Goal: Task Accomplishment & Management: Use online tool/utility

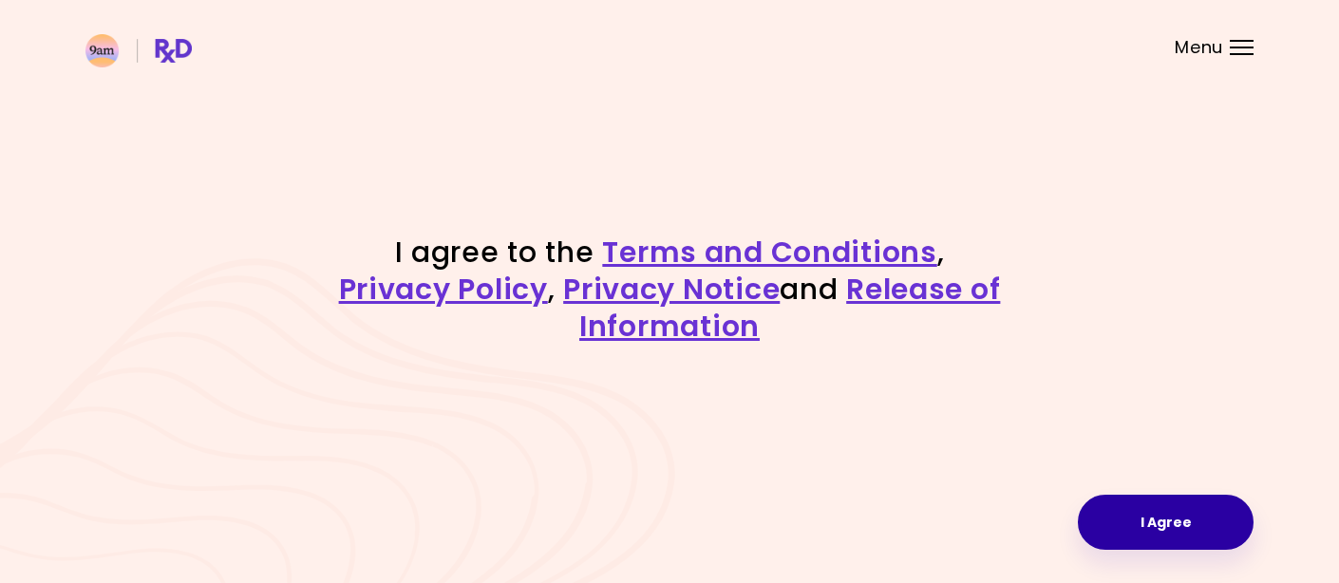
click at [1146, 530] on button "I Agree" at bounding box center [1166, 522] width 176 height 55
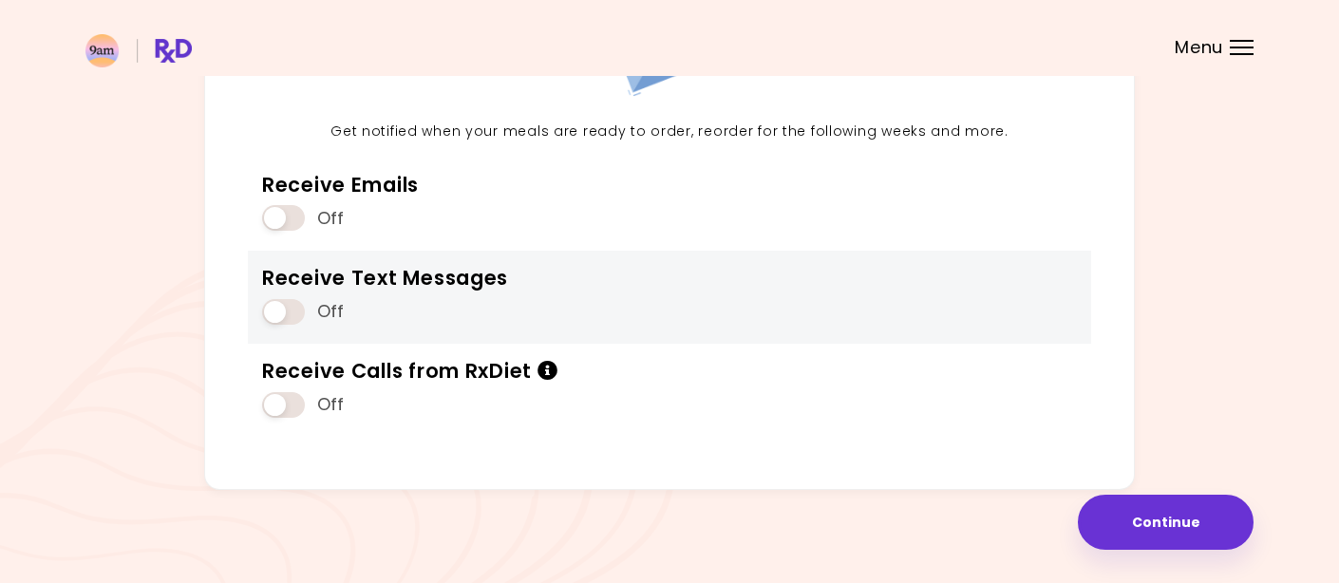
scroll to position [209, 0]
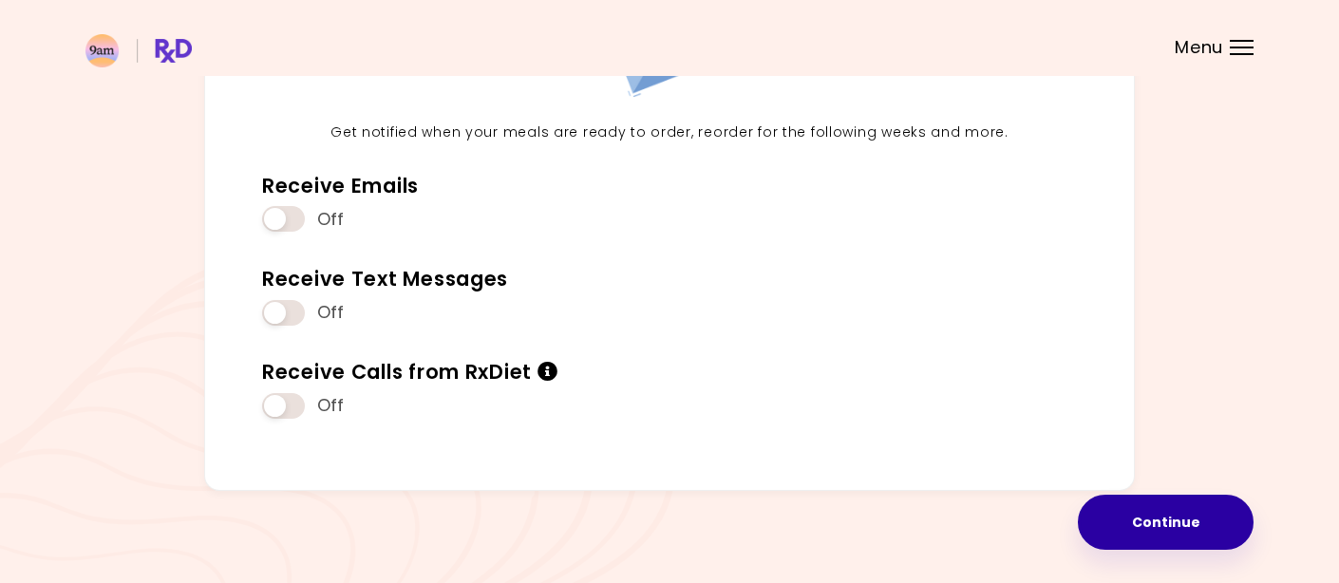
click at [1177, 510] on button "Continue" at bounding box center [1166, 522] width 176 height 55
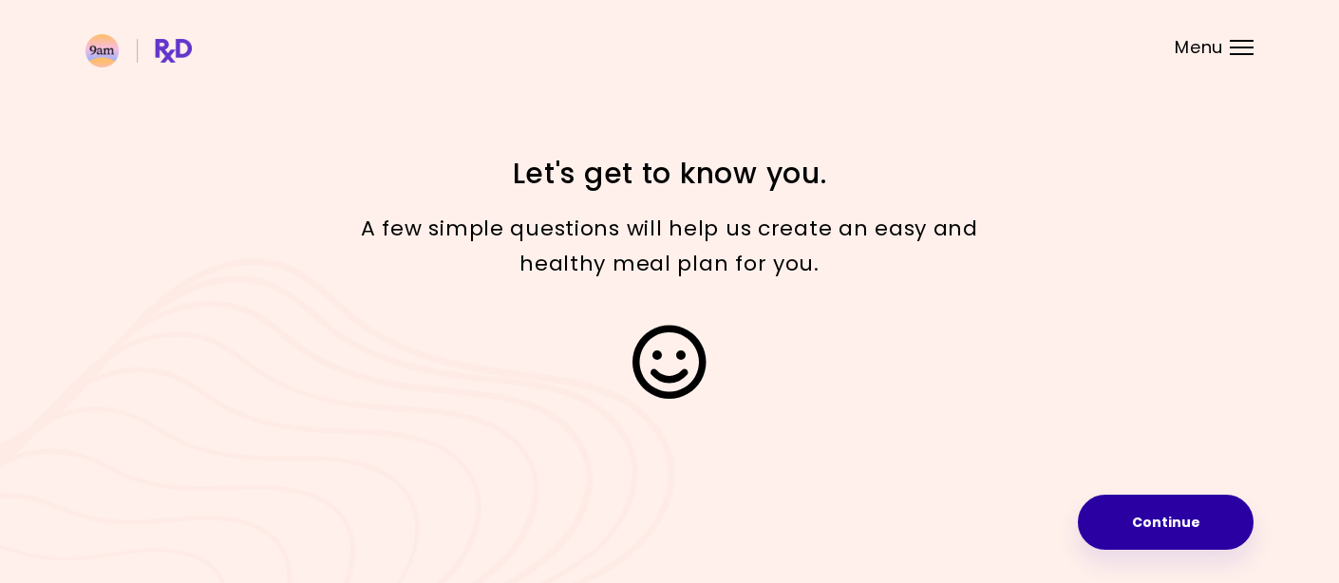
click at [1177, 510] on button "Continue" at bounding box center [1166, 522] width 176 height 55
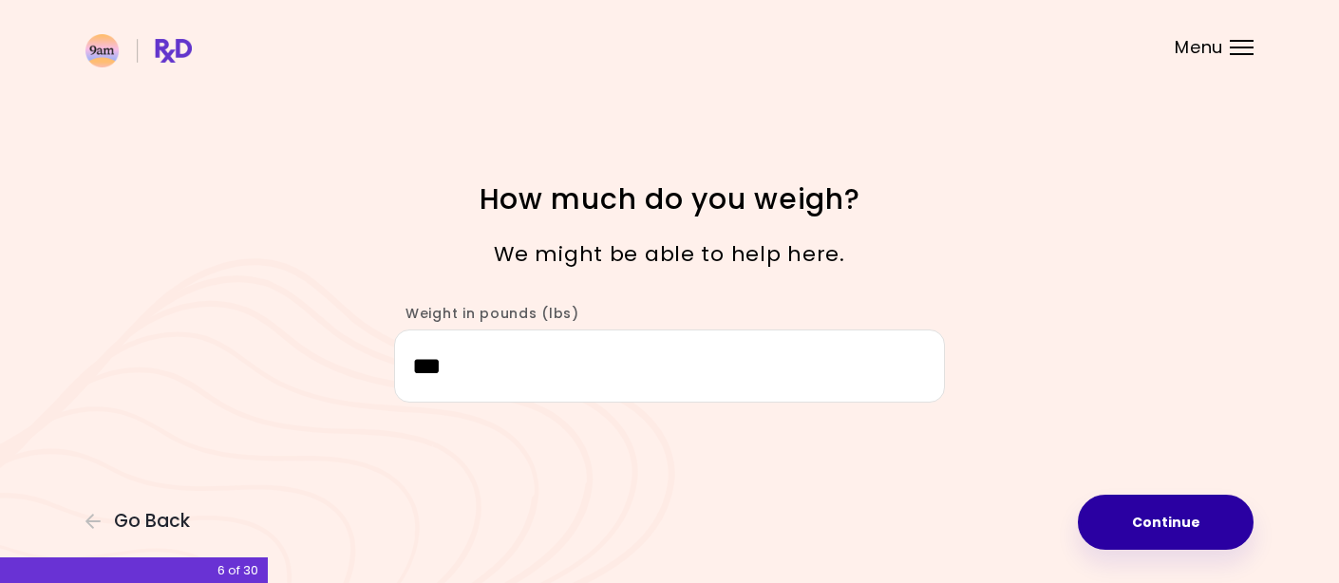
type input "***"
click at [1145, 526] on button "Continue" at bounding box center [1166, 522] width 176 height 55
select select "****"
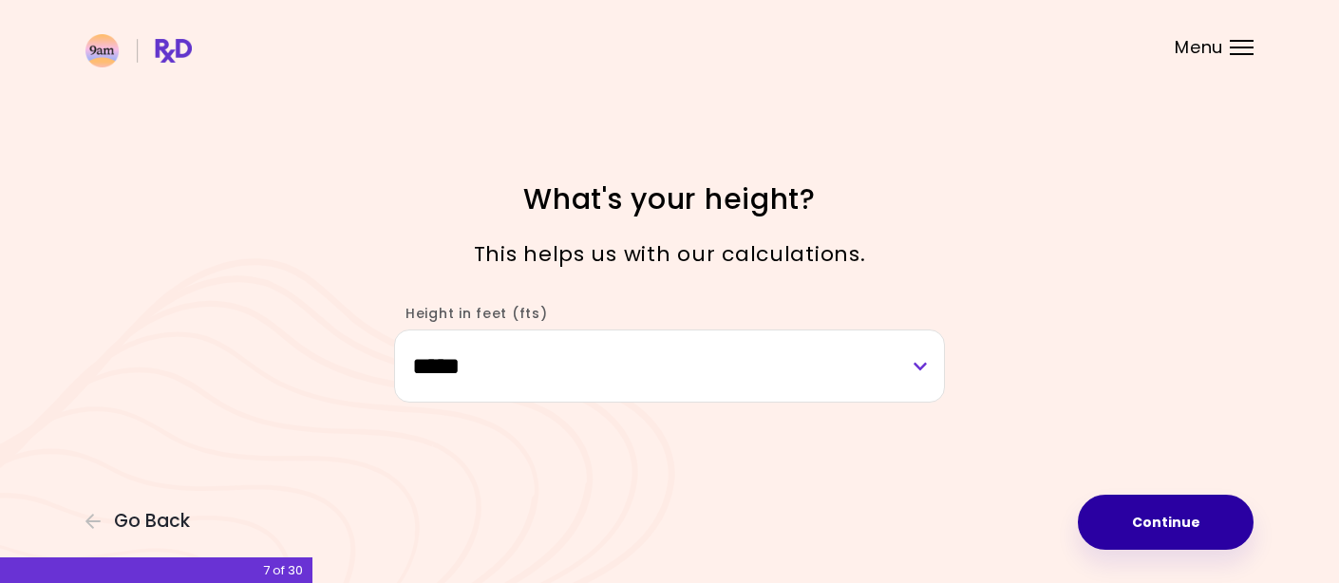
click at [1145, 526] on button "Continue" at bounding box center [1166, 522] width 176 height 55
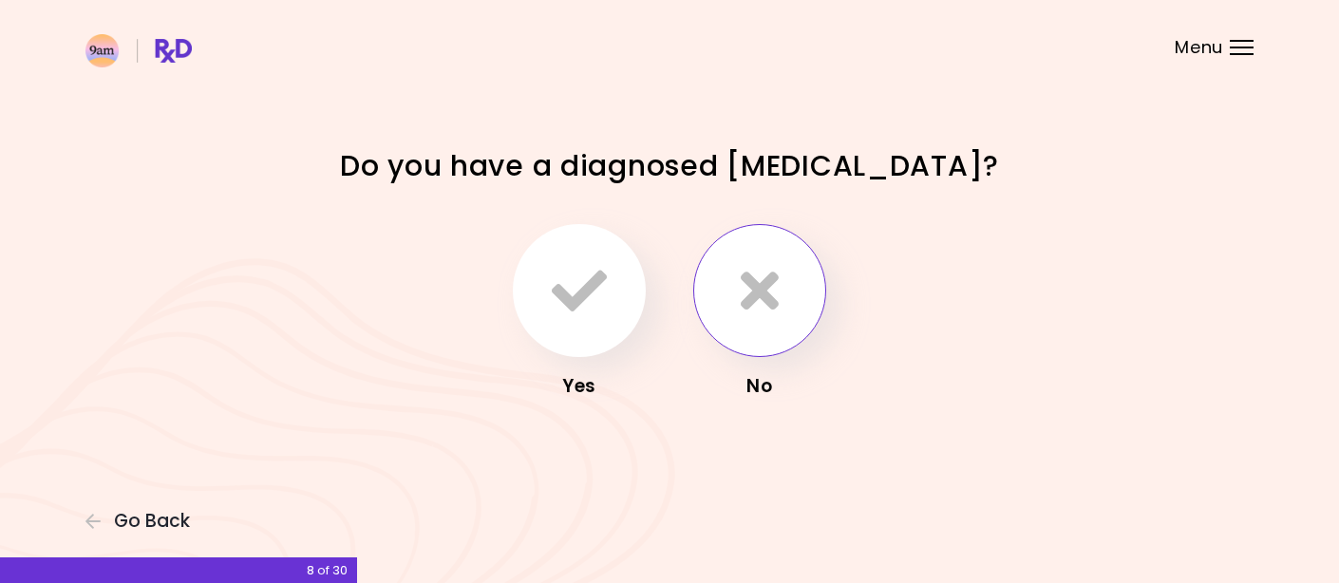
click at [761, 291] on icon "button" at bounding box center [760, 290] width 38 height 55
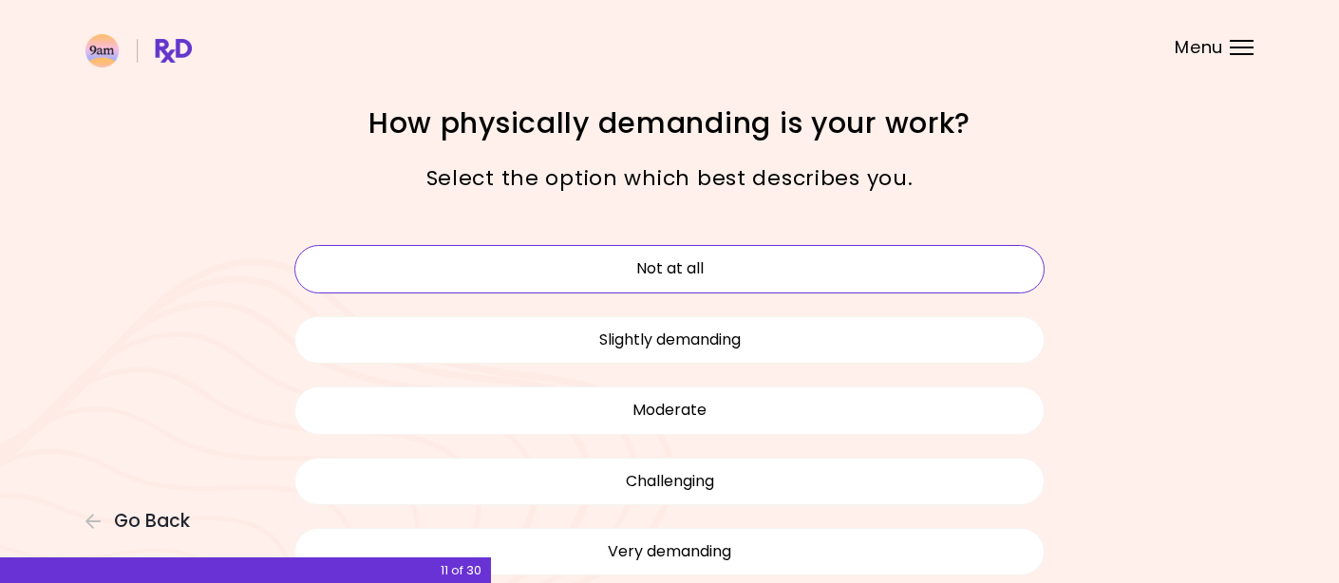
click at [811, 266] on button "Not at all" at bounding box center [669, 268] width 750 height 47
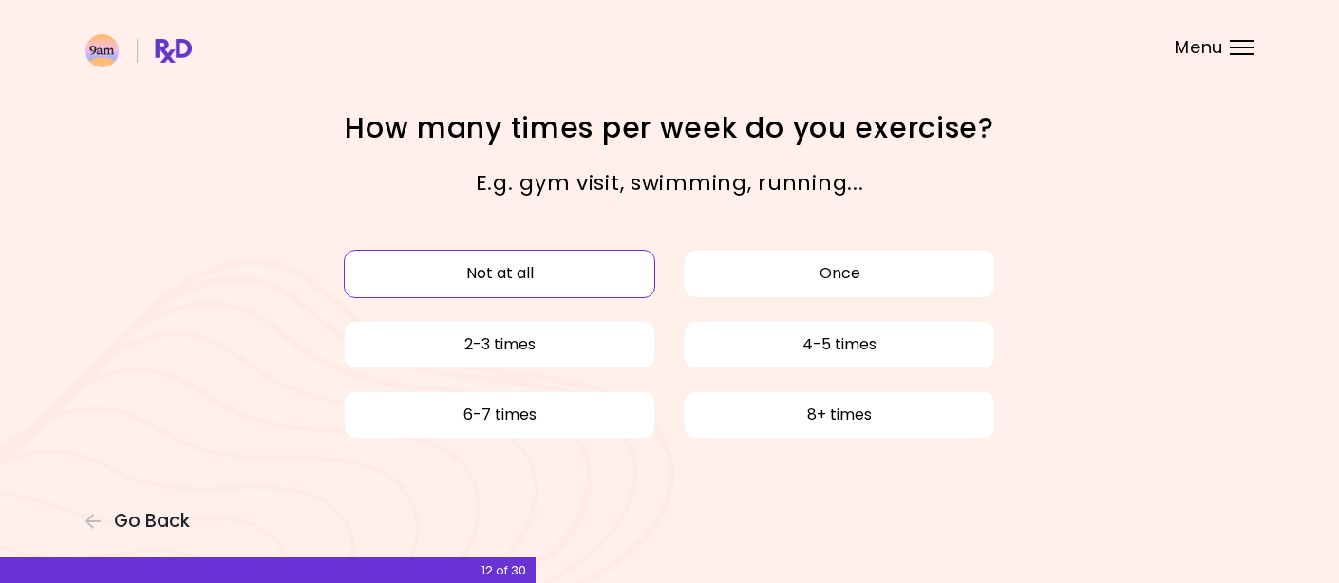
click at [587, 268] on button "Not at all" at bounding box center [500, 273] width 312 height 47
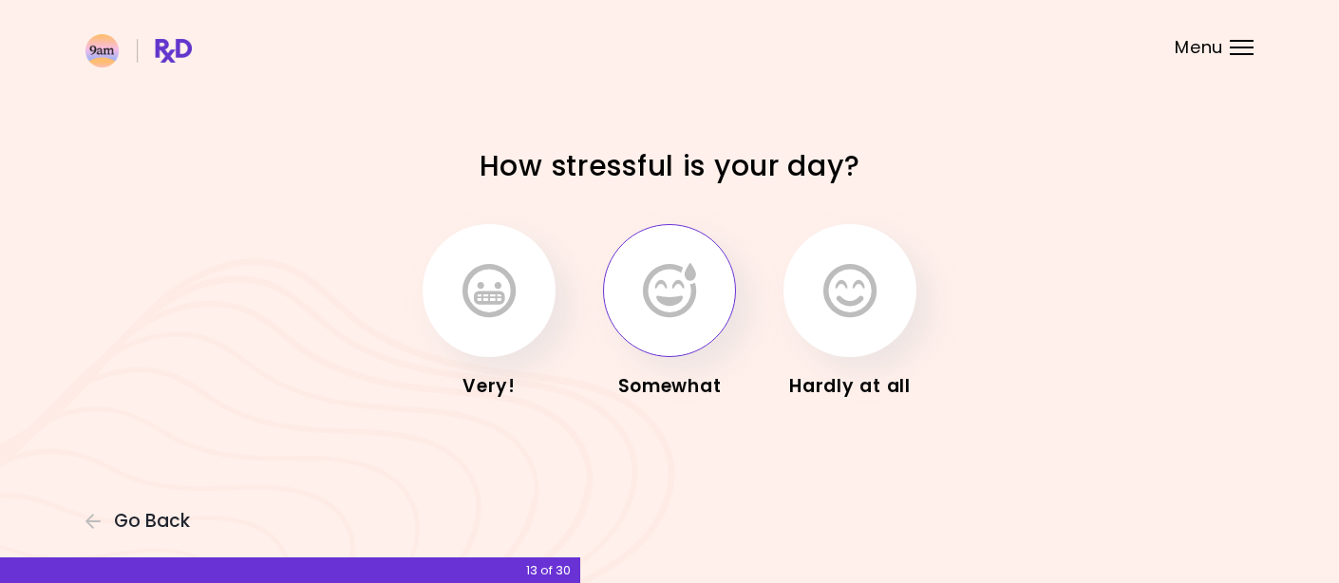
click at [671, 269] on icon "button" at bounding box center [669, 290] width 53 height 55
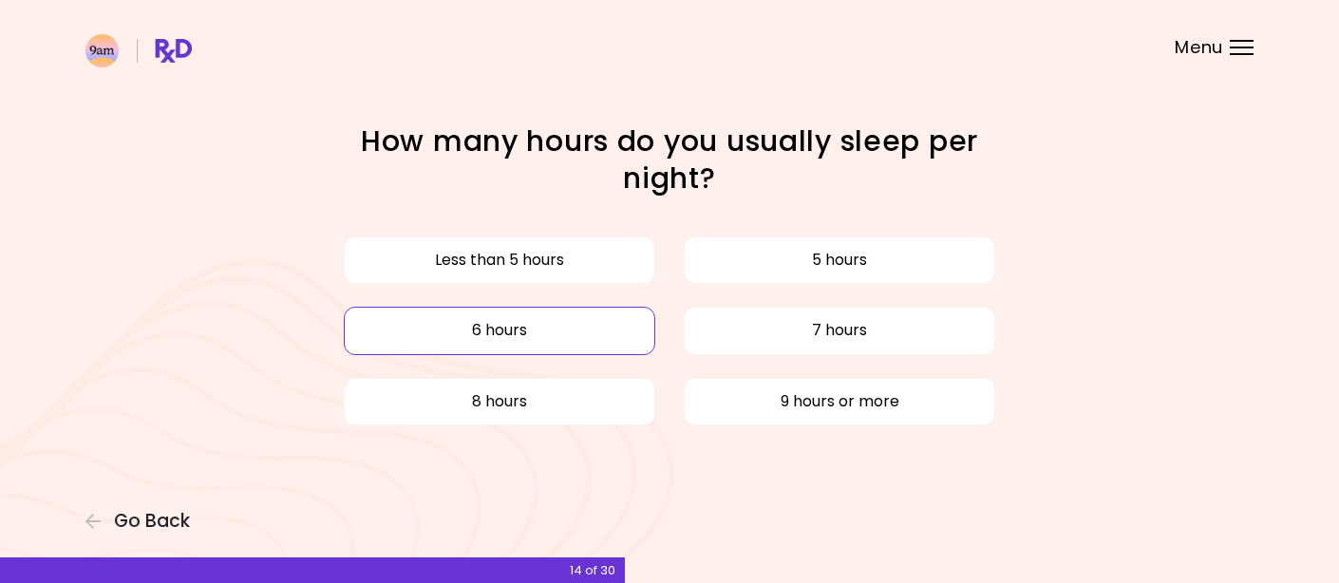
click at [600, 321] on button "6 hours" at bounding box center [500, 330] width 312 height 47
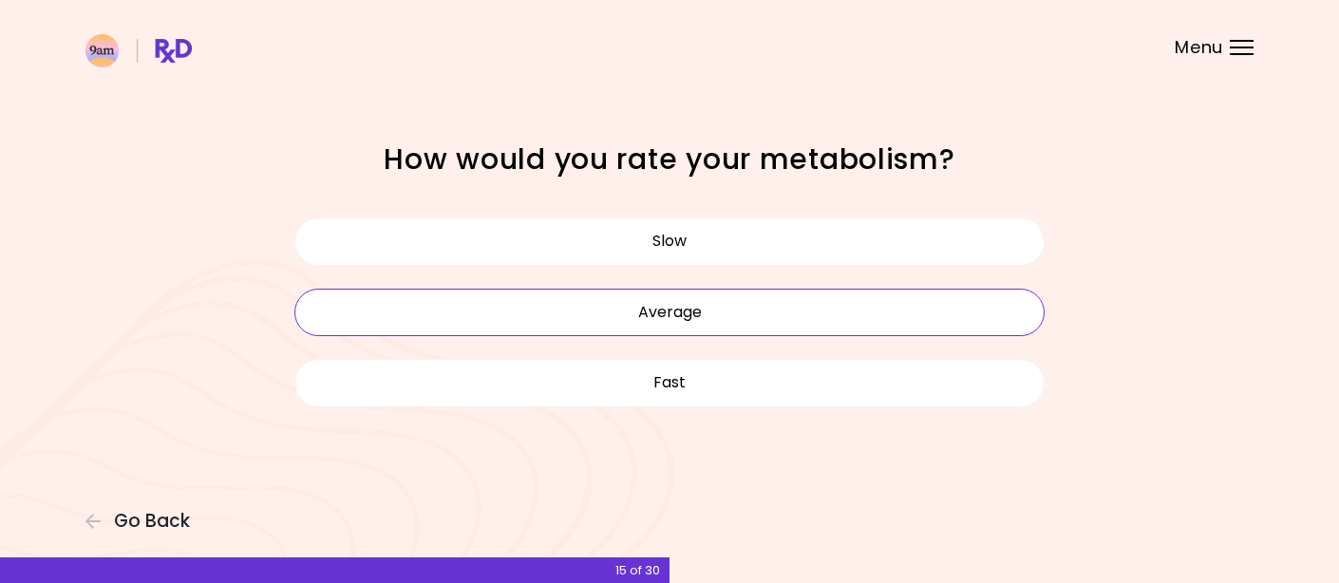
click at [600, 319] on button "Average" at bounding box center [669, 312] width 750 height 47
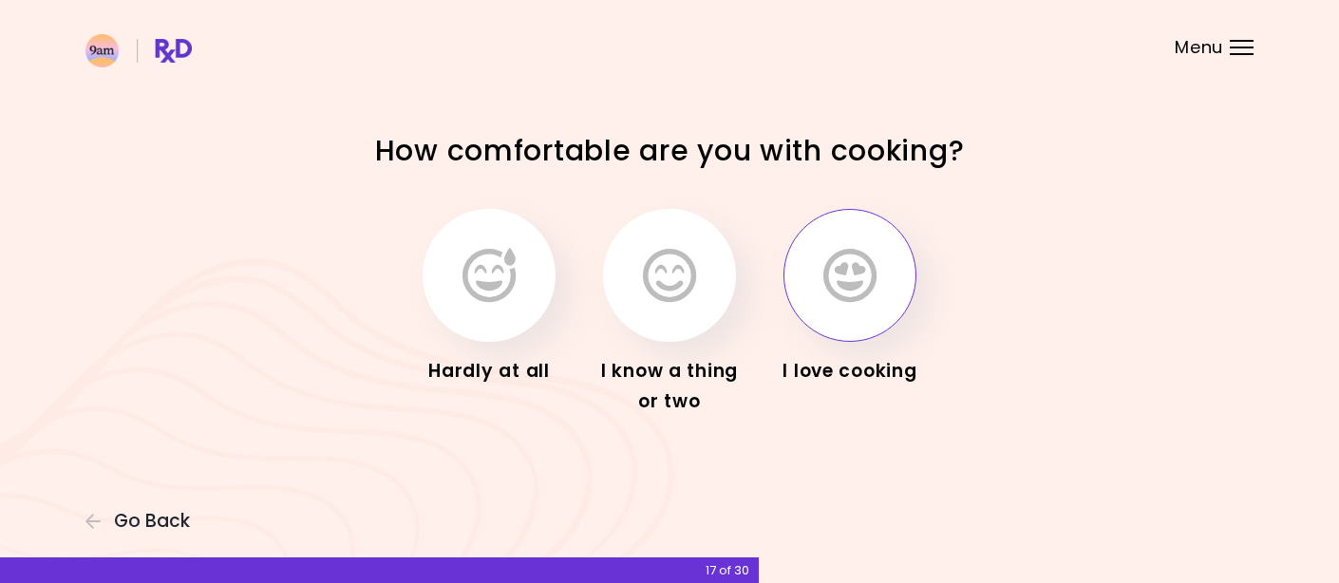
click at [862, 270] on icon "button" at bounding box center [850, 275] width 53 height 55
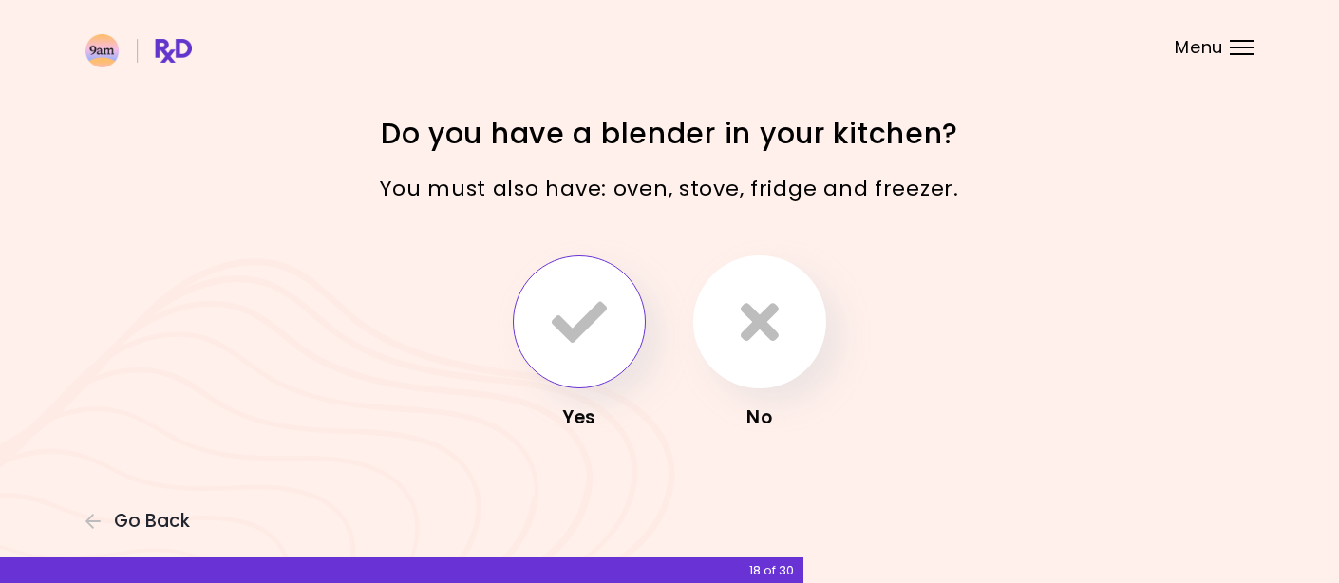
click at [588, 331] on icon "button" at bounding box center [579, 321] width 55 height 55
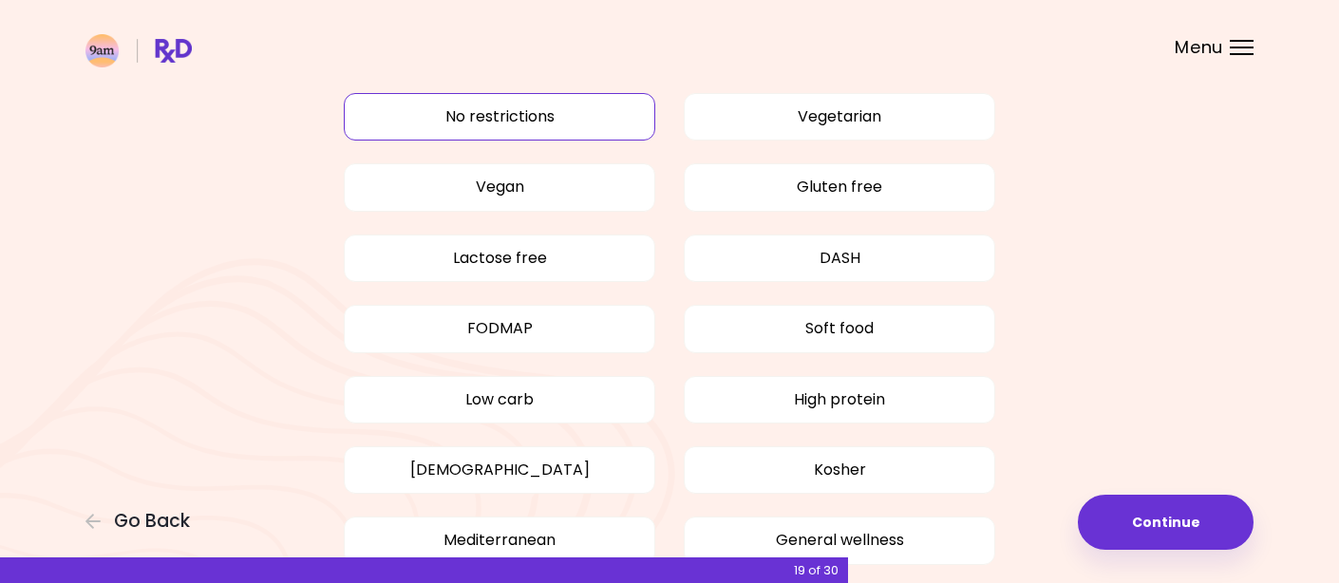
scroll to position [65, 0]
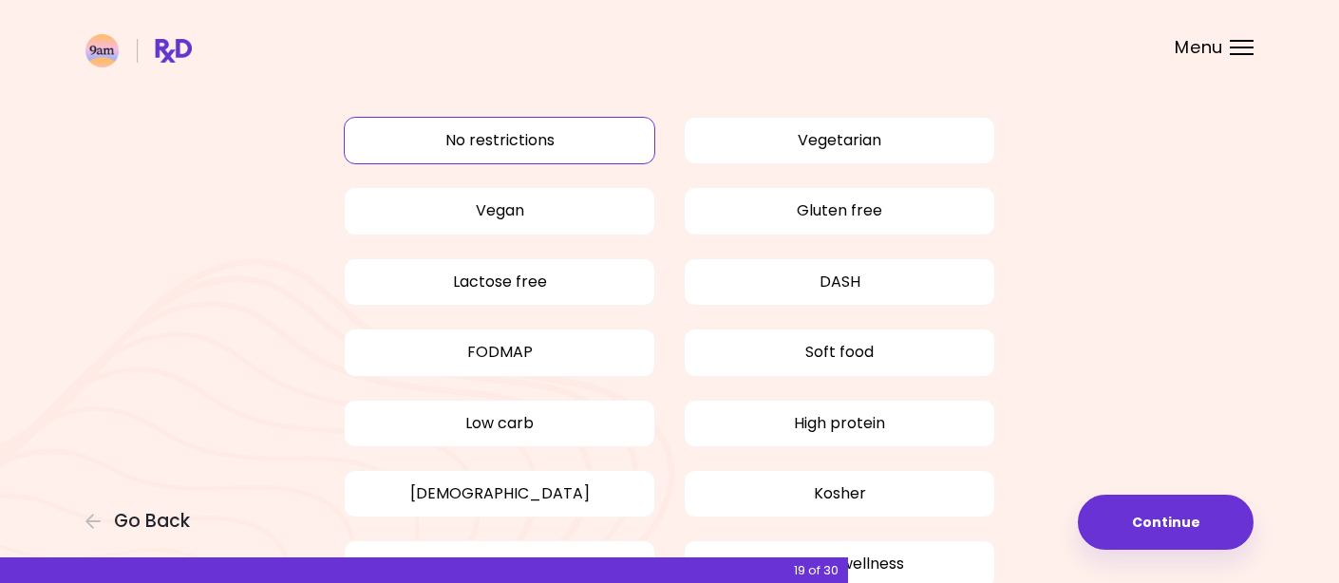
click at [591, 140] on button "No restrictions" at bounding box center [500, 140] width 312 height 47
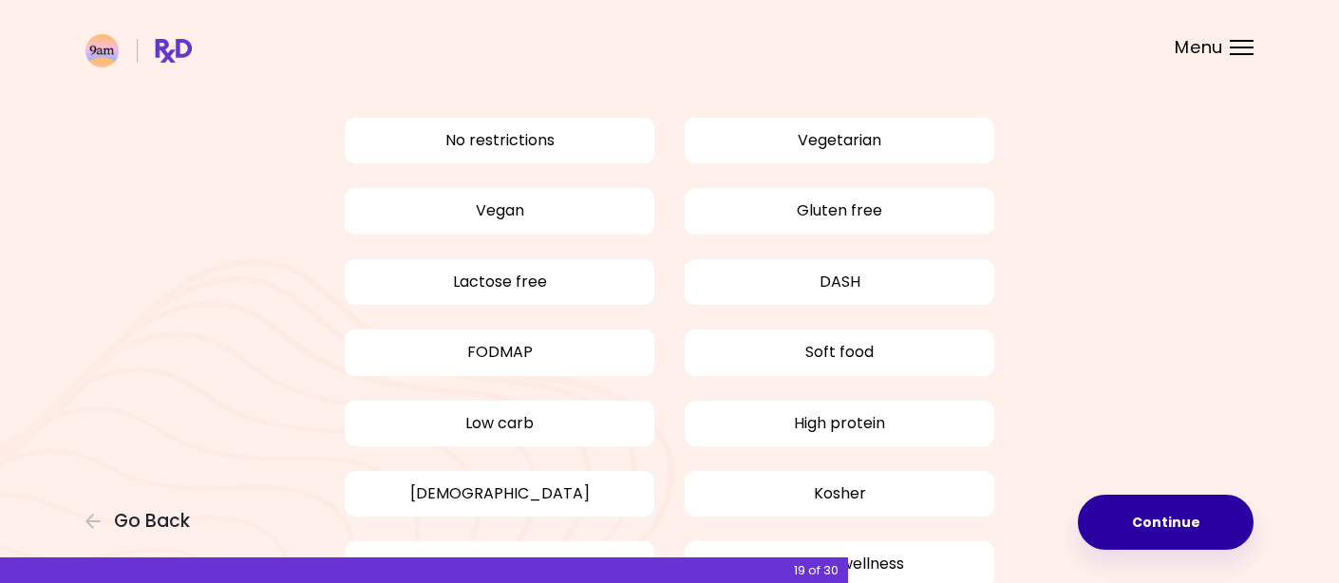
click at [1183, 517] on button "Continue" at bounding box center [1166, 522] width 176 height 55
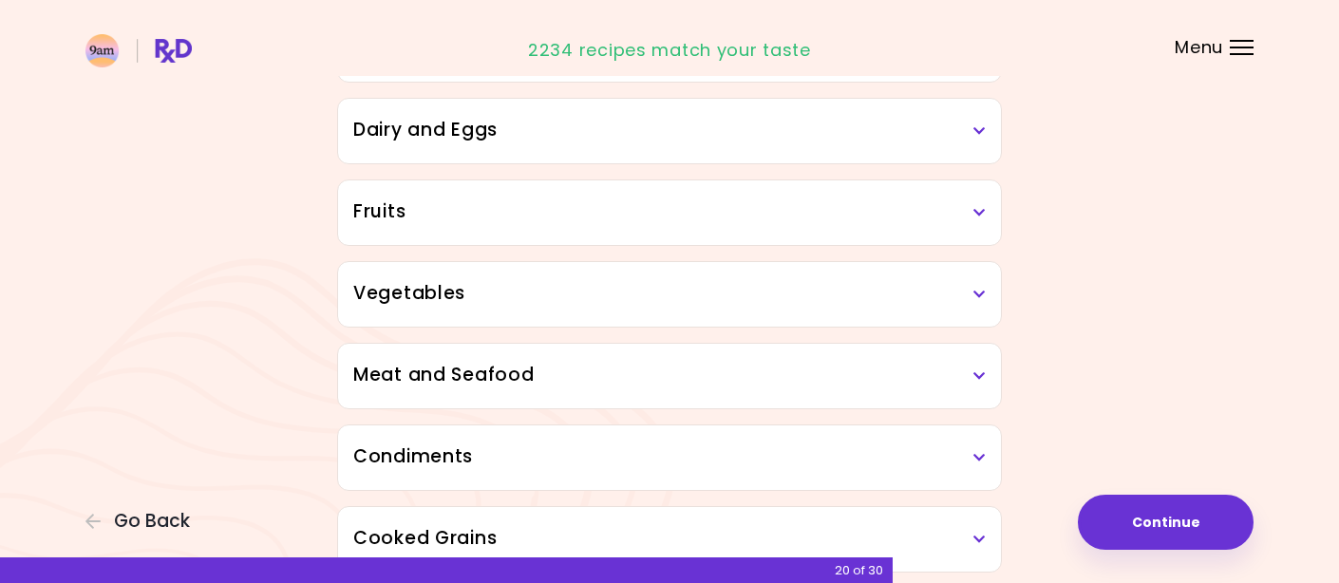
scroll to position [293, 0]
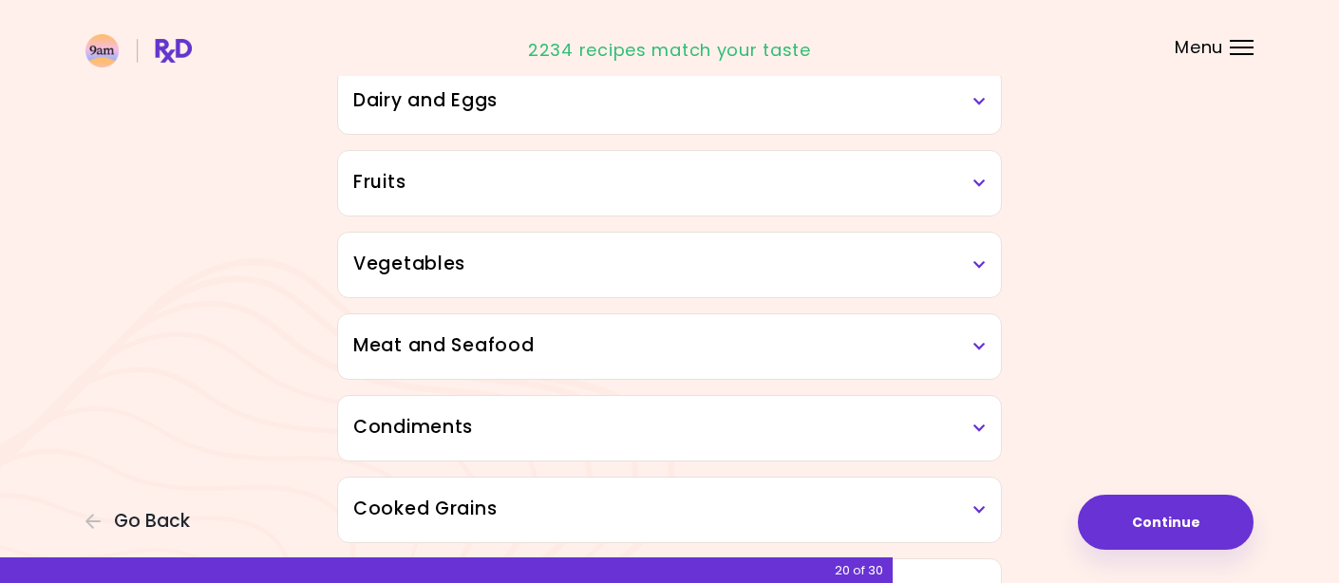
click at [987, 339] on div "Meat and Seafood" at bounding box center [669, 346] width 663 height 65
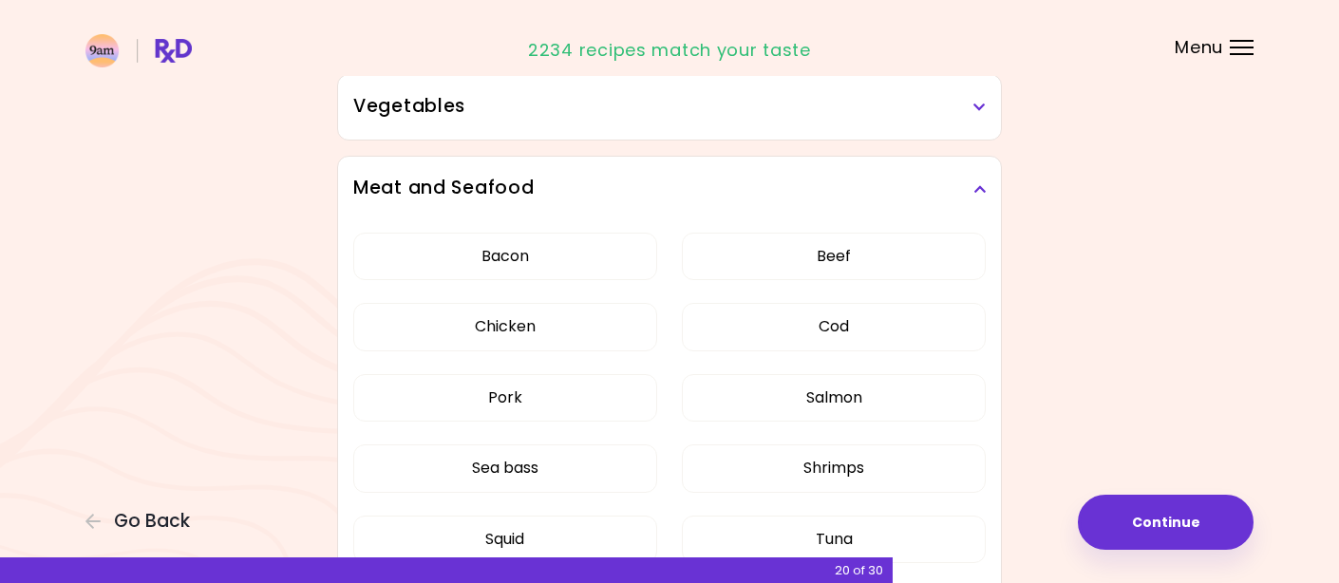
scroll to position [453, 0]
click at [553, 256] on button "Bacon" at bounding box center [505, 253] width 304 height 47
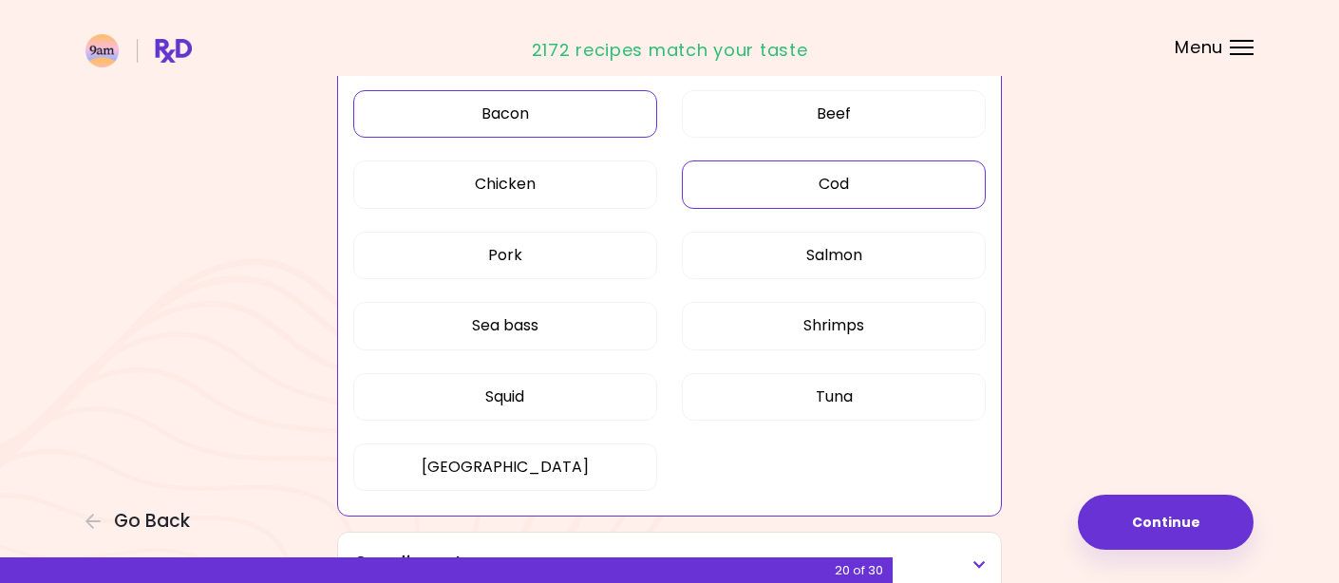
scroll to position [605, 0]
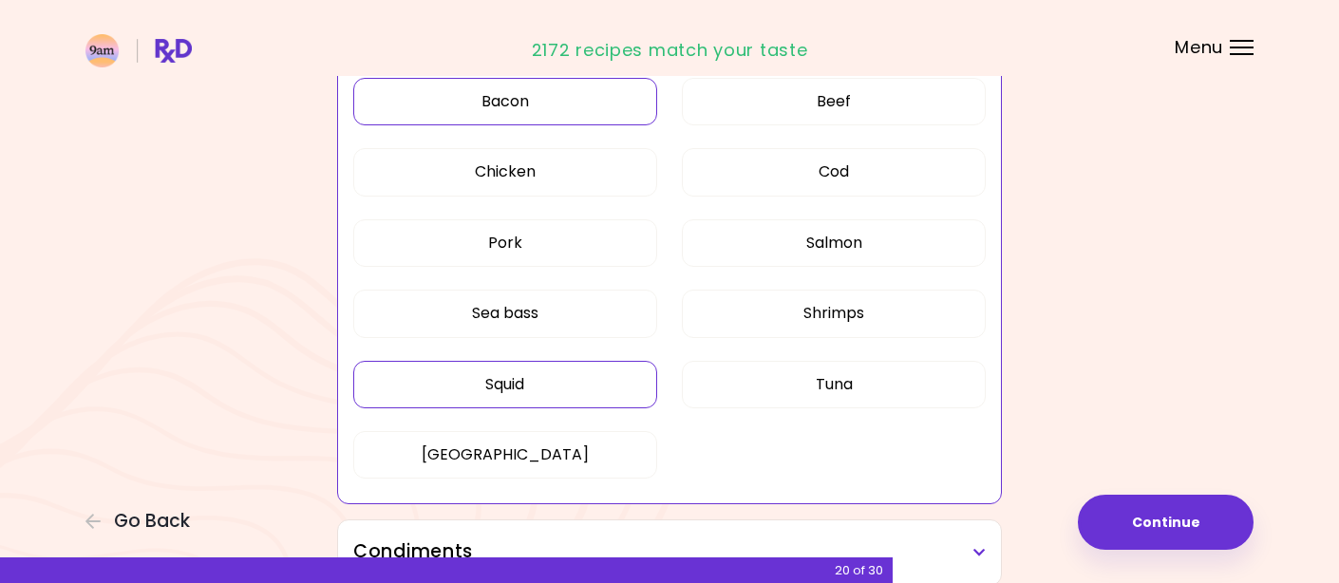
click at [565, 372] on button "Squid" at bounding box center [505, 384] width 304 height 47
click at [812, 389] on button "Tuna" at bounding box center [834, 384] width 304 height 47
click at [824, 251] on button "Salmon" at bounding box center [834, 242] width 304 height 47
click at [566, 316] on button "Sea bass" at bounding box center [505, 313] width 304 height 47
click at [875, 315] on button "Shrimps" at bounding box center [834, 313] width 304 height 47
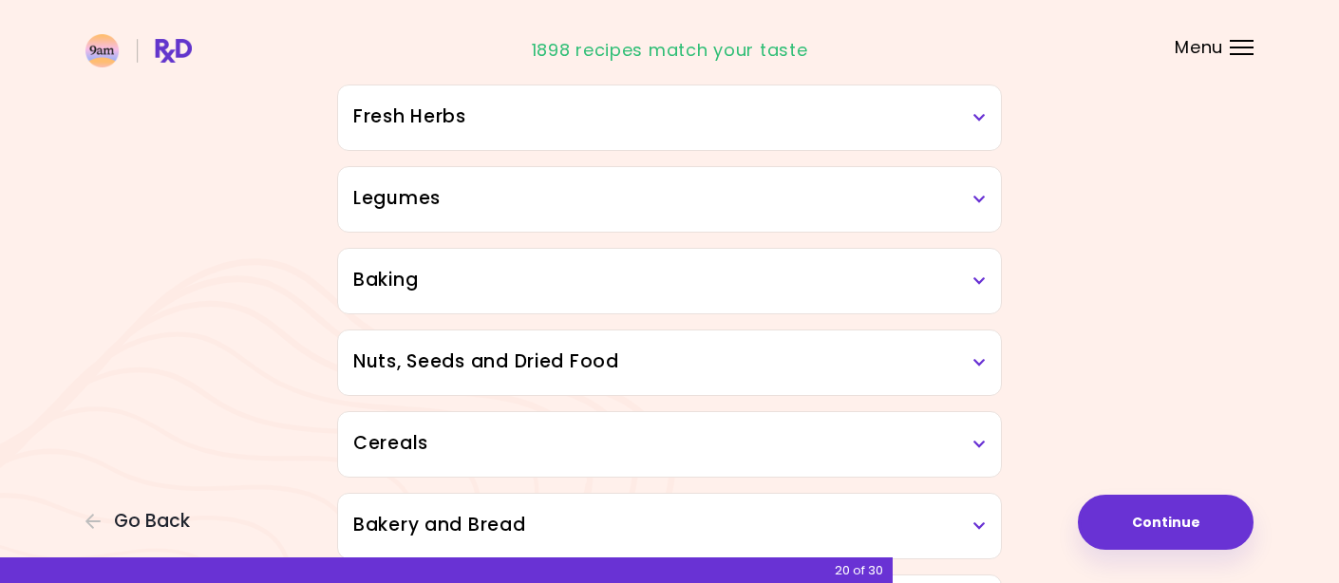
scroll to position [1218, 0]
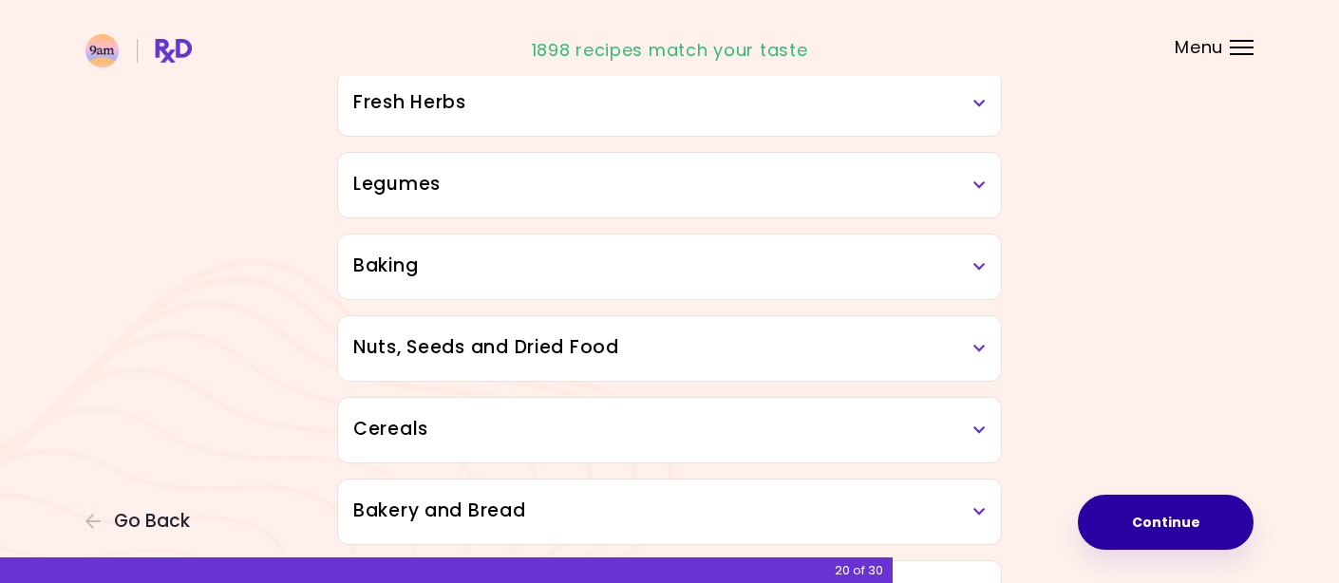
click at [1163, 519] on button "Continue" at bounding box center [1166, 522] width 176 height 55
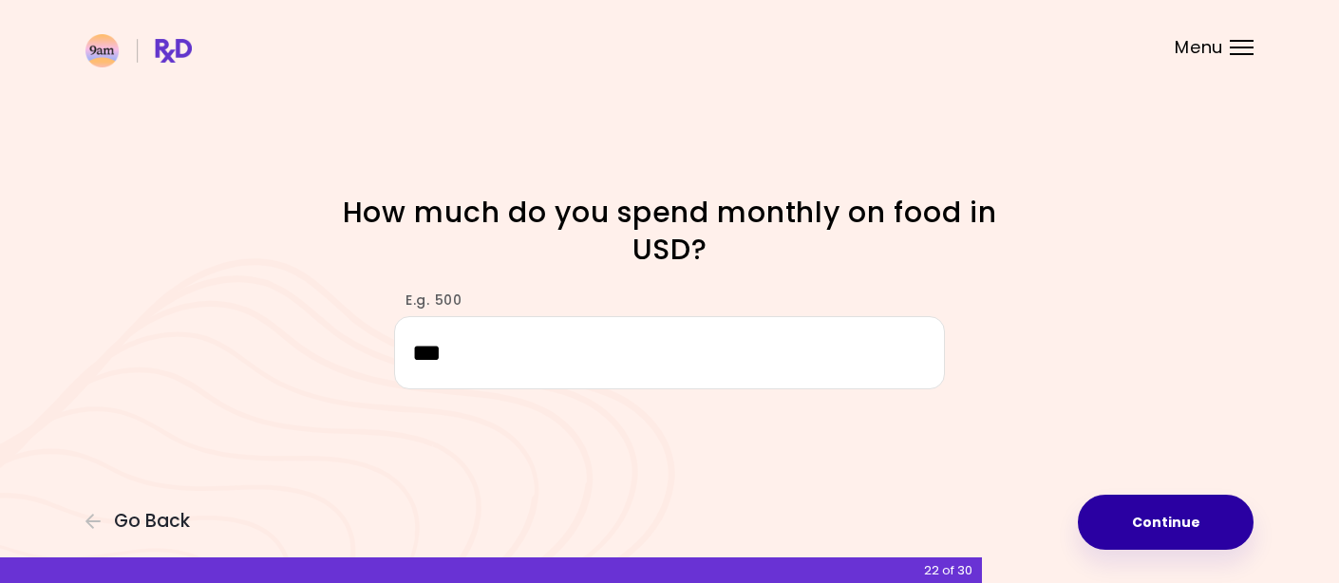
type input "***"
click at [1177, 528] on button "Continue" at bounding box center [1166, 522] width 176 height 55
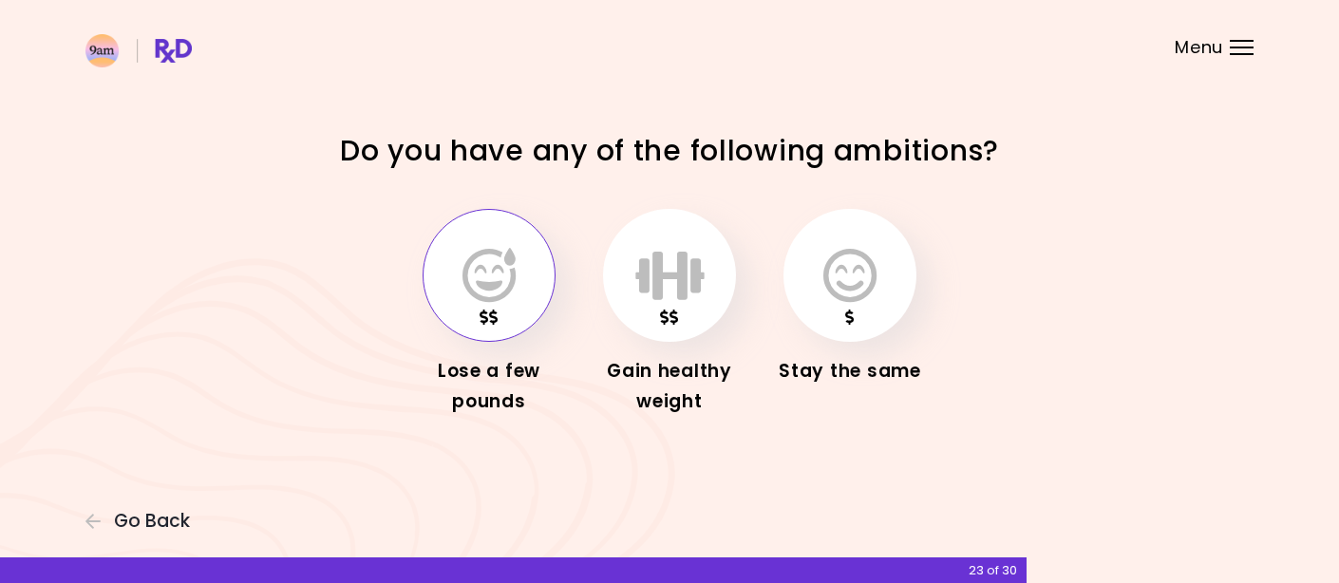
click at [484, 275] on icon "button" at bounding box center [489, 275] width 53 height 55
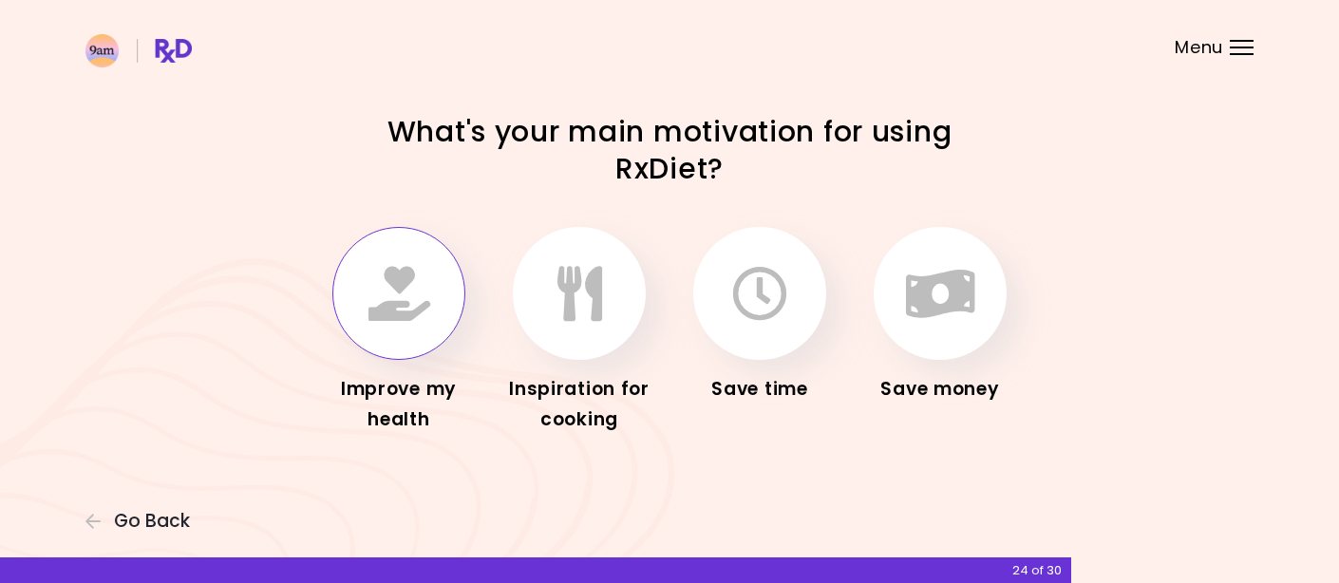
click at [403, 301] on icon "button" at bounding box center [400, 293] width 62 height 55
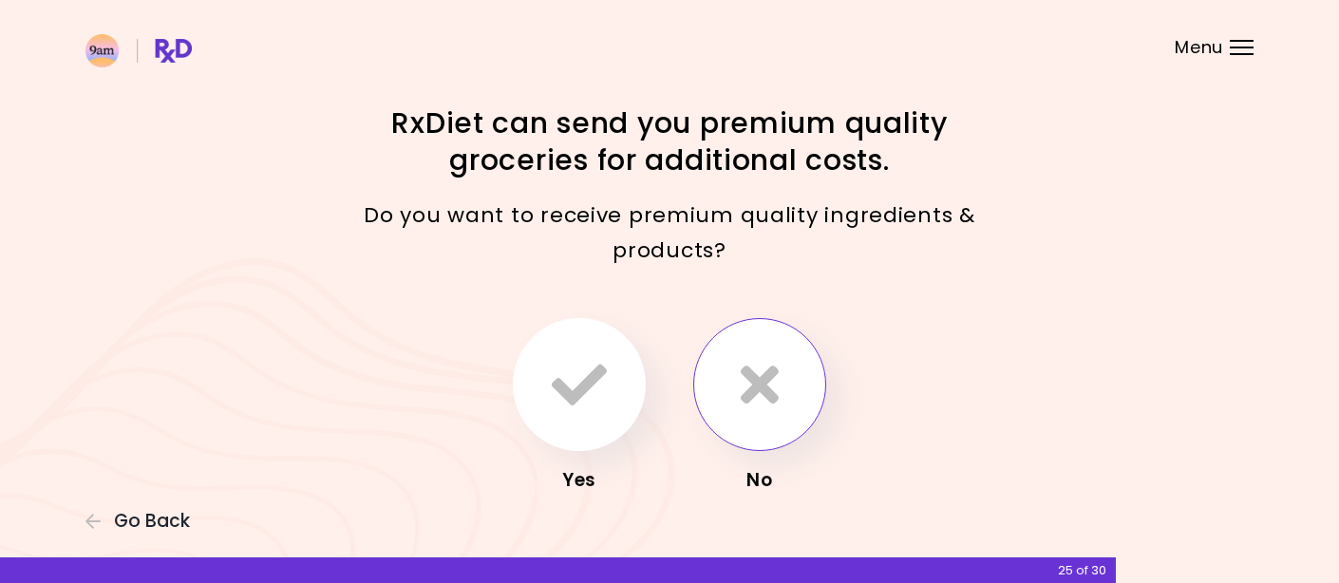
click at [768, 386] on icon "button" at bounding box center [760, 384] width 38 height 55
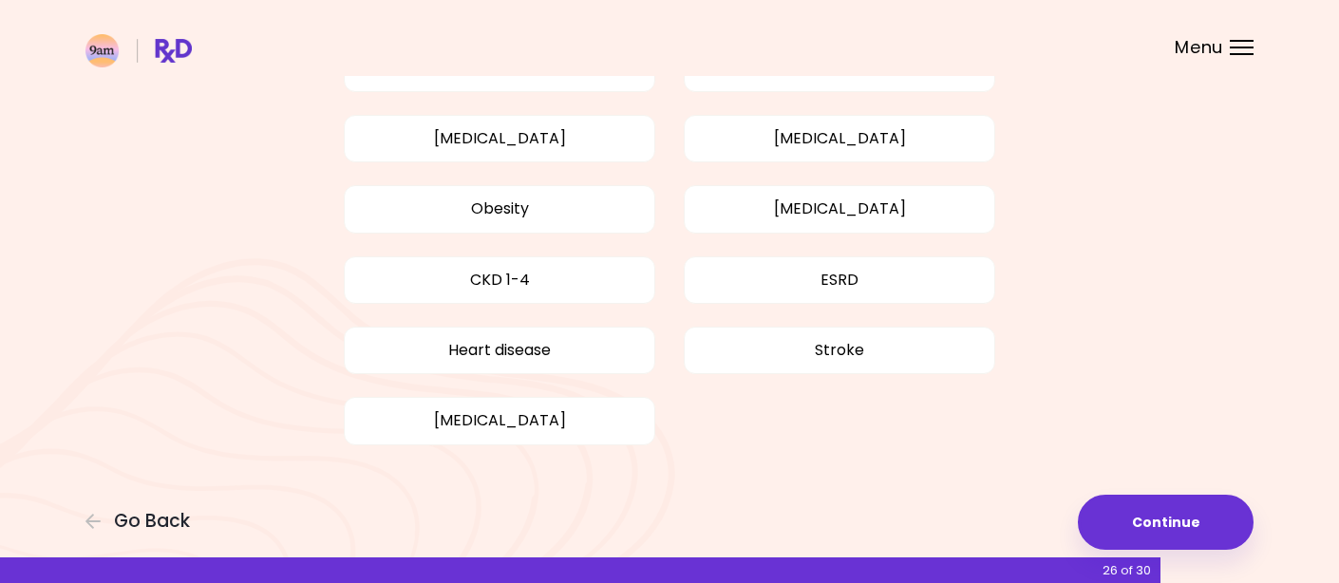
scroll to position [200, 0]
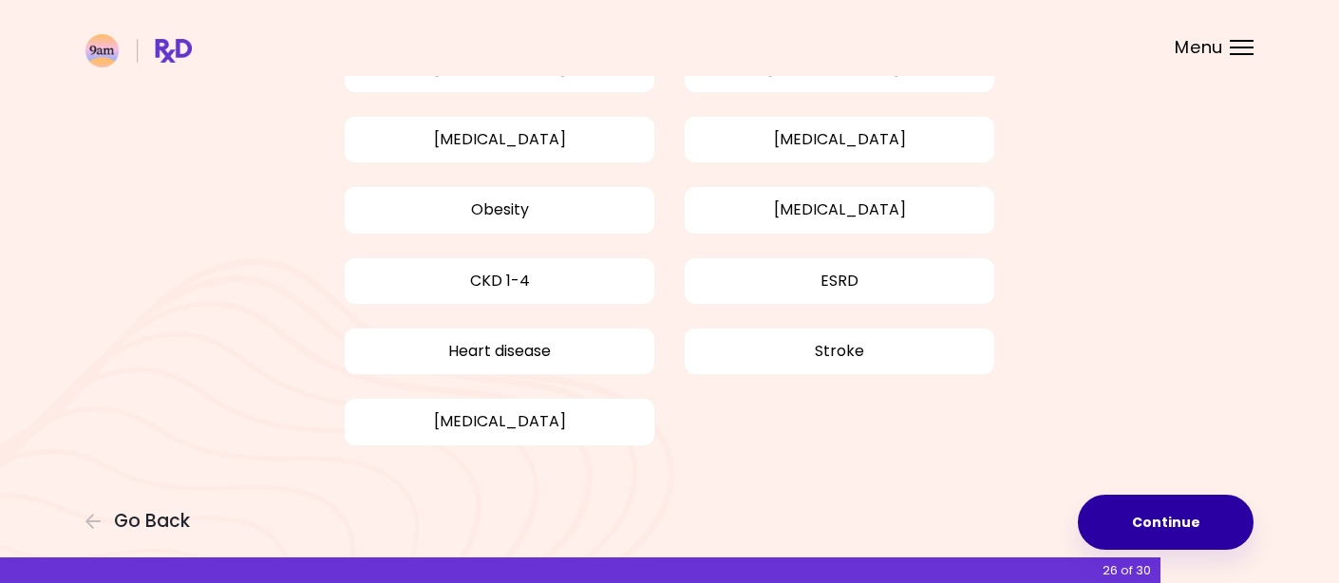
click at [1169, 522] on button "Continue" at bounding box center [1166, 522] width 176 height 55
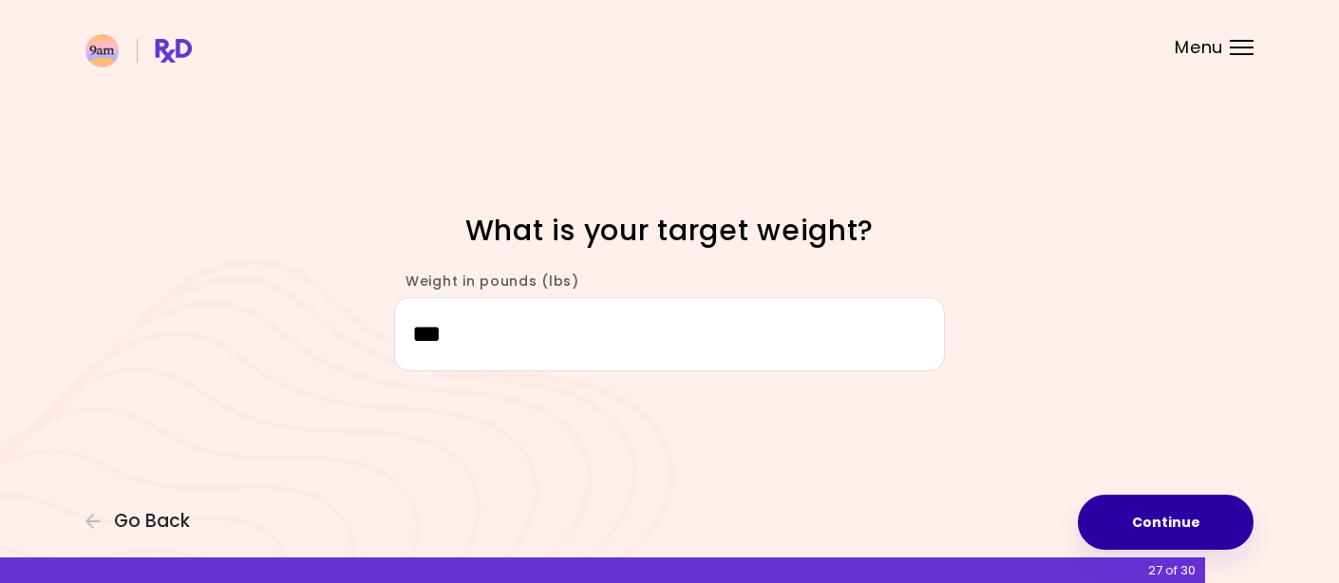
type input "***"
click at [1204, 516] on button "Continue" at bounding box center [1166, 522] width 176 height 55
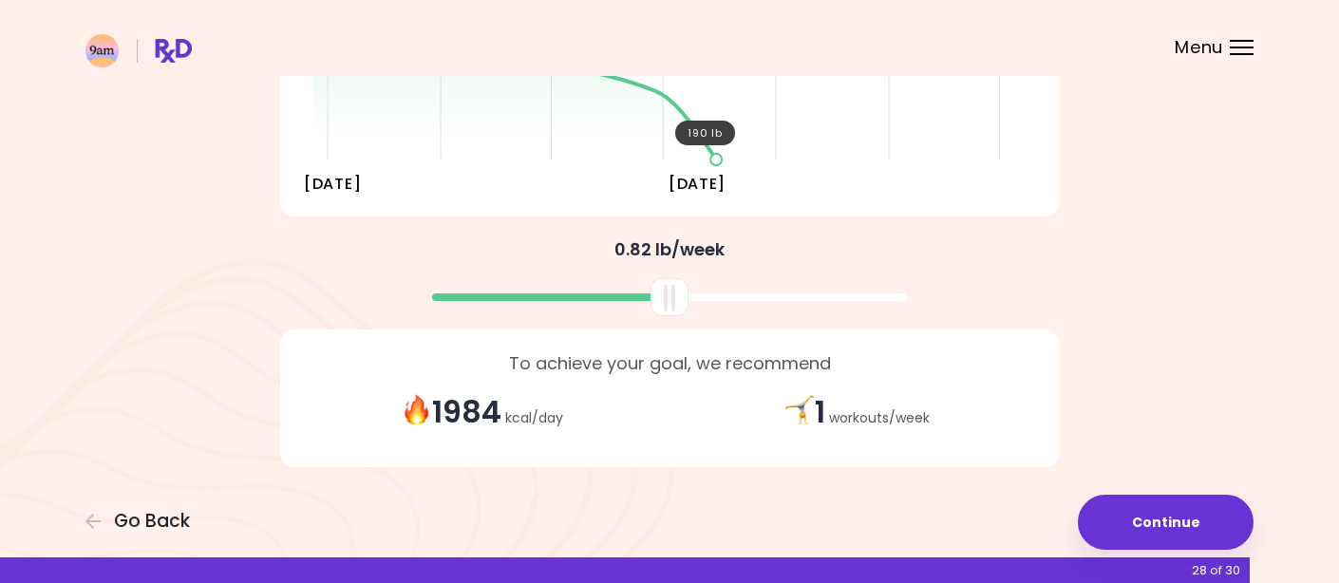
scroll to position [396, 0]
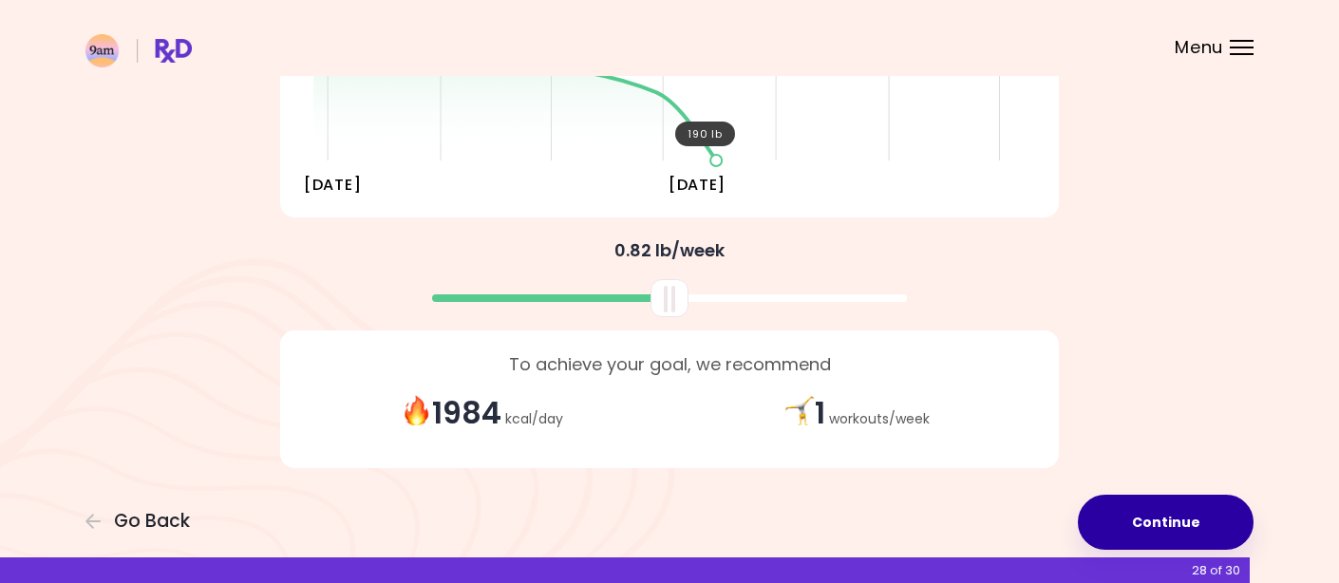
click at [1164, 518] on button "Continue" at bounding box center [1166, 522] width 176 height 55
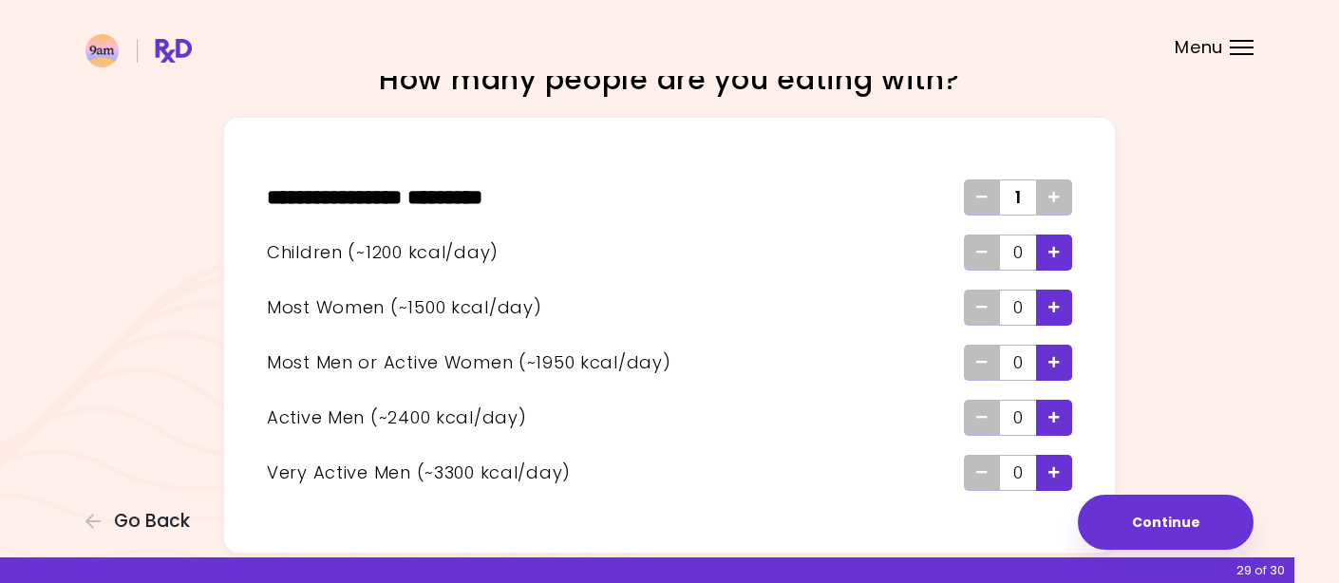
scroll to position [43, 0]
click at [1049, 304] on icon "Add - Woman" at bounding box center [1054, 308] width 11 height 12
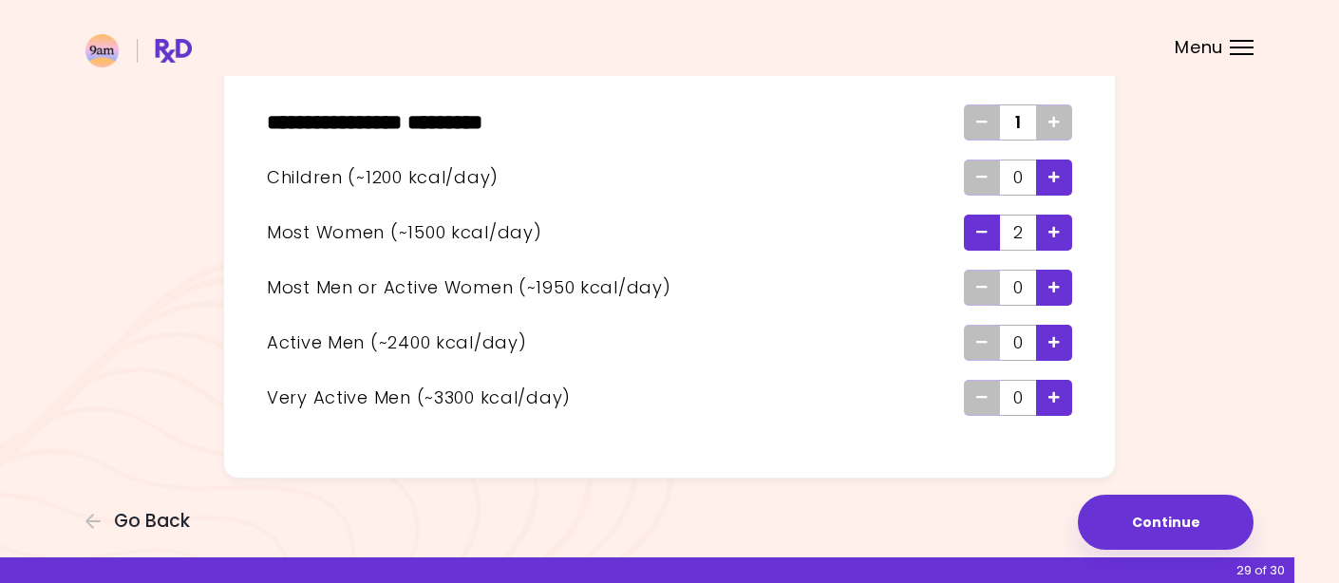
scroll to position [119, 0]
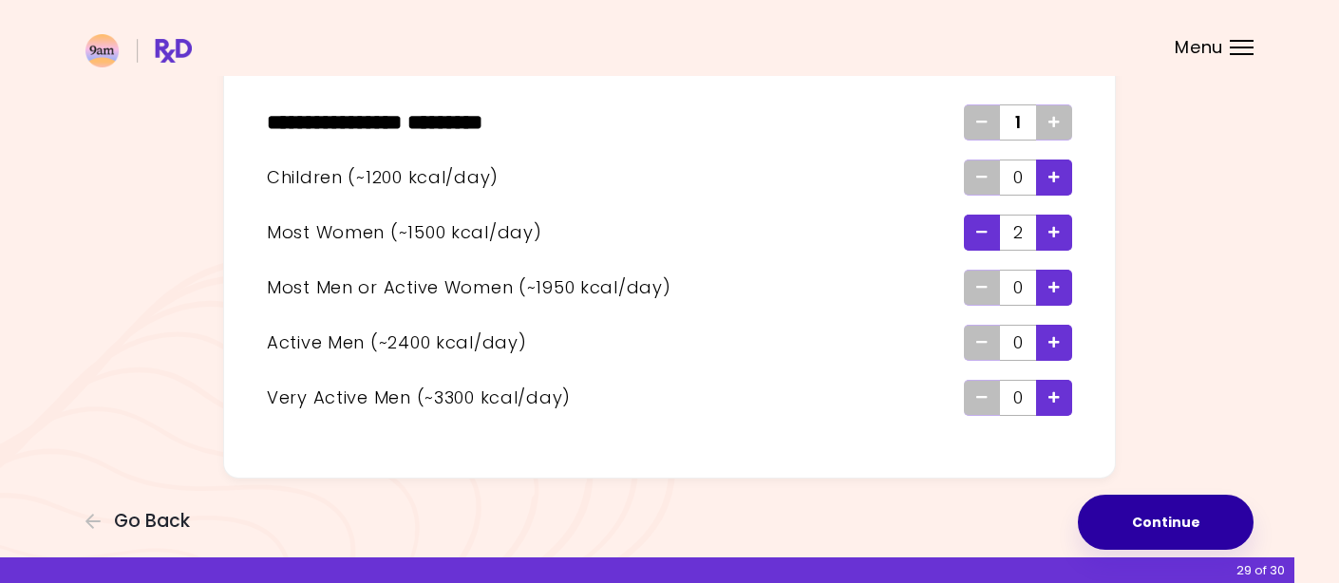
click at [1157, 514] on button "Continue" at bounding box center [1166, 522] width 176 height 55
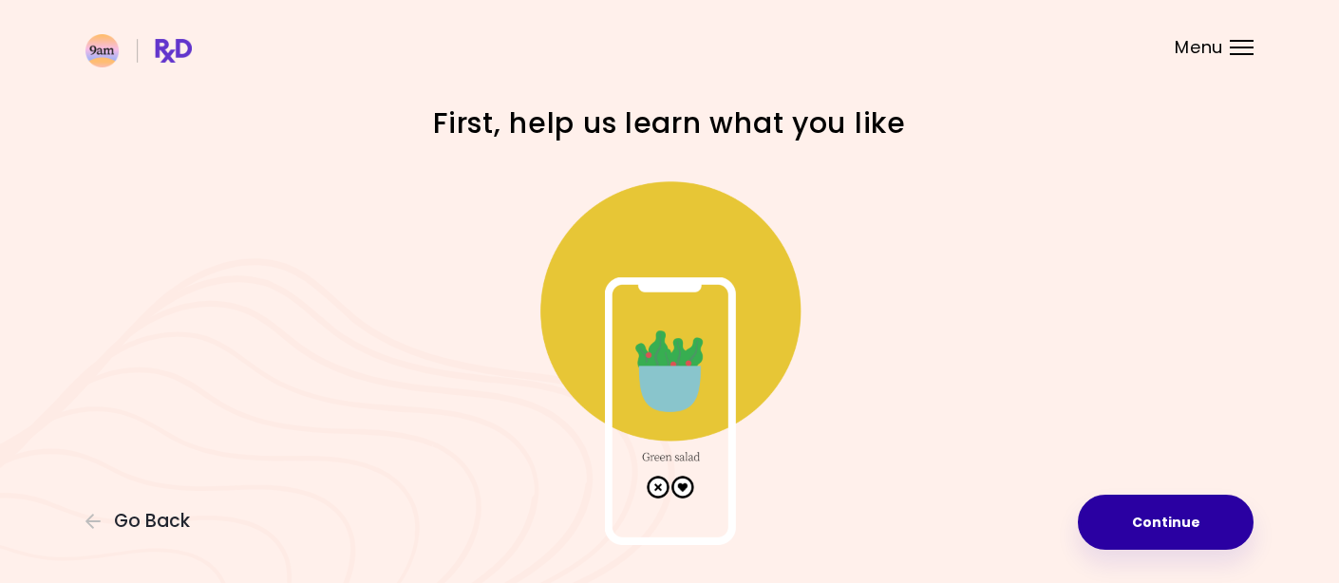
click at [1157, 515] on button "Continue" at bounding box center [1166, 522] width 176 height 55
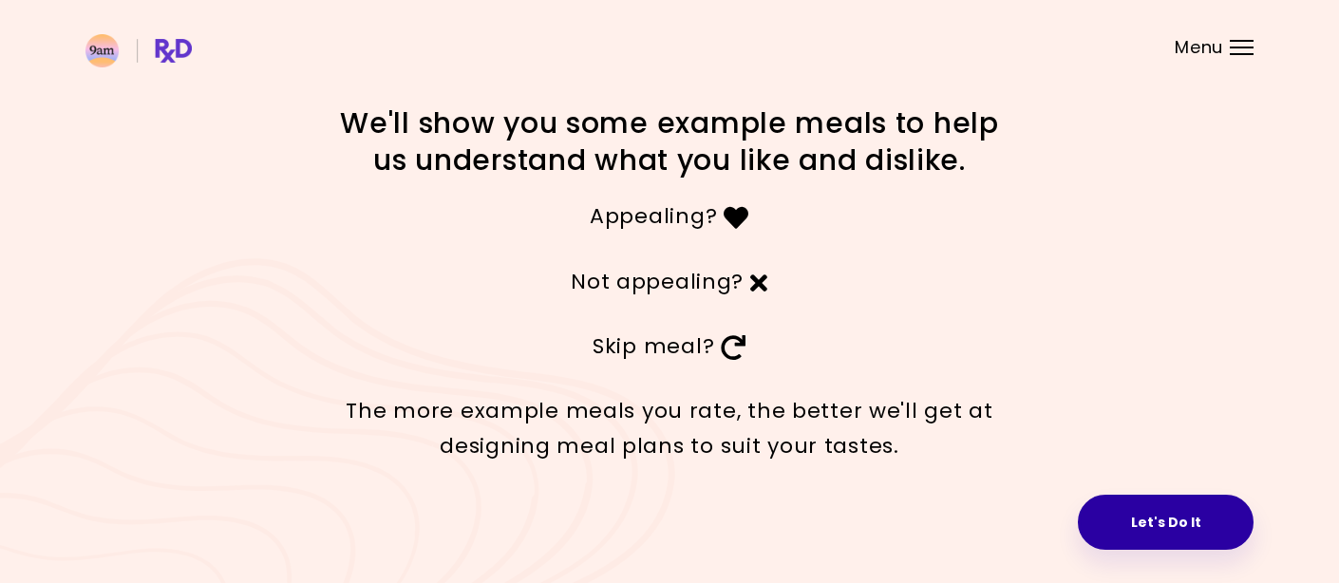
click at [1155, 519] on button "Let's Do It" at bounding box center [1166, 522] width 176 height 55
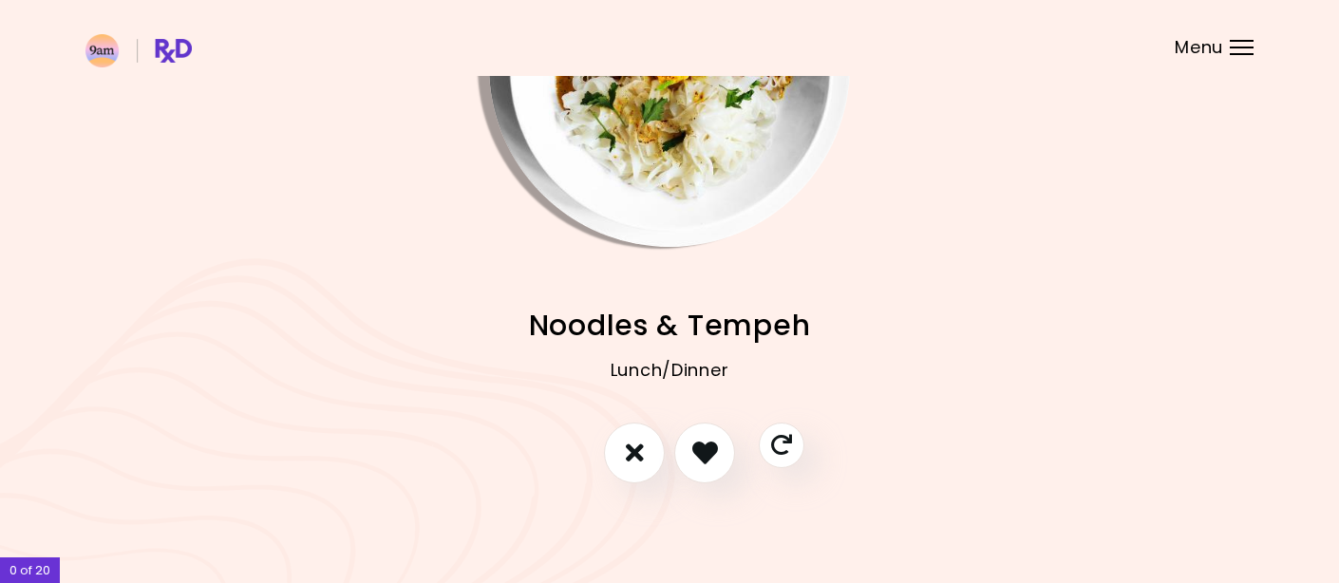
scroll to position [194, 0]
click at [640, 451] on icon "I don't like this recipe" at bounding box center [634, 453] width 21 height 29
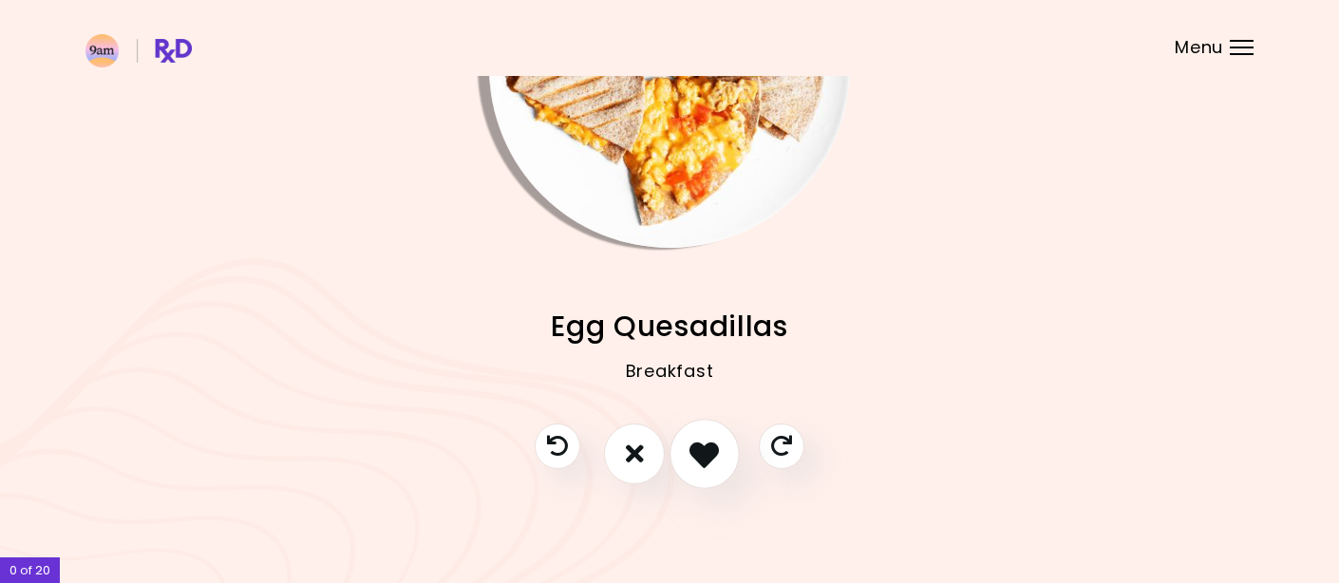
click at [708, 445] on icon "I like this recipe" at bounding box center [704, 453] width 29 height 29
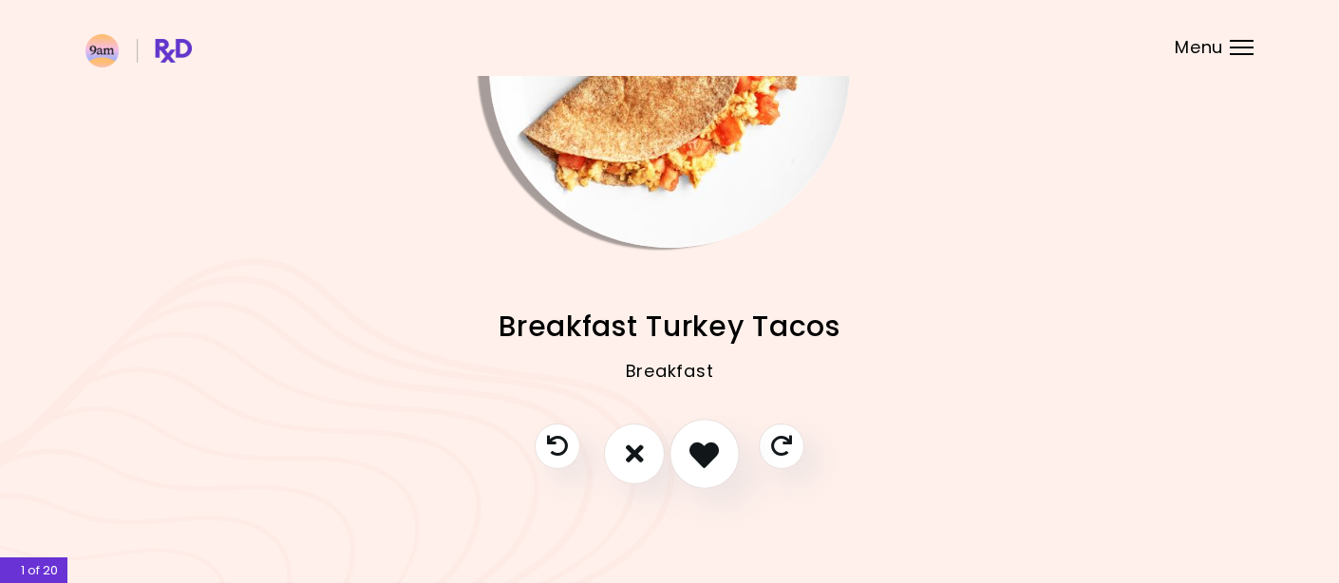
click at [708, 445] on icon "I like this recipe" at bounding box center [704, 453] width 29 height 29
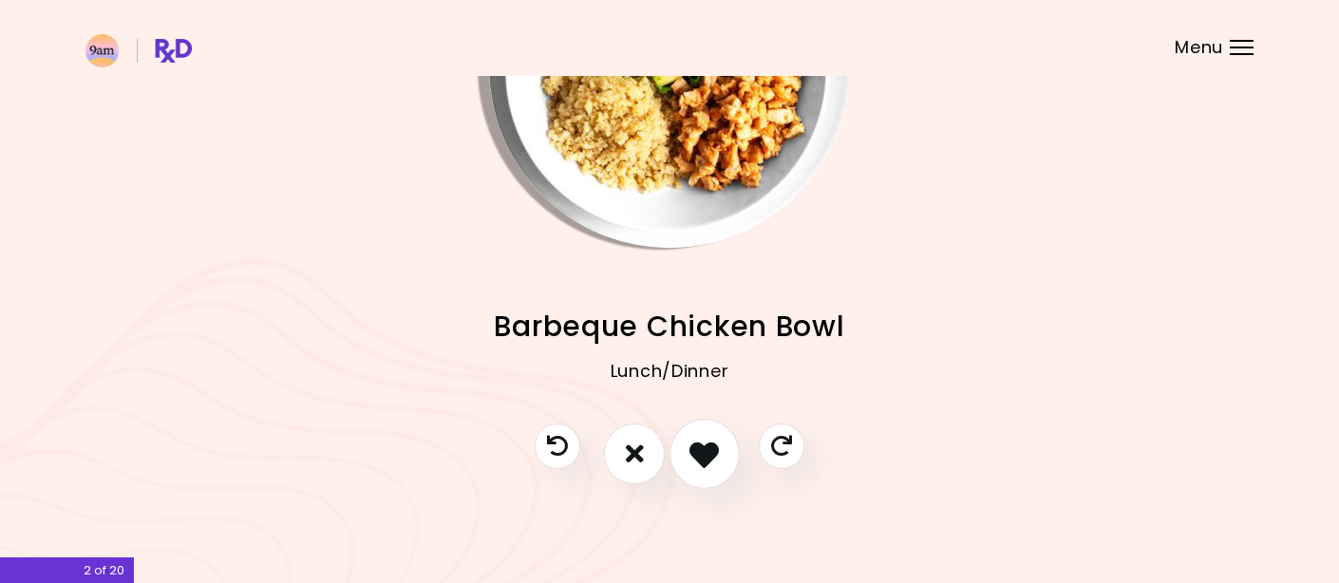
click at [708, 445] on icon "I like this recipe" at bounding box center [704, 453] width 29 height 29
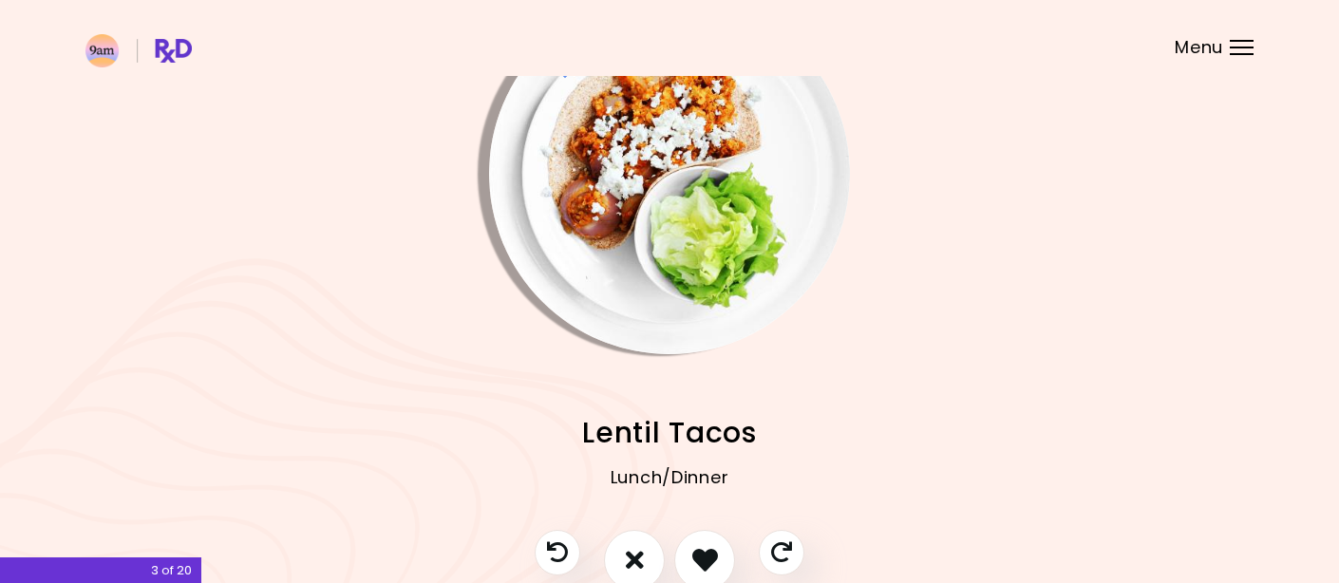
scroll to position [89, 0]
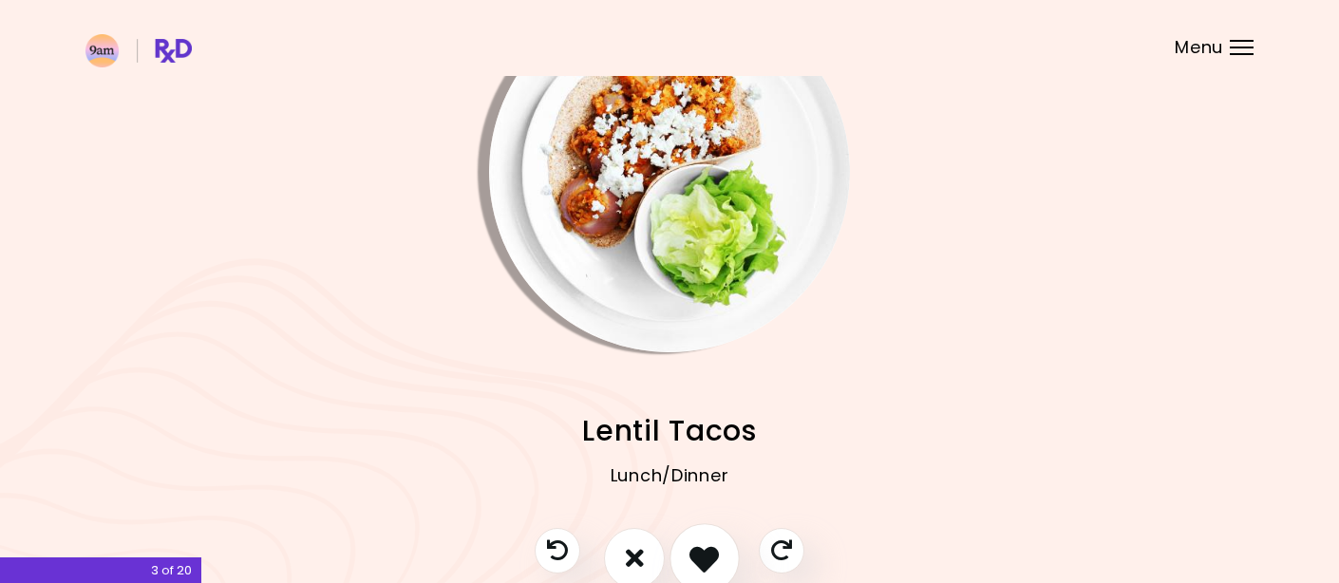
click at [709, 549] on icon "I like this recipe" at bounding box center [704, 557] width 29 height 29
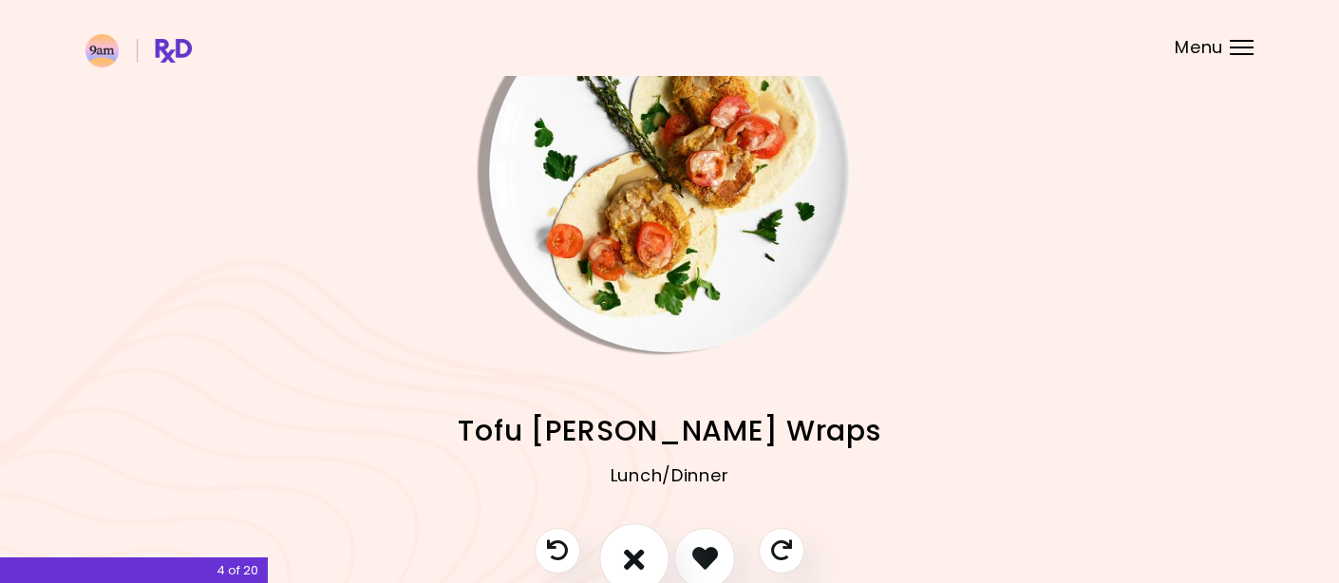
click at [644, 559] on icon "I don't like this recipe" at bounding box center [634, 557] width 21 height 29
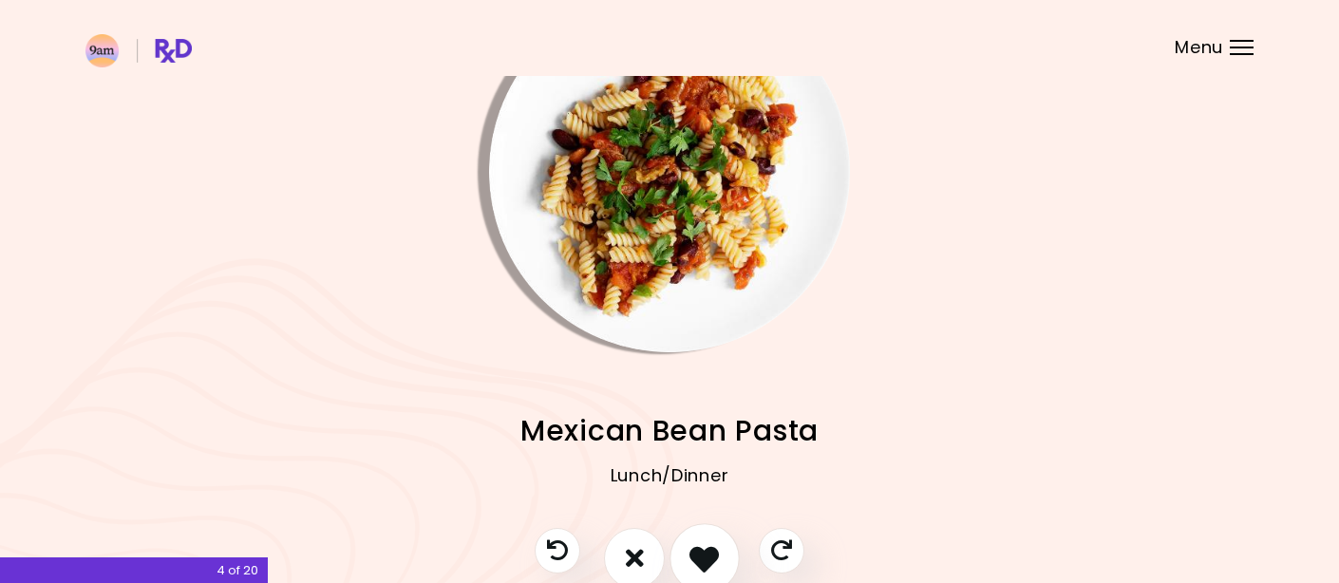
click at [705, 550] on icon "I like this recipe" at bounding box center [704, 557] width 29 height 29
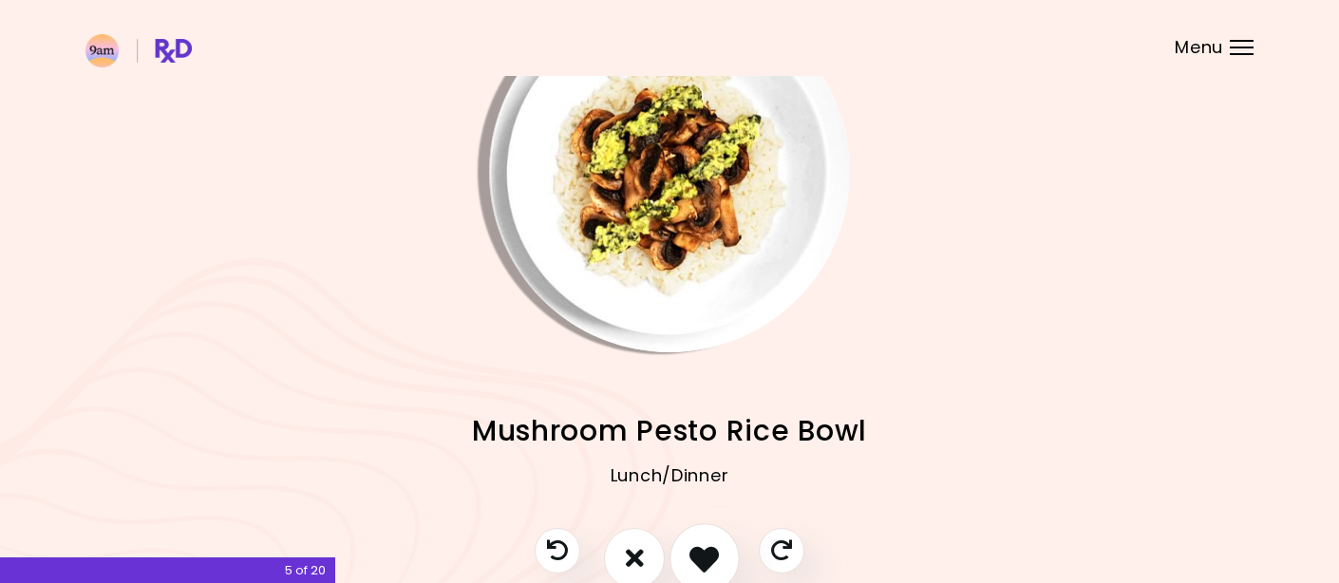
click at [705, 550] on icon "I like this recipe" at bounding box center [704, 557] width 29 height 29
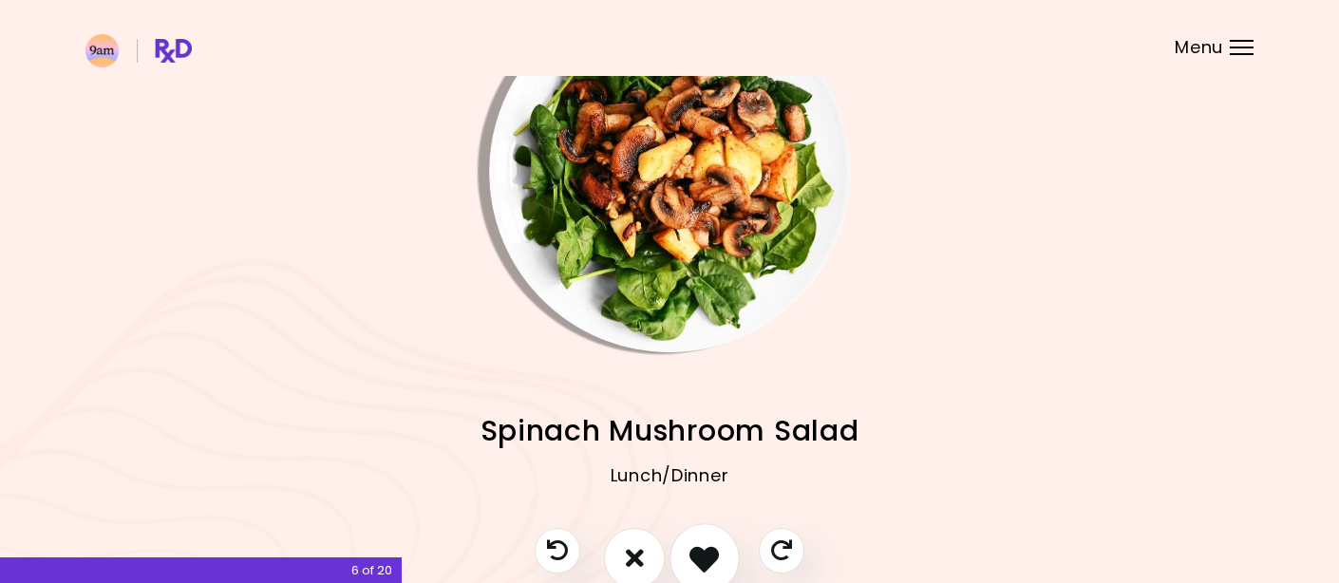
click at [705, 550] on icon "I like this recipe" at bounding box center [704, 557] width 29 height 29
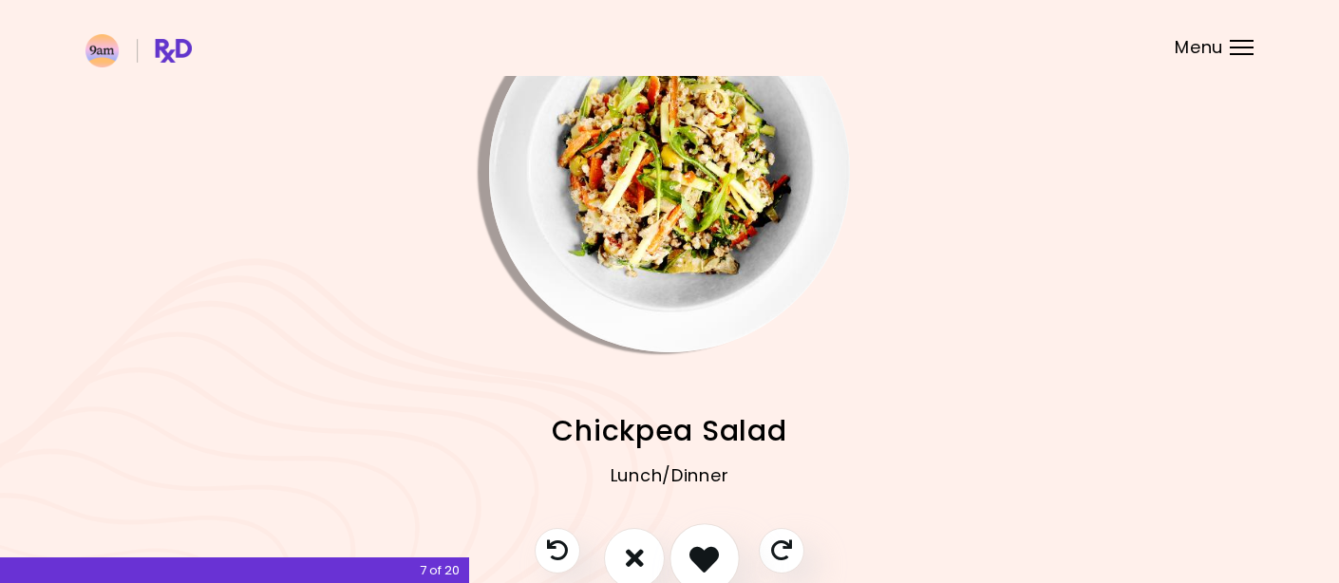
click at [705, 550] on icon "I like this recipe" at bounding box center [704, 557] width 29 height 29
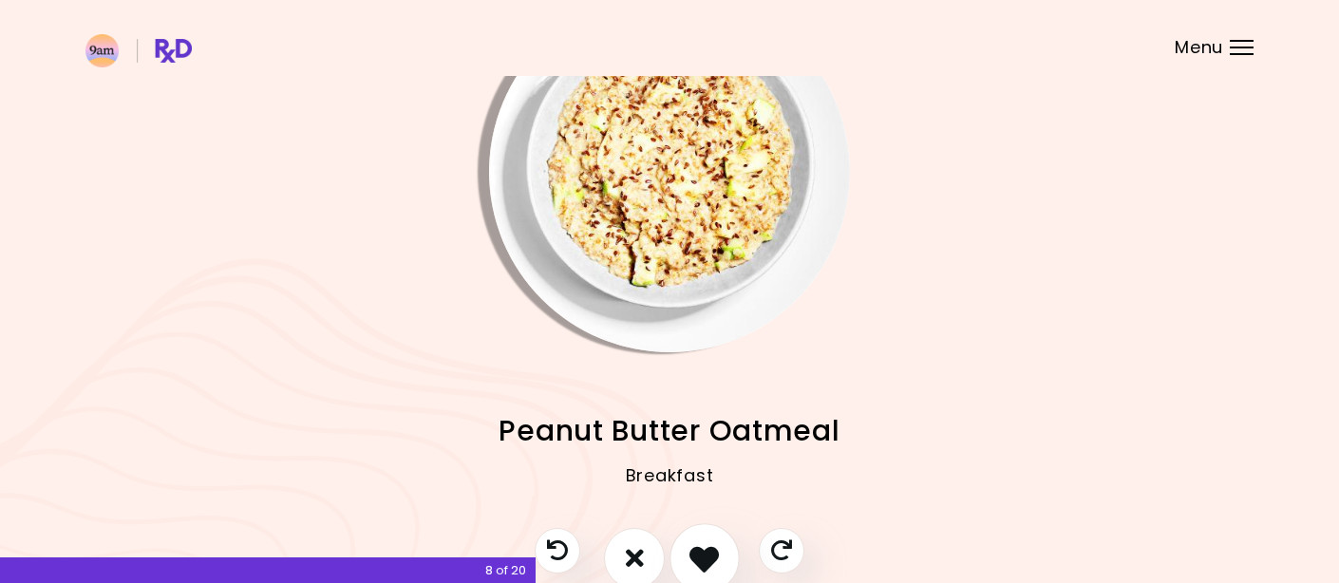
click at [705, 550] on icon "I like this recipe" at bounding box center [704, 557] width 29 height 29
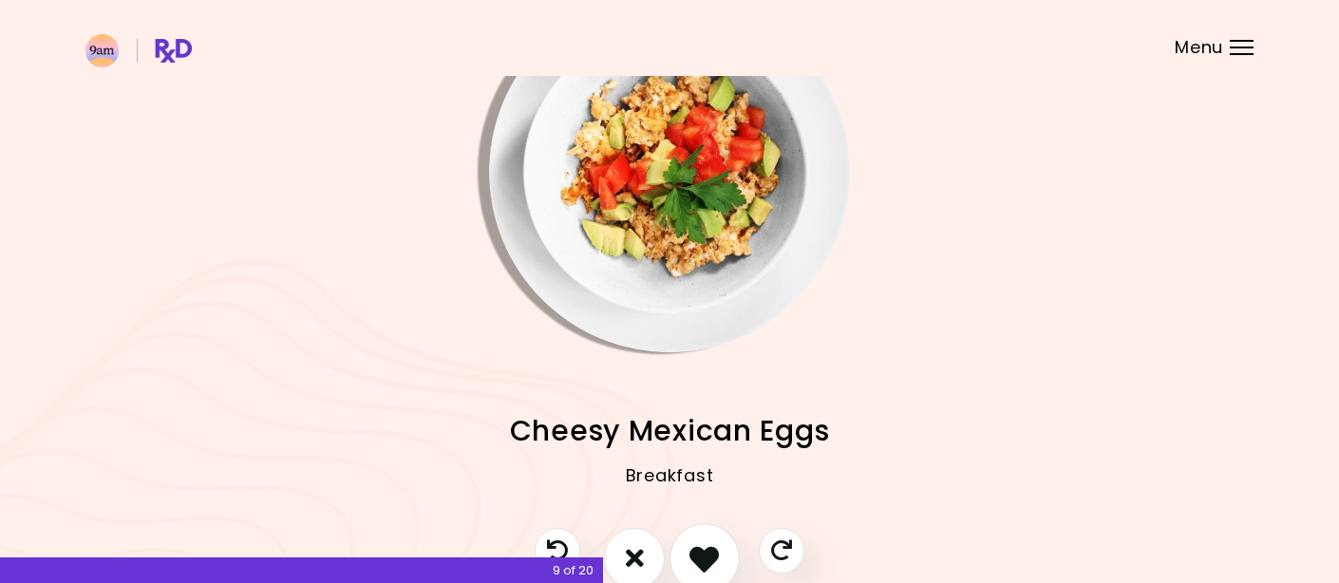
click at [705, 551] on icon "I like this recipe" at bounding box center [704, 557] width 29 height 29
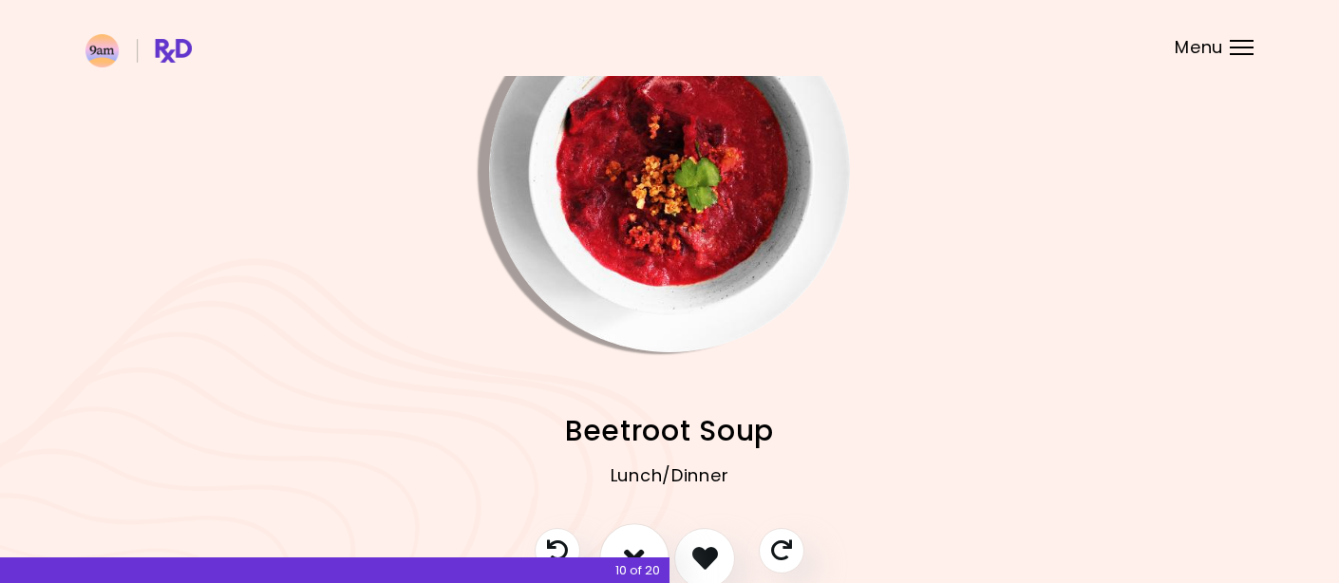
click at [634, 544] on icon "I don't like this recipe" at bounding box center [634, 557] width 21 height 29
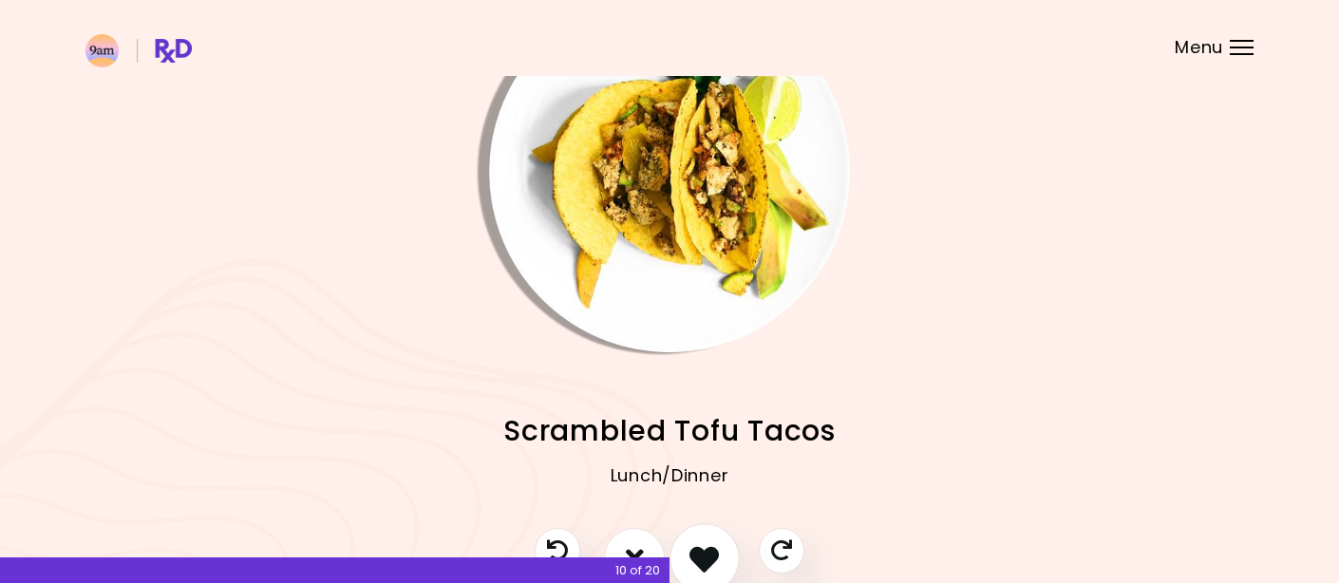
click at [697, 543] on icon "I like this recipe" at bounding box center [704, 557] width 29 height 29
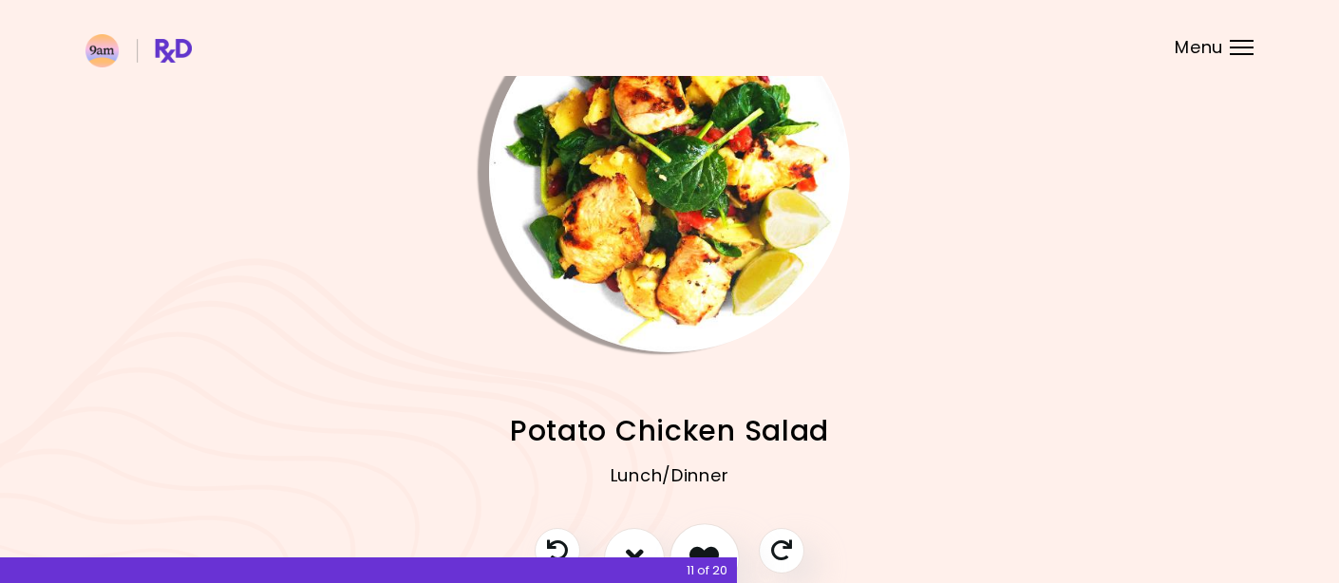
click at [697, 543] on icon "I like this recipe" at bounding box center [704, 557] width 29 height 29
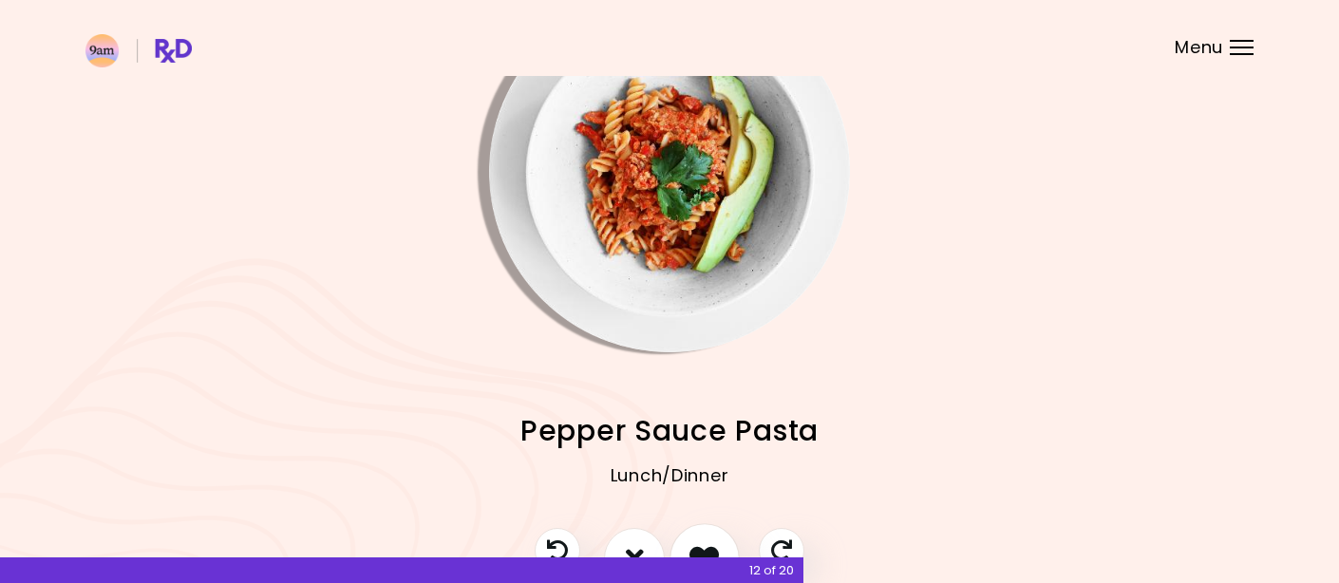
click at [697, 543] on icon "I like this recipe" at bounding box center [704, 557] width 29 height 29
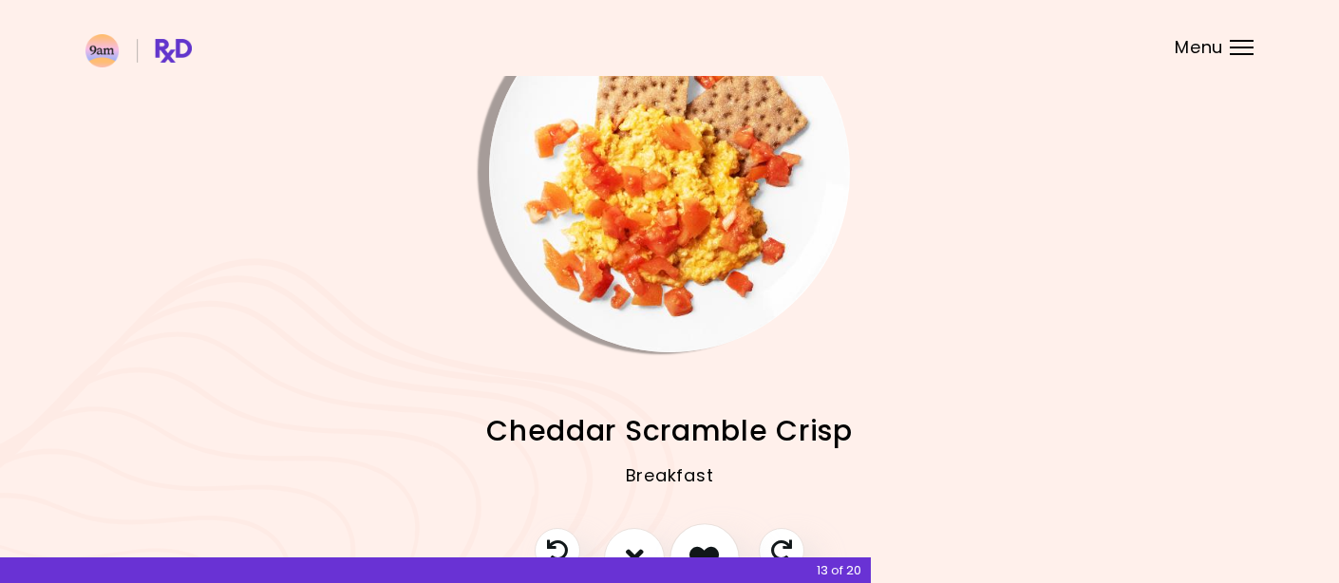
click at [697, 543] on icon "I like this recipe" at bounding box center [704, 557] width 29 height 29
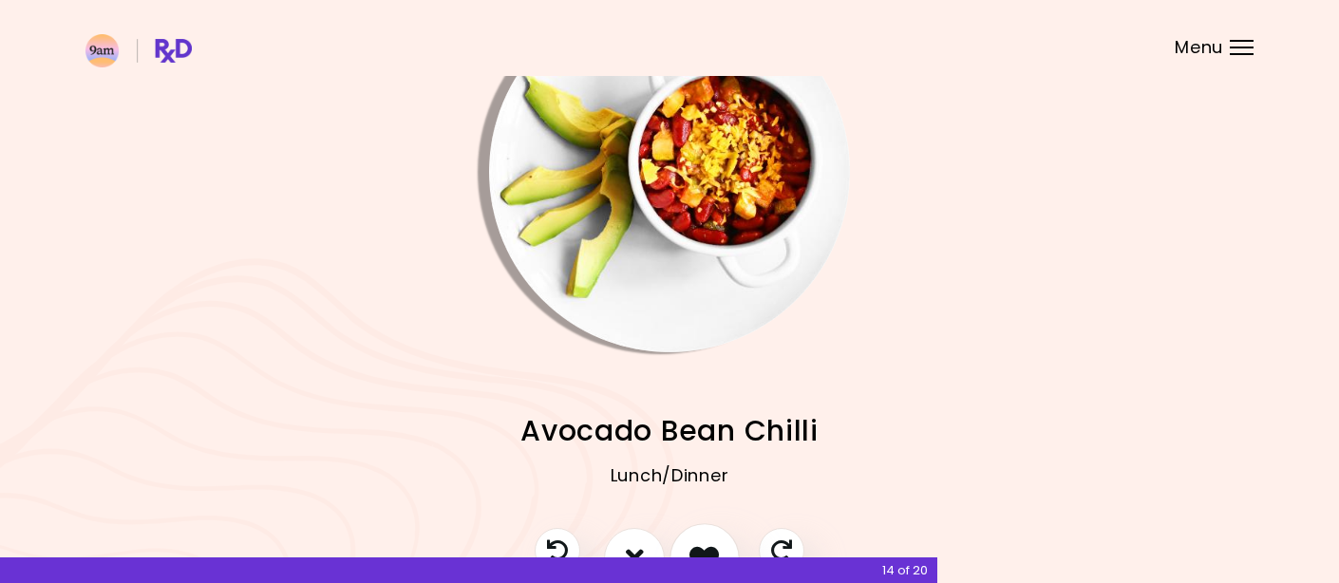
click at [698, 543] on icon "I like this recipe" at bounding box center [704, 557] width 29 height 29
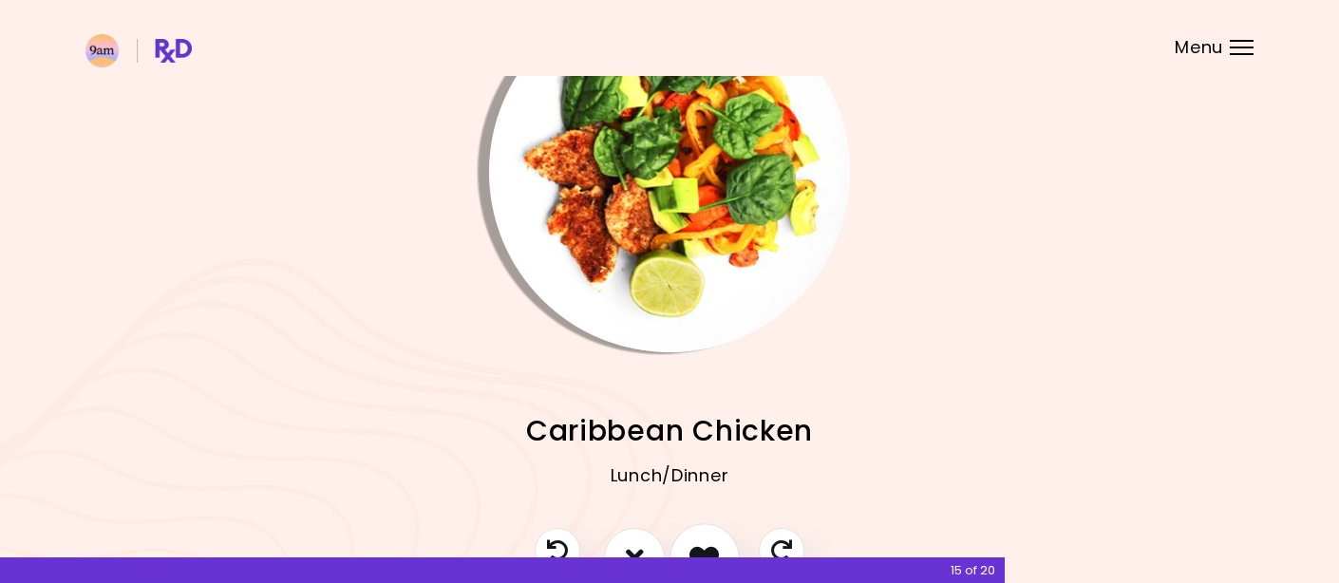
click at [698, 543] on icon "I like this recipe" at bounding box center [704, 557] width 29 height 29
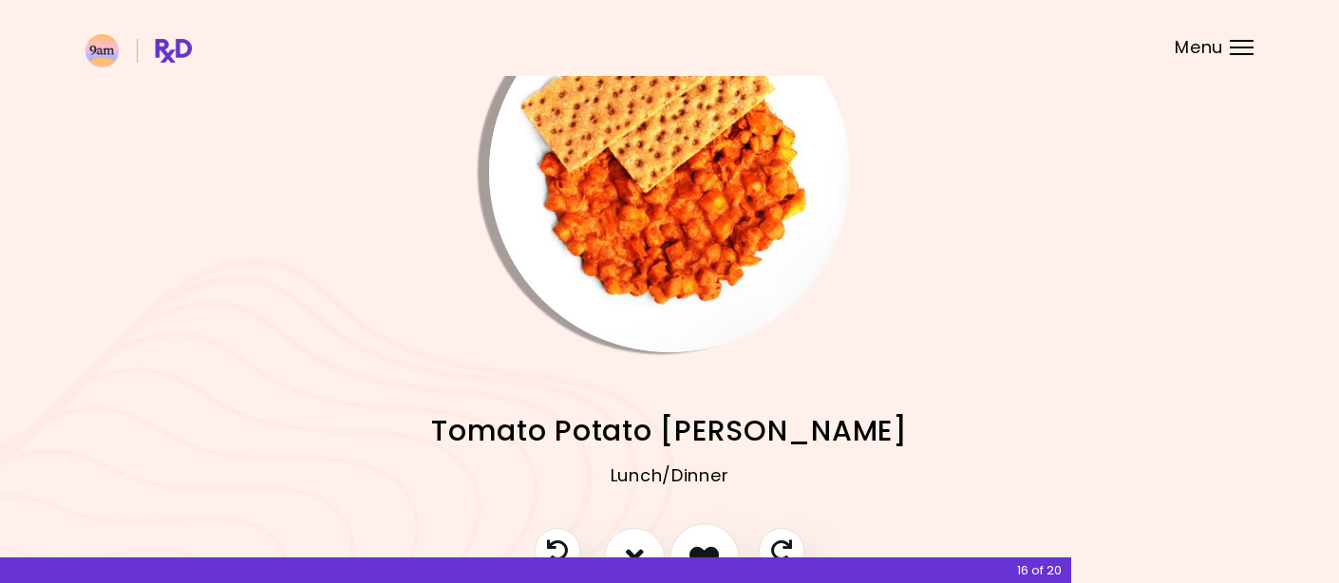
click at [698, 543] on icon "I like this recipe" at bounding box center [704, 557] width 29 height 29
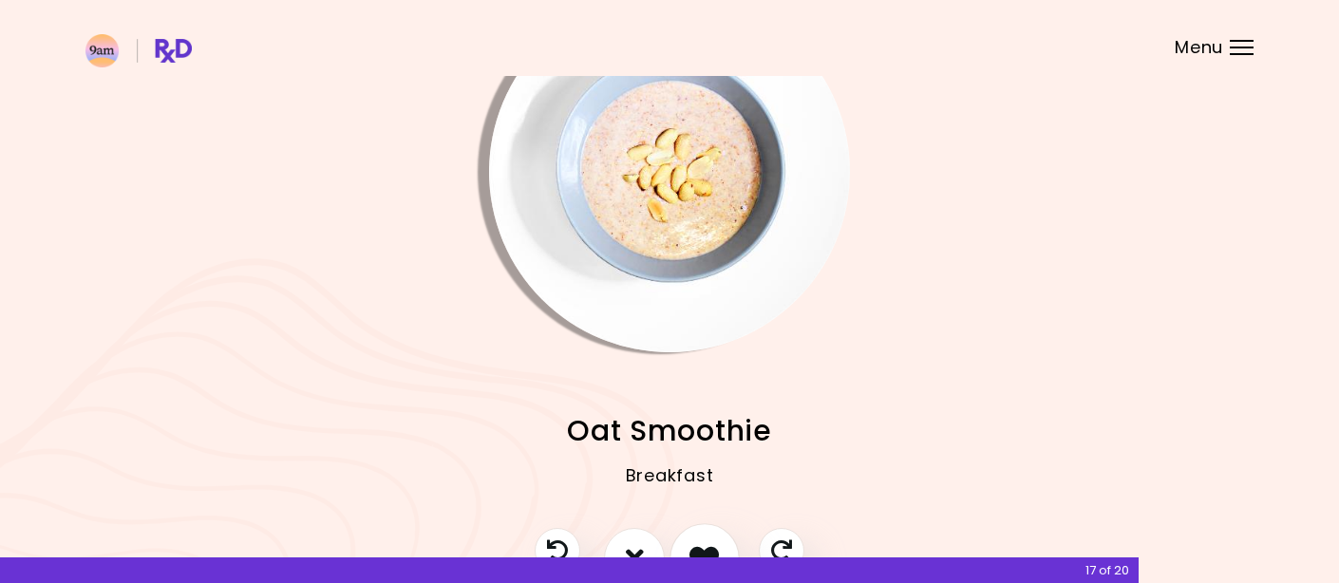
click at [699, 543] on icon "I like this recipe" at bounding box center [704, 557] width 29 height 29
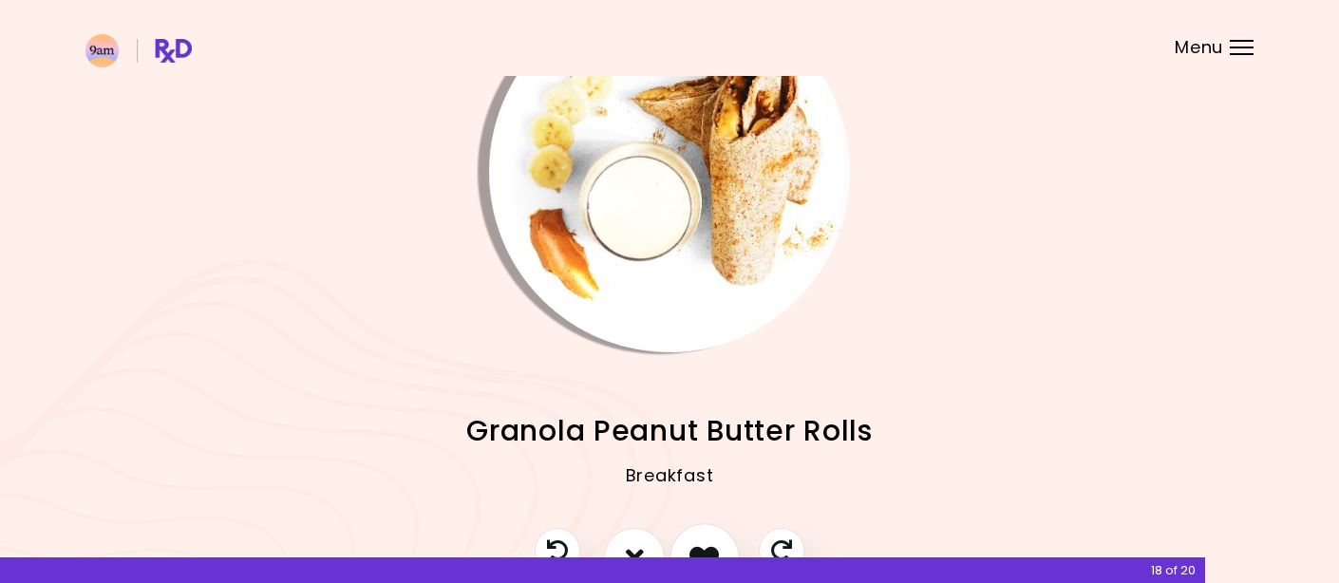
click at [699, 543] on icon "I like this recipe" at bounding box center [704, 557] width 29 height 29
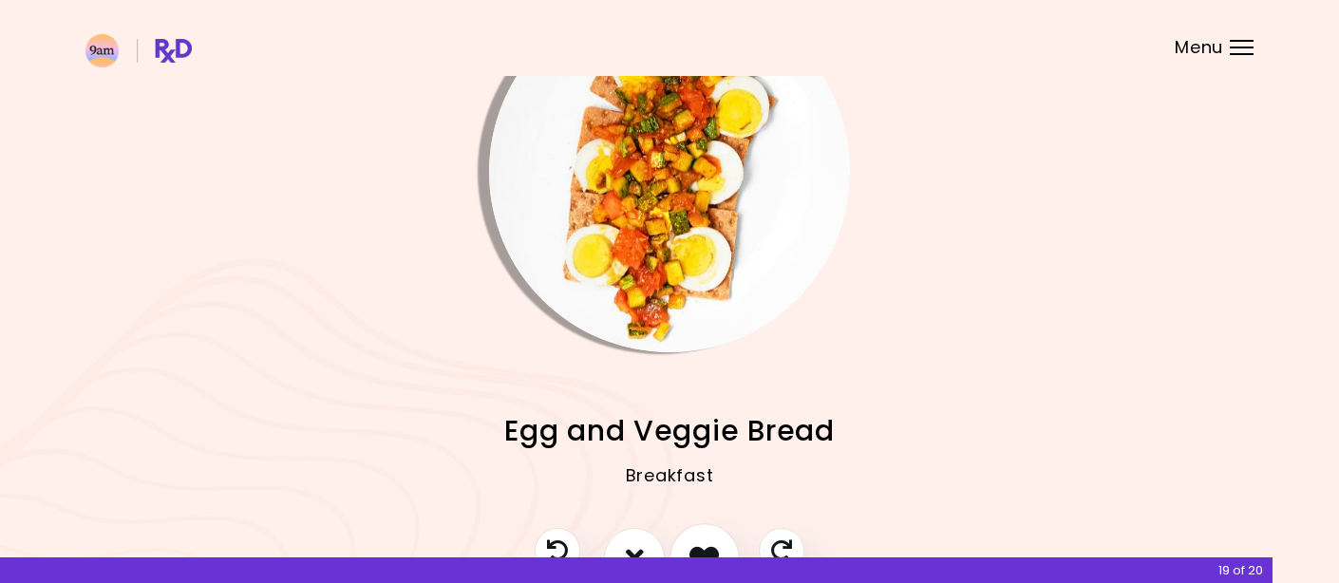
click at [699, 543] on icon "I like this recipe" at bounding box center [704, 557] width 29 height 29
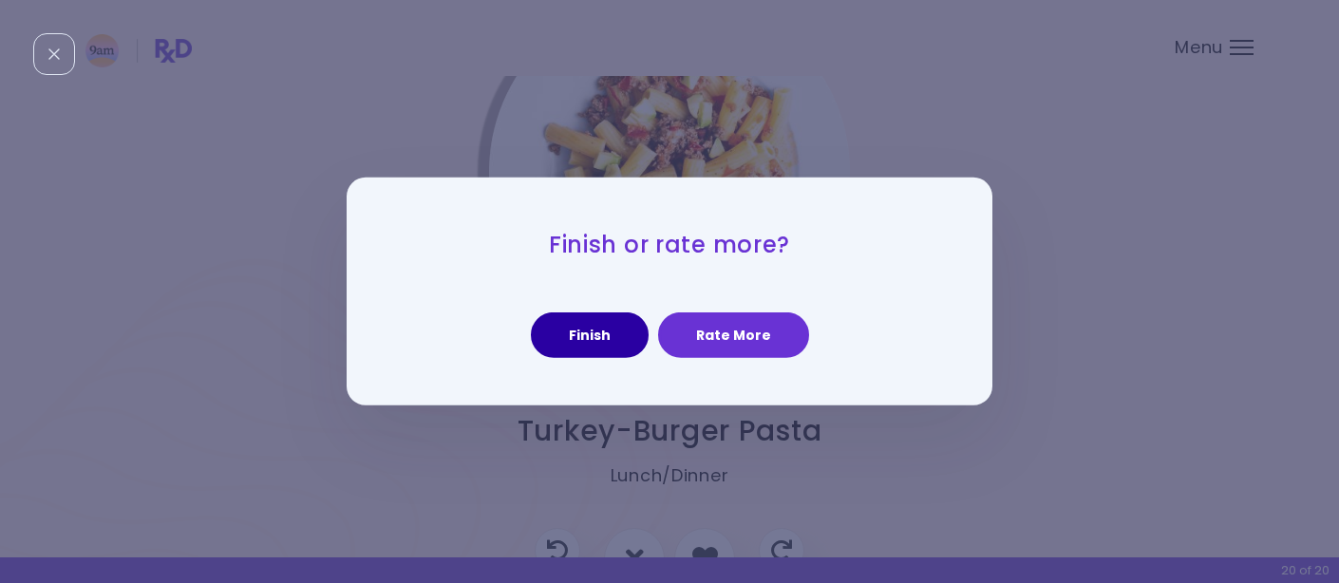
click at [614, 332] on button "Finish" at bounding box center [590, 335] width 118 height 46
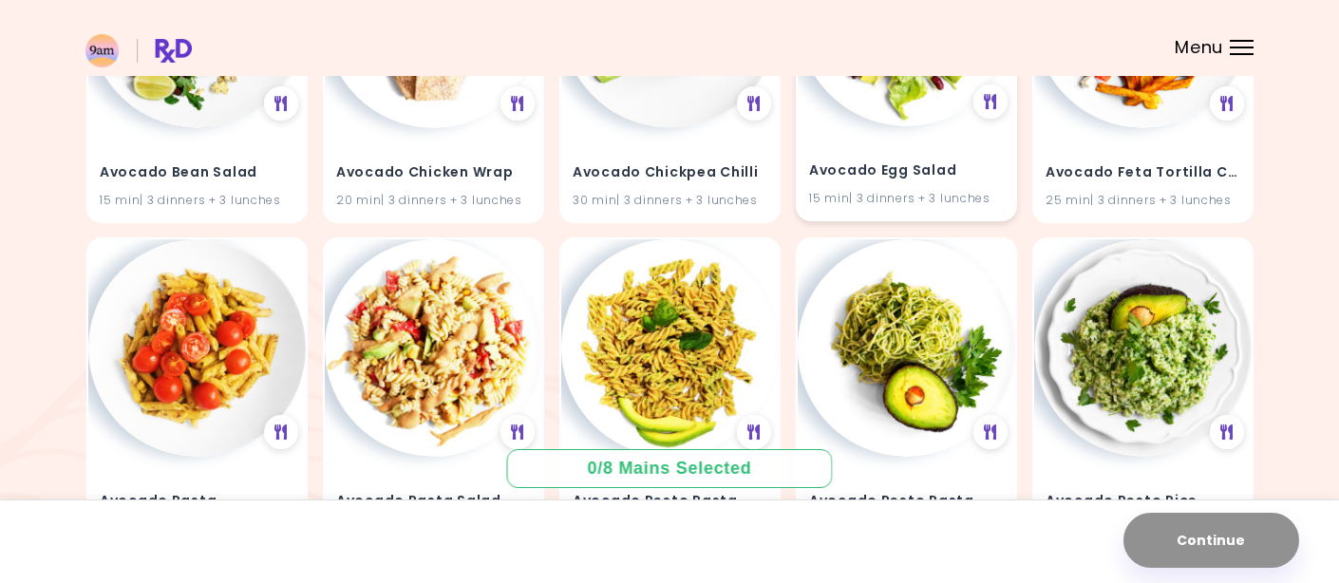
scroll to position [1373, 0]
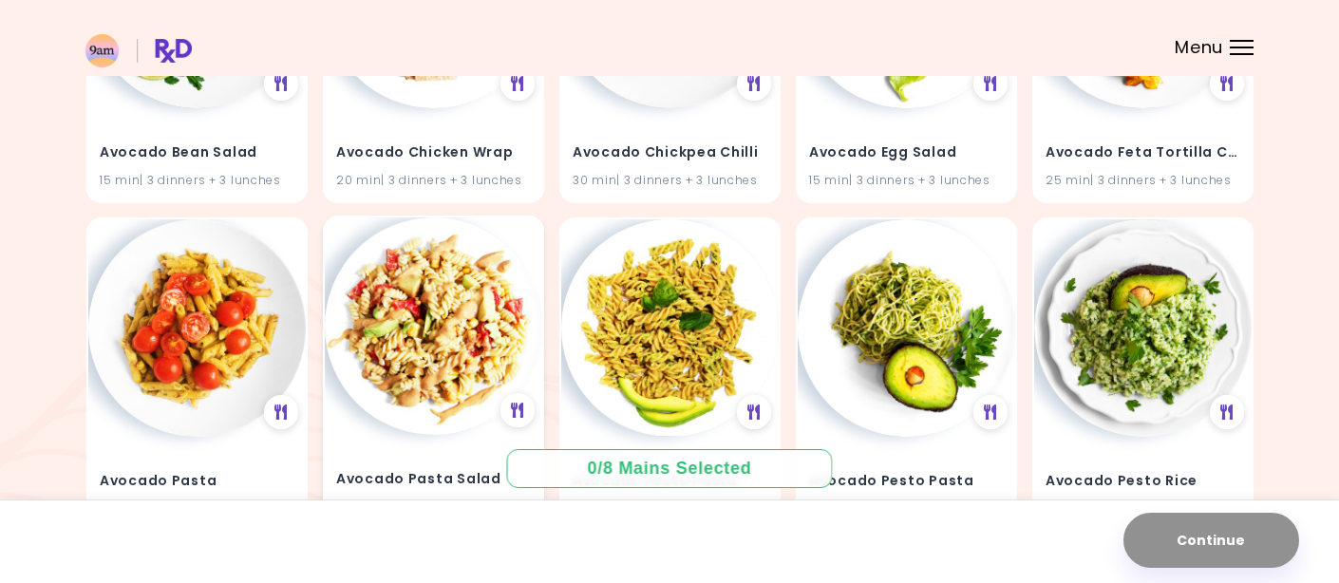
click at [510, 288] on img at bounding box center [434, 327] width 218 height 218
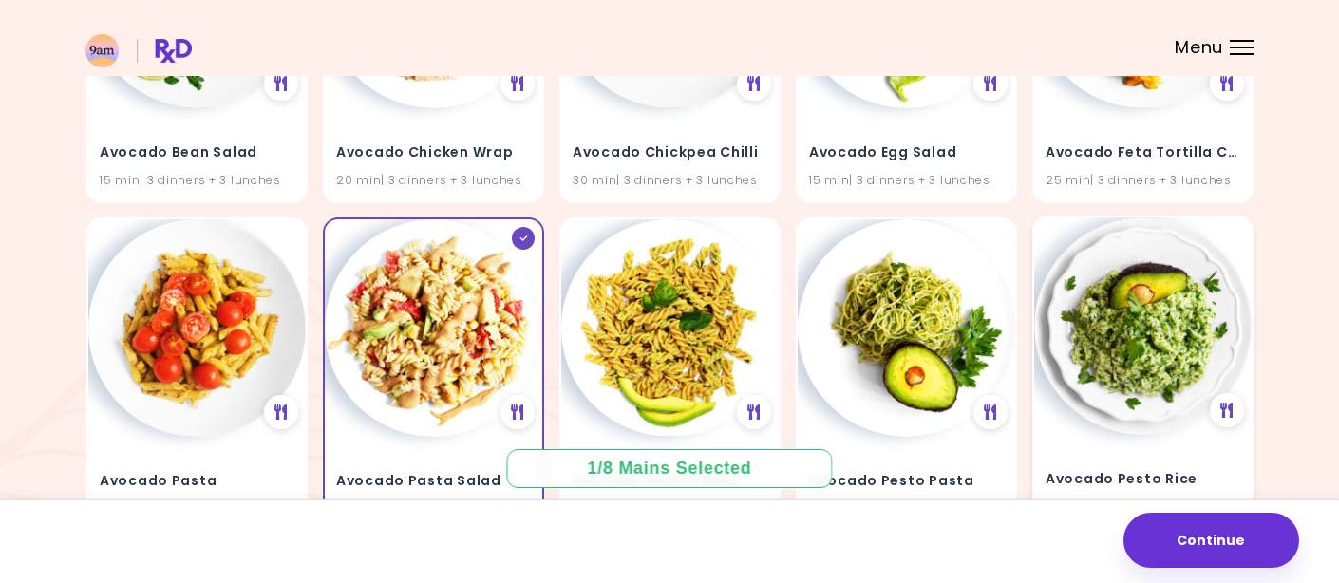
click at [1103, 309] on img at bounding box center [1143, 327] width 218 height 218
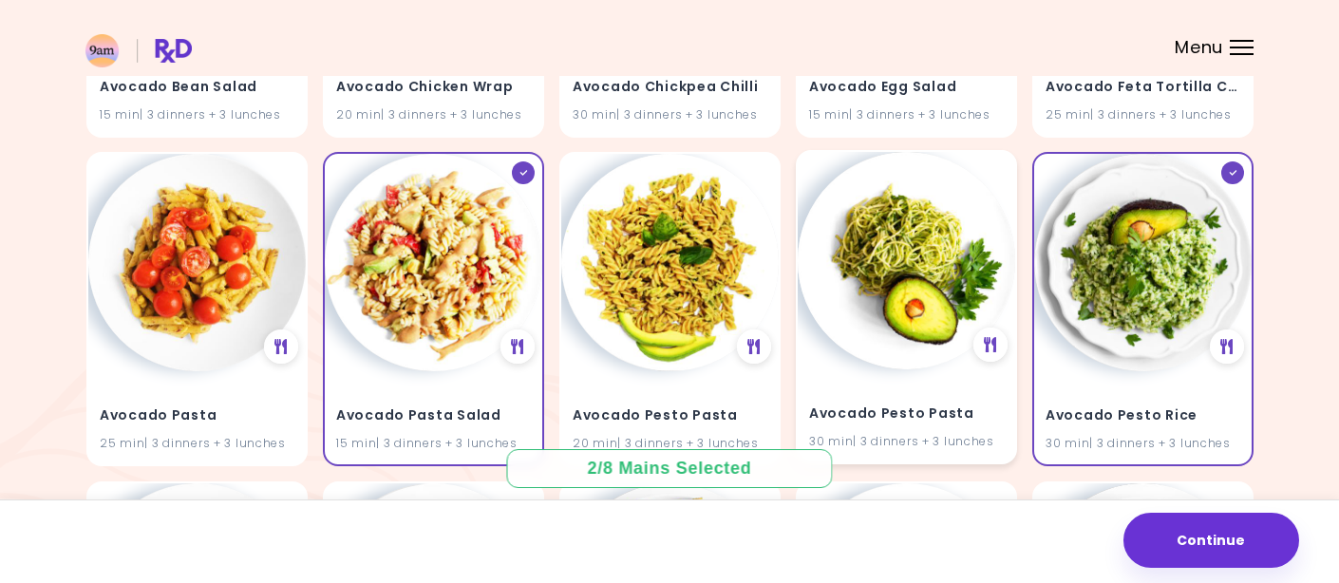
scroll to position [1443, 0]
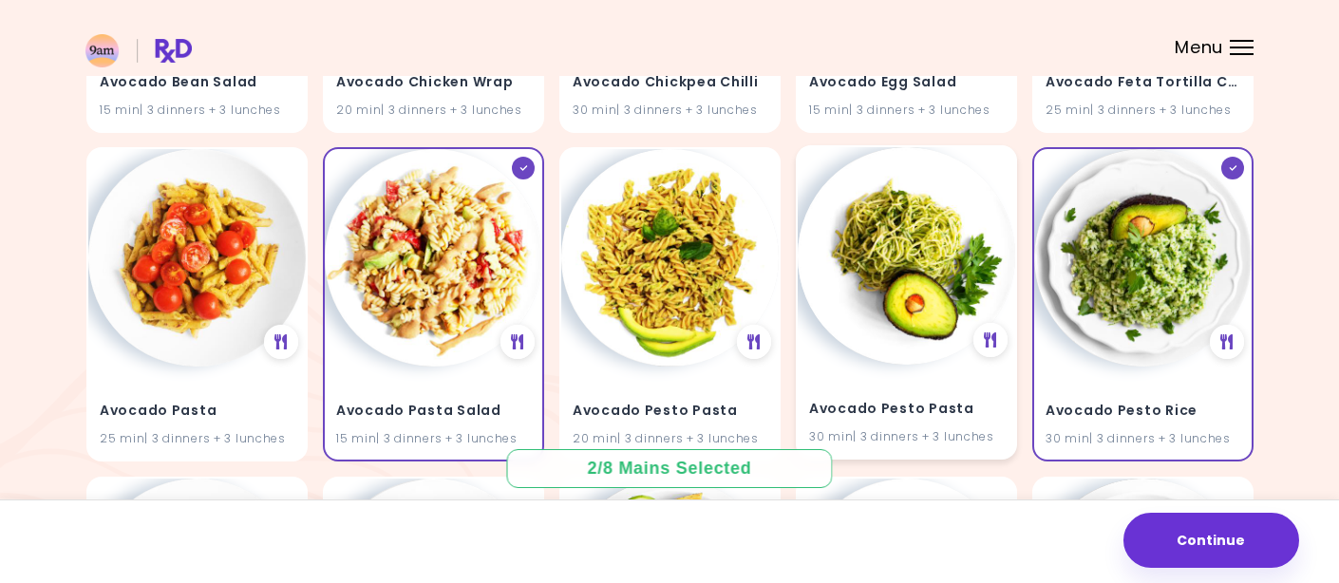
click at [921, 214] on img at bounding box center [907, 256] width 218 height 218
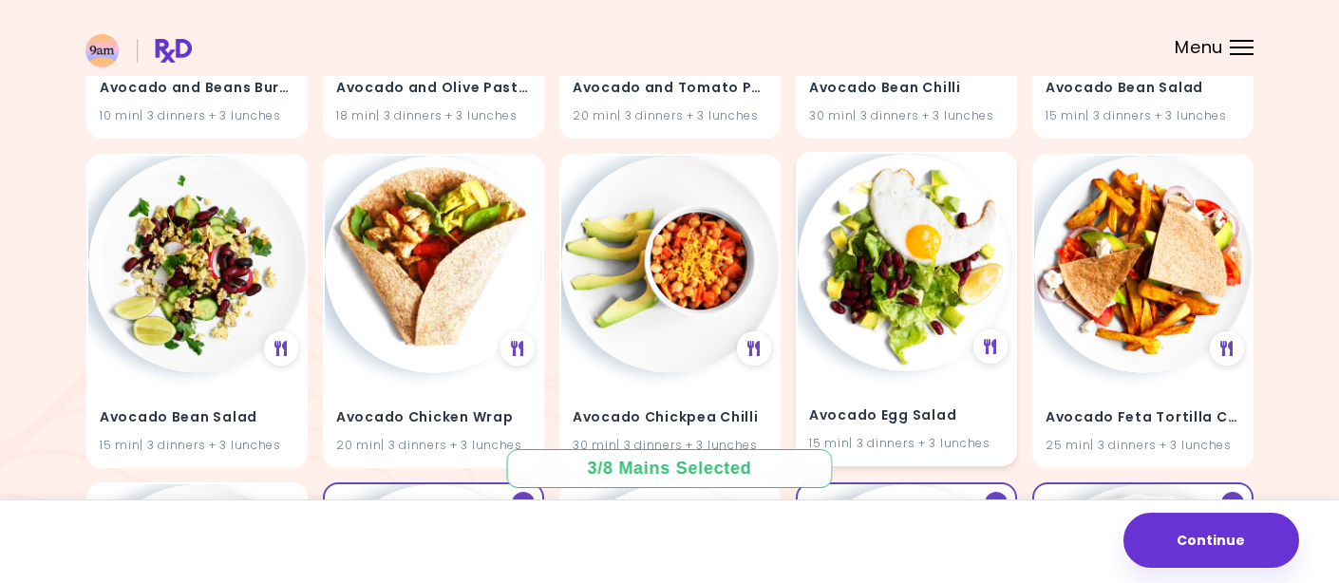
scroll to position [1106, 0]
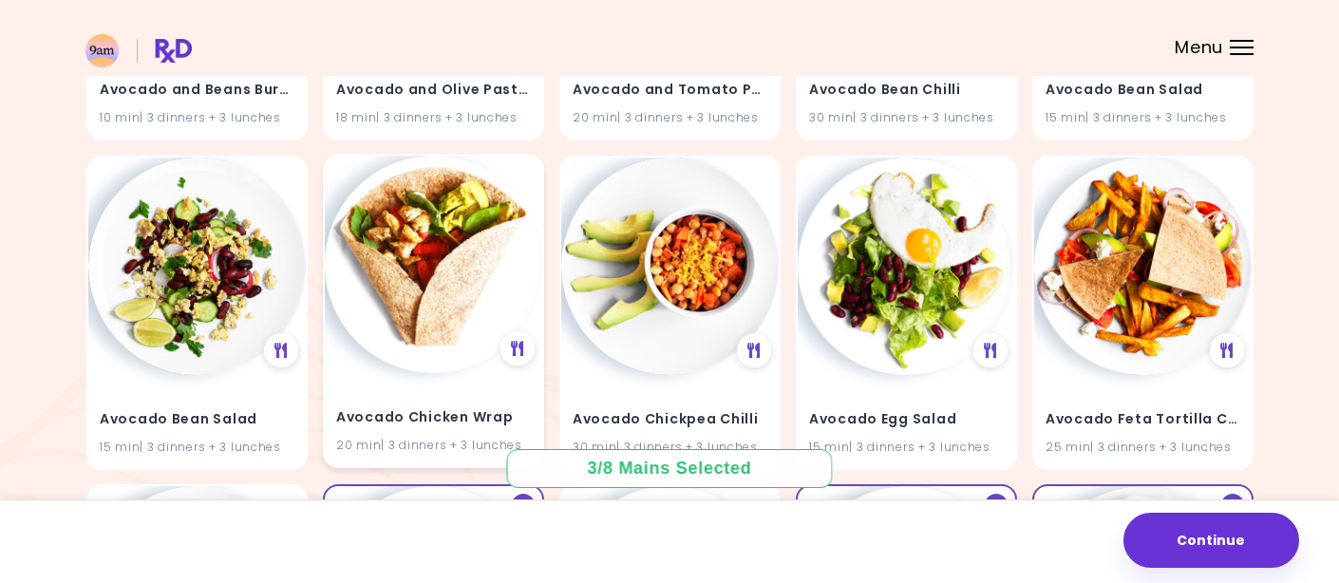
click at [403, 278] on img at bounding box center [434, 265] width 218 height 218
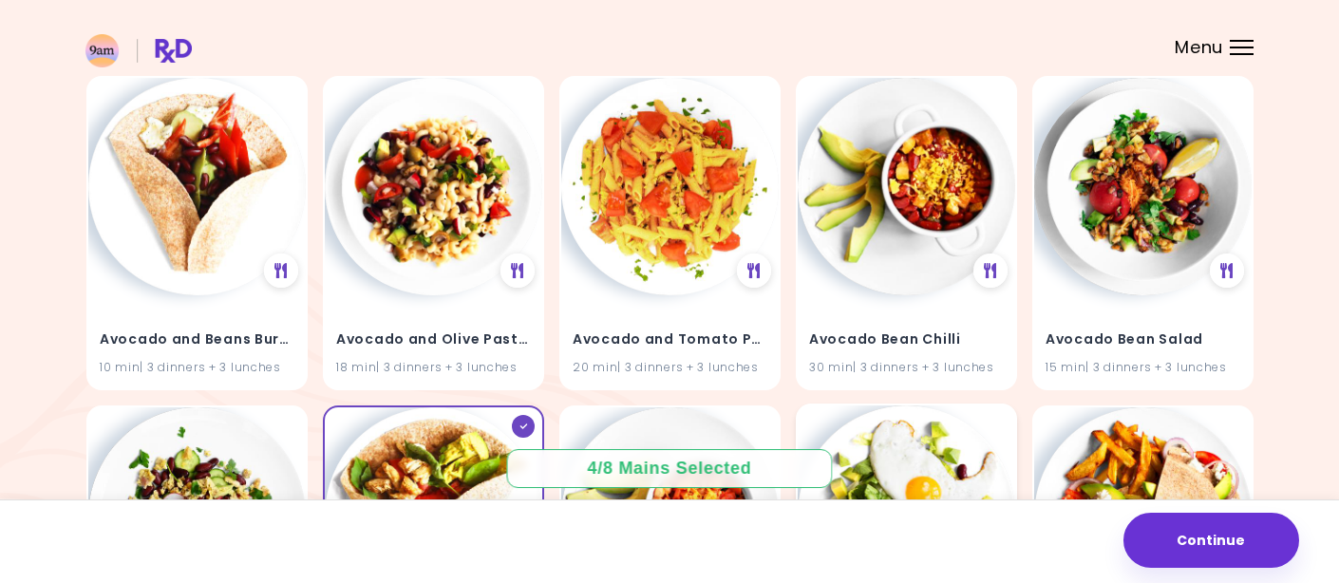
scroll to position [801, 0]
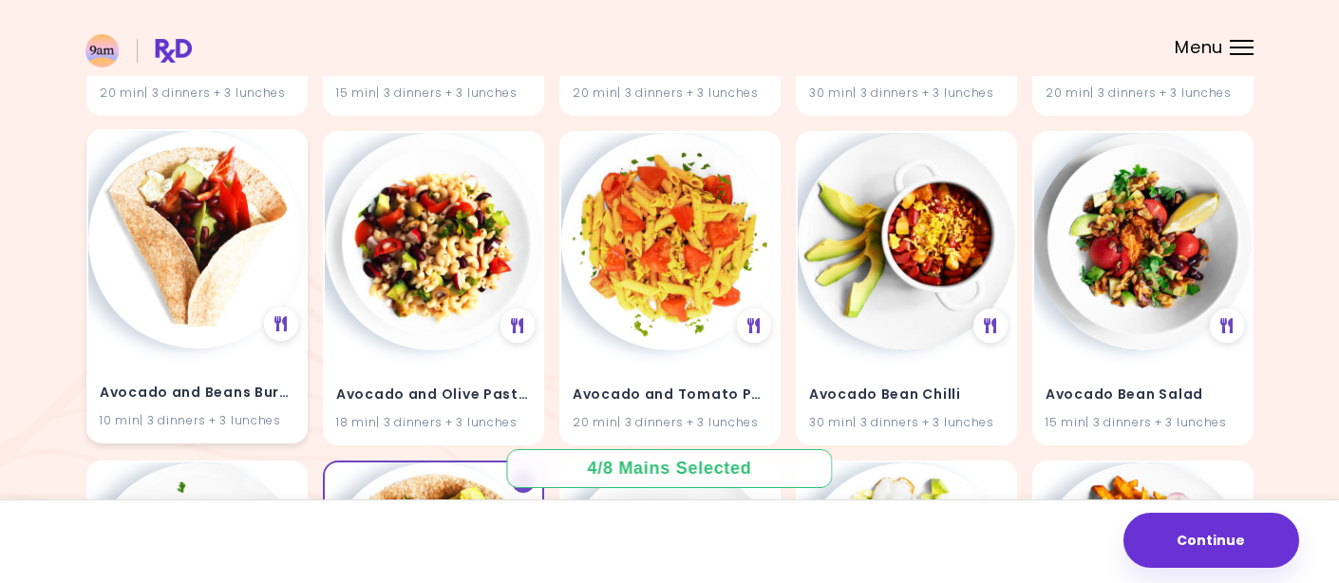
click at [209, 261] on img at bounding box center [197, 240] width 218 height 218
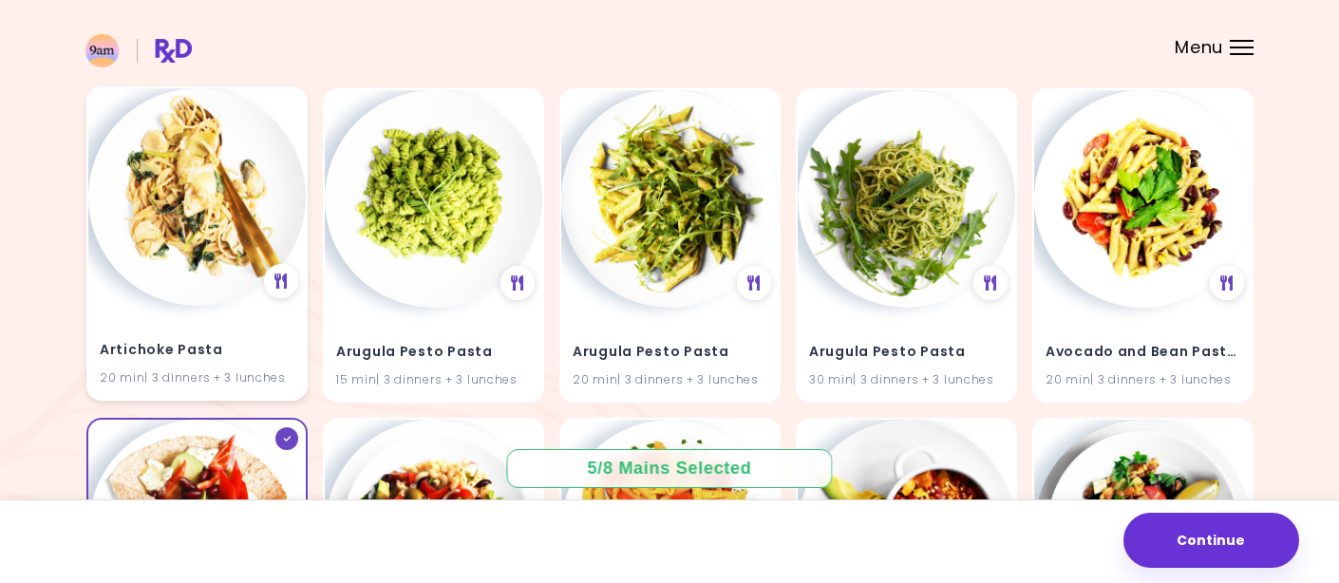
scroll to position [444, 0]
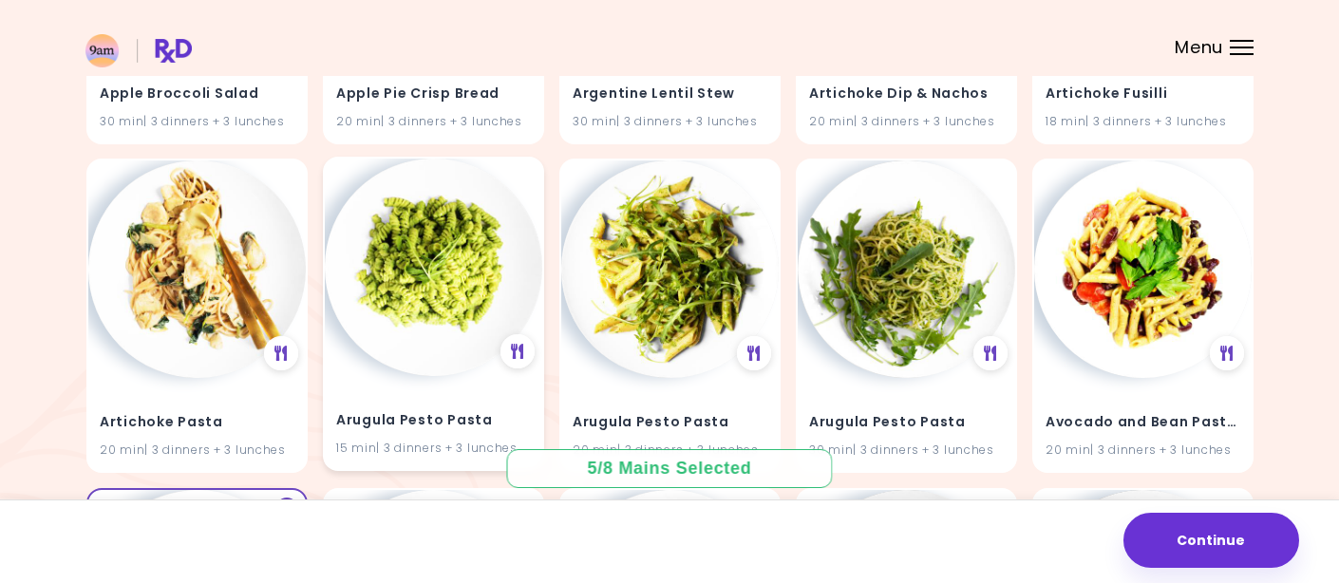
click at [420, 259] on img at bounding box center [434, 268] width 218 height 218
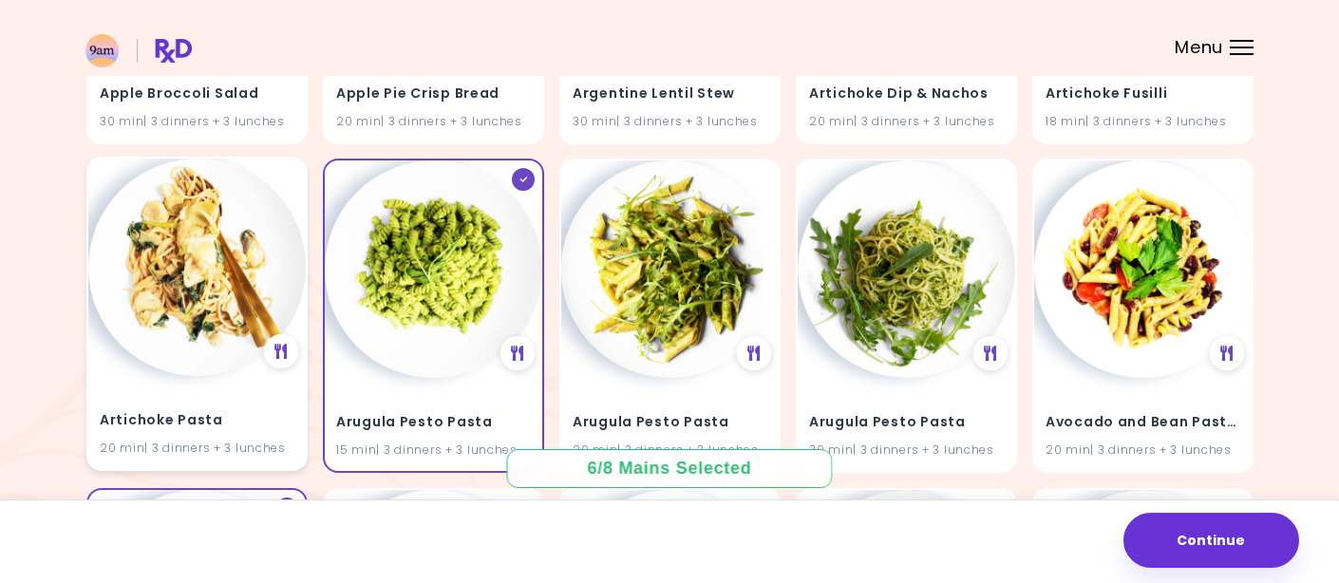
click at [179, 286] on img at bounding box center [197, 268] width 218 height 218
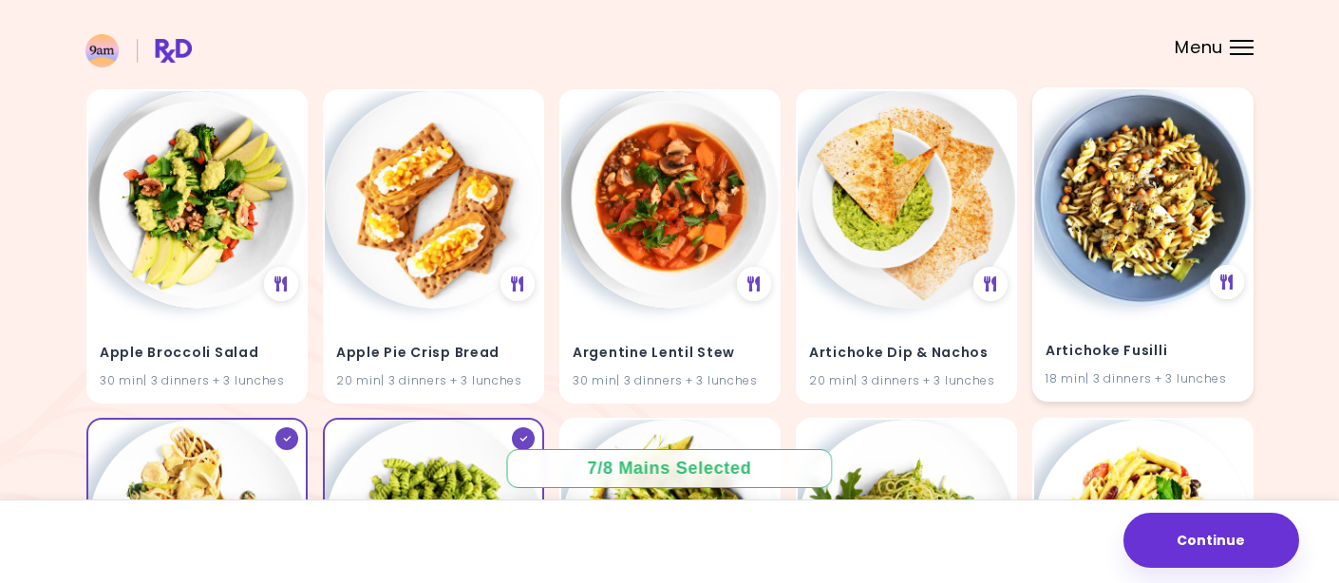
scroll to position [182, 0]
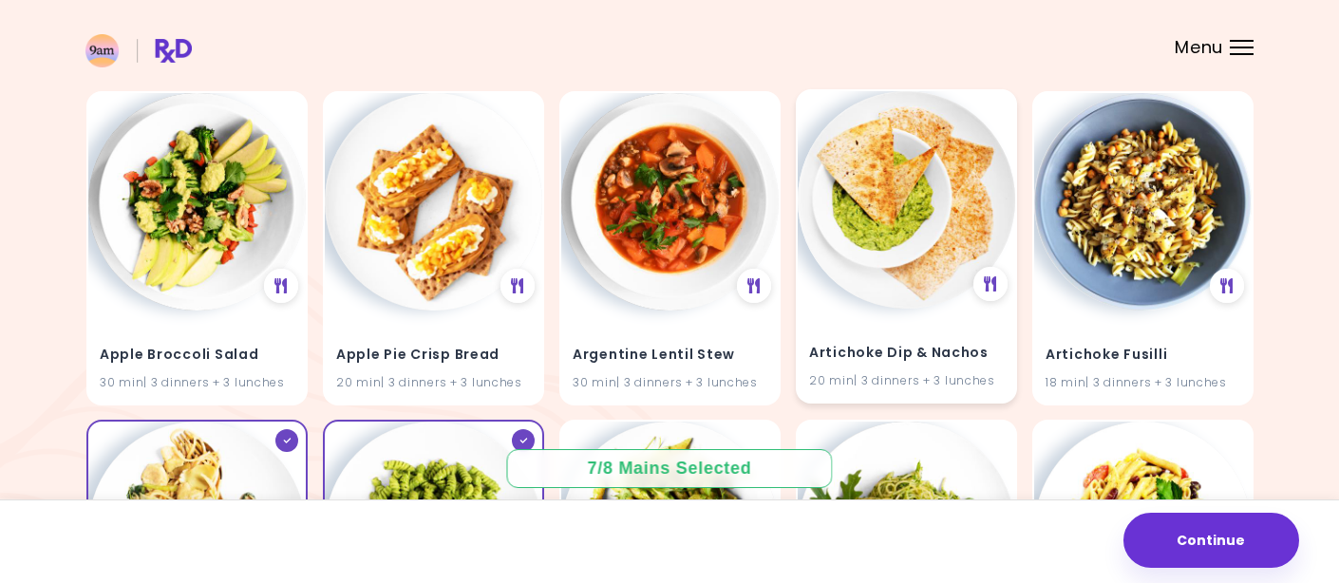
click at [873, 215] on img at bounding box center [907, 200] width 218 height 218
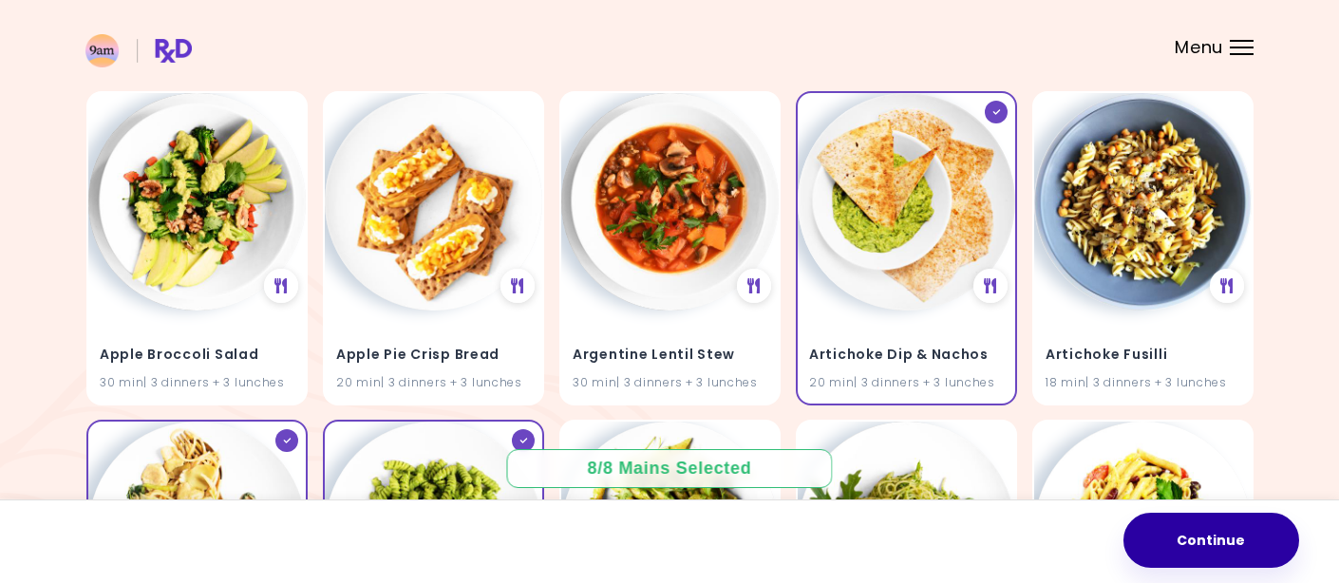
click at [1209, 533] on button "Continue" at bounding box center [1212, 540] width 176 height 55
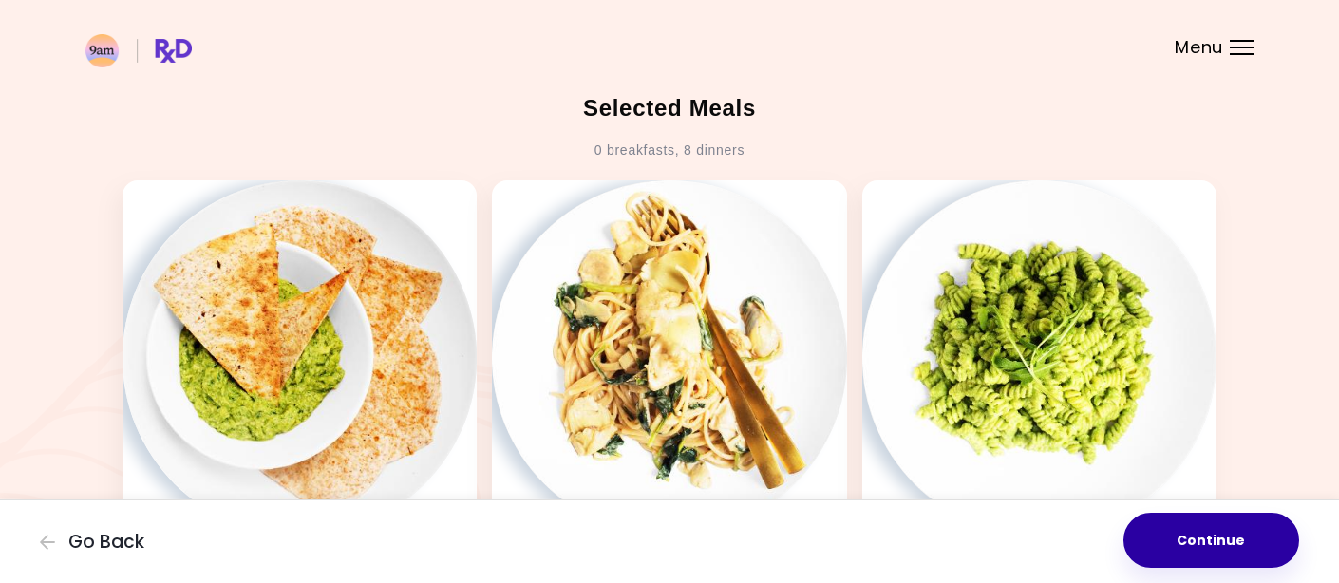
click at [1208, 538] on button "Continue" at bounding box center [1212, 540] width 176 height 55
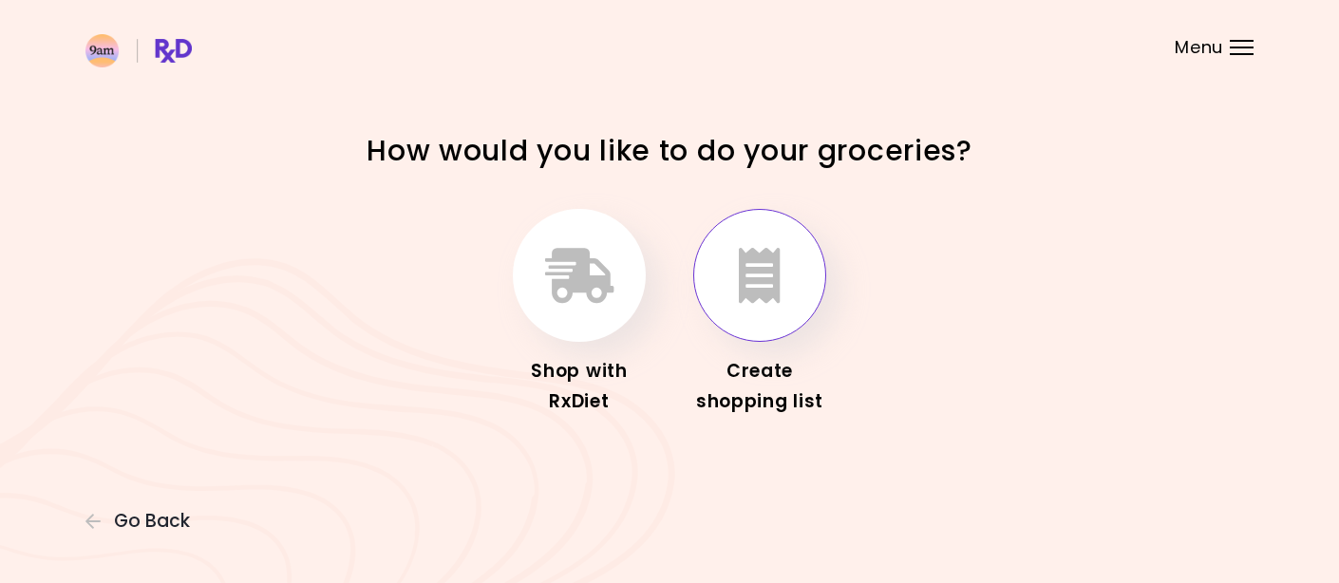
click at [762, 282] on icon "button" at bounding box center [760, 275] width 42 height 55
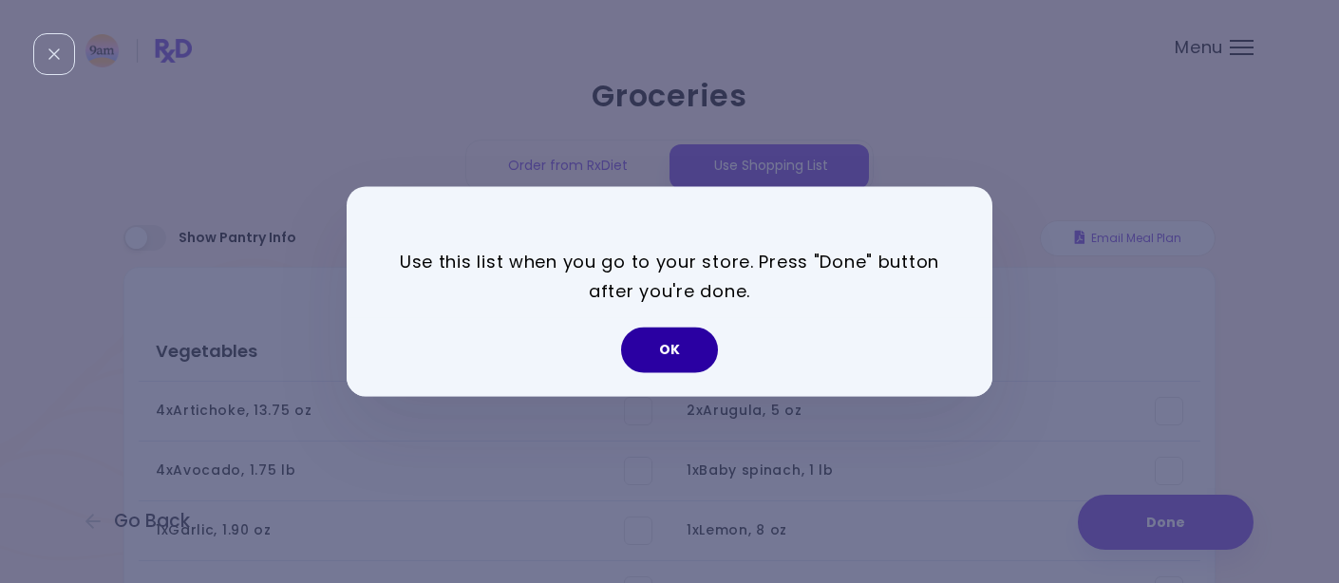
click at [670, 334] on button "OK" at bounding box center [669, 351] width 97 height 46
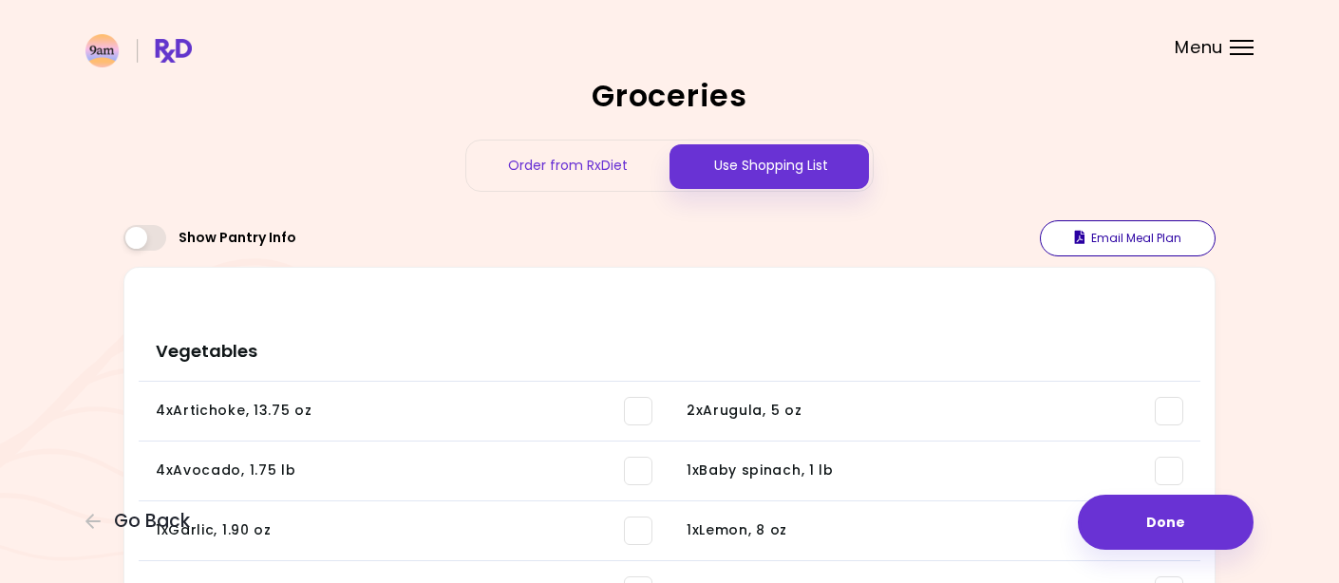
click at [1118, 236] on button "Email Meal Plan" at bounding box center [1128, 238] width 176 height 36
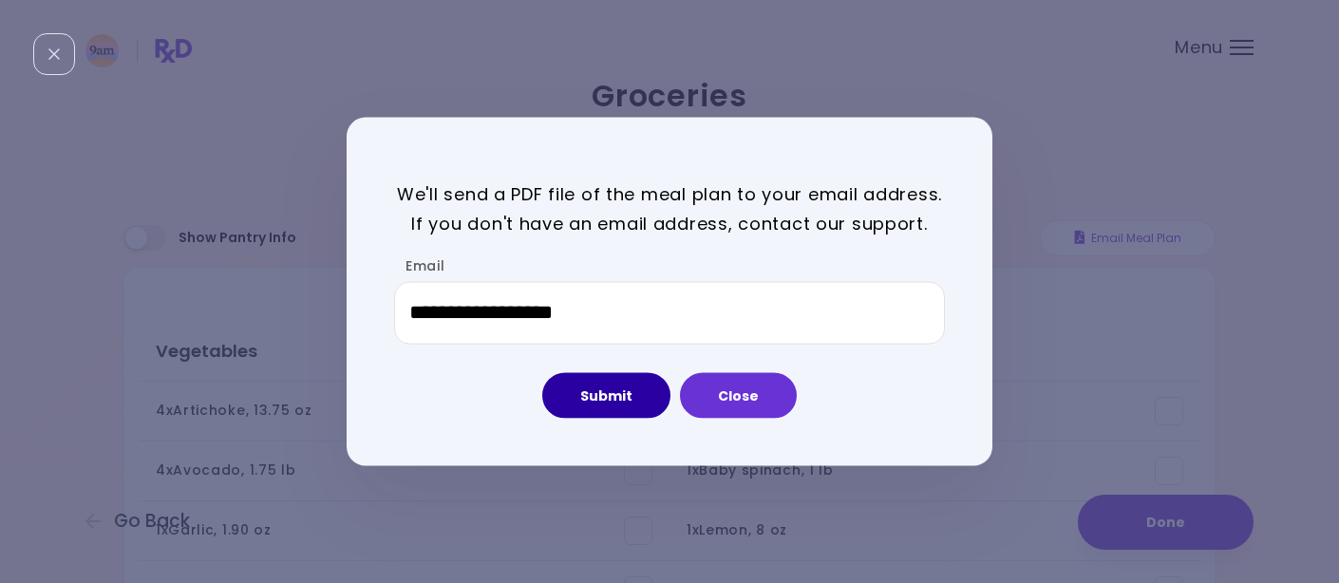
click at [589, 395] on button "Submit" at bounding box center [606, 395] width 128 height 46
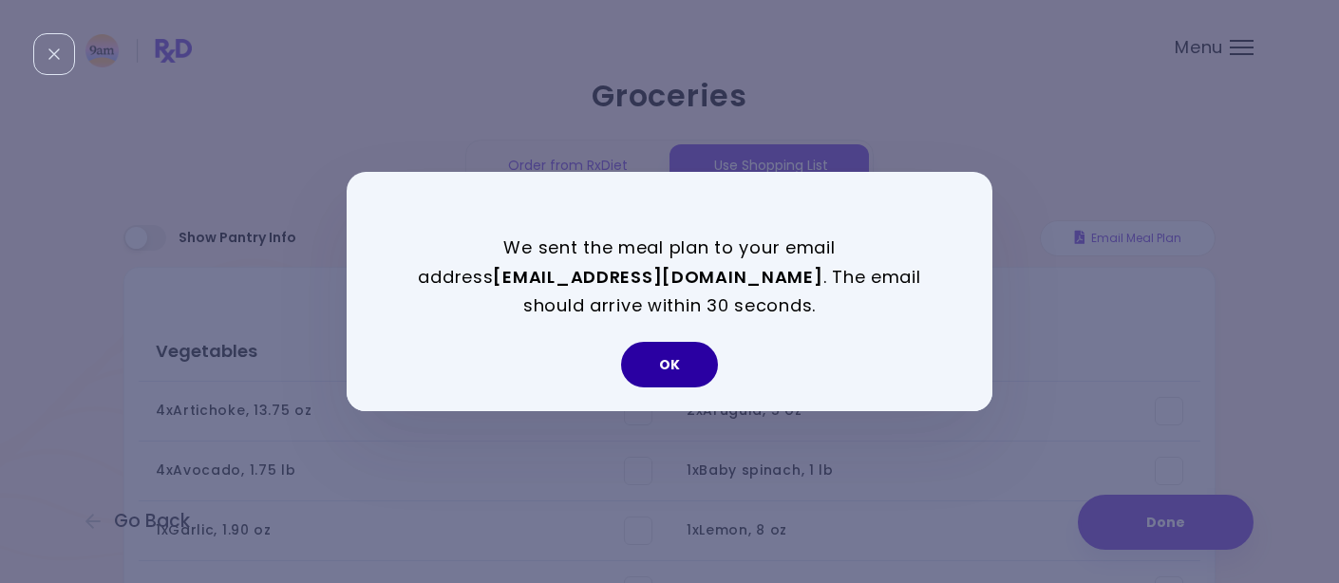
click at [671, 360] on button "OK" at bounding box center [669, 365] width 97 height 46
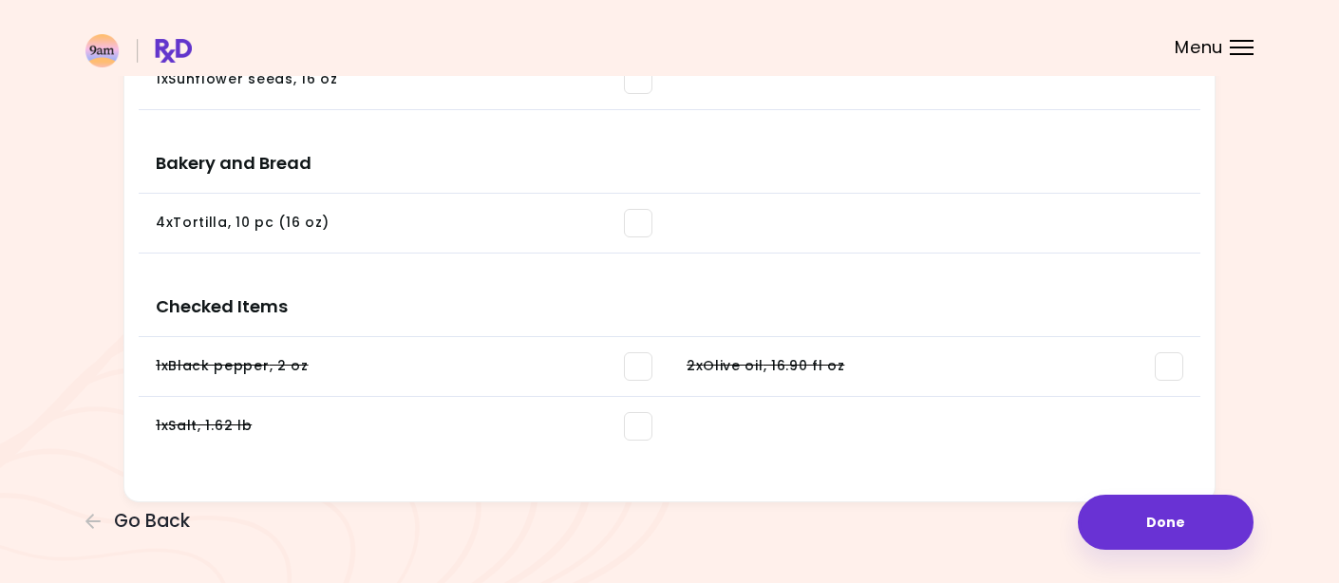
scroll to position [1694, 0]
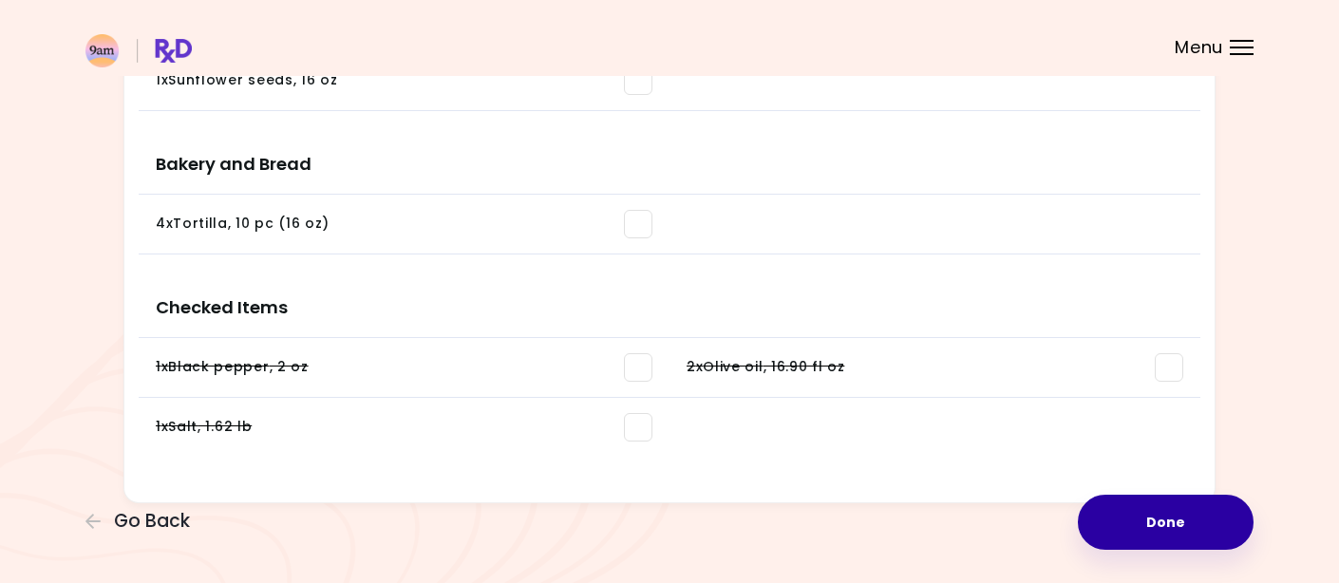
click at [1146, 519] on button "Done" at bounding box center [1166, 522] width 176 height 55
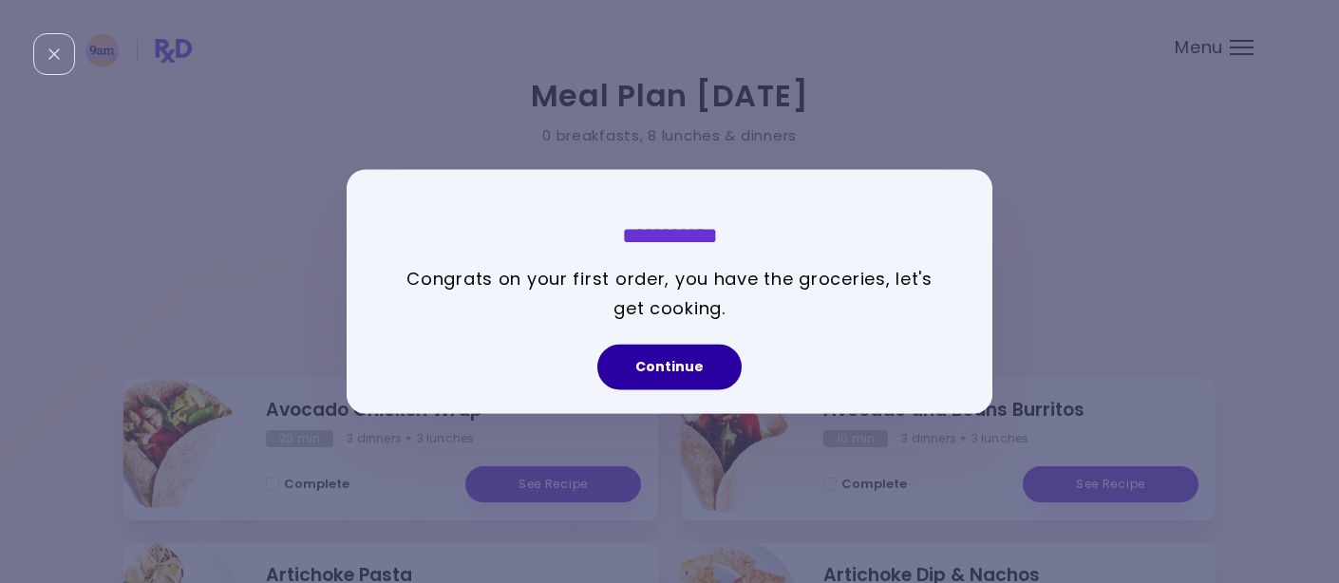
click at [686, 363] on button "Continue" at bounding box center [669, 368] width 144 height 46
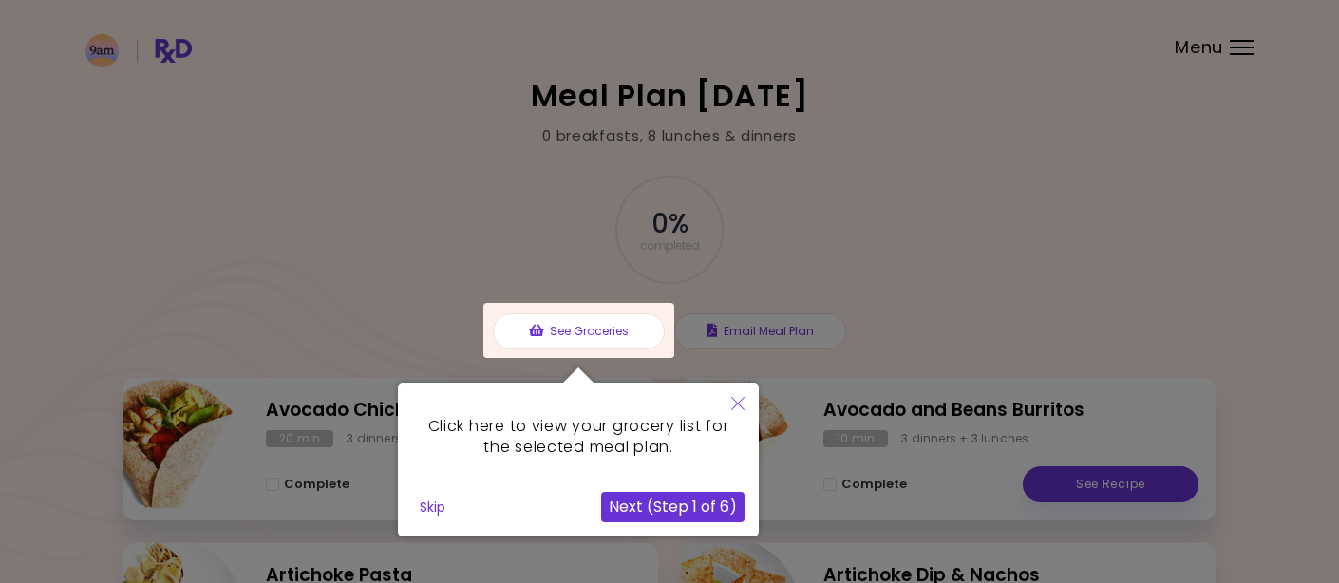
click at [670, 502] on button "Next (Step 1 of 6)" at bounding box center [672, 507] width 143 height 30
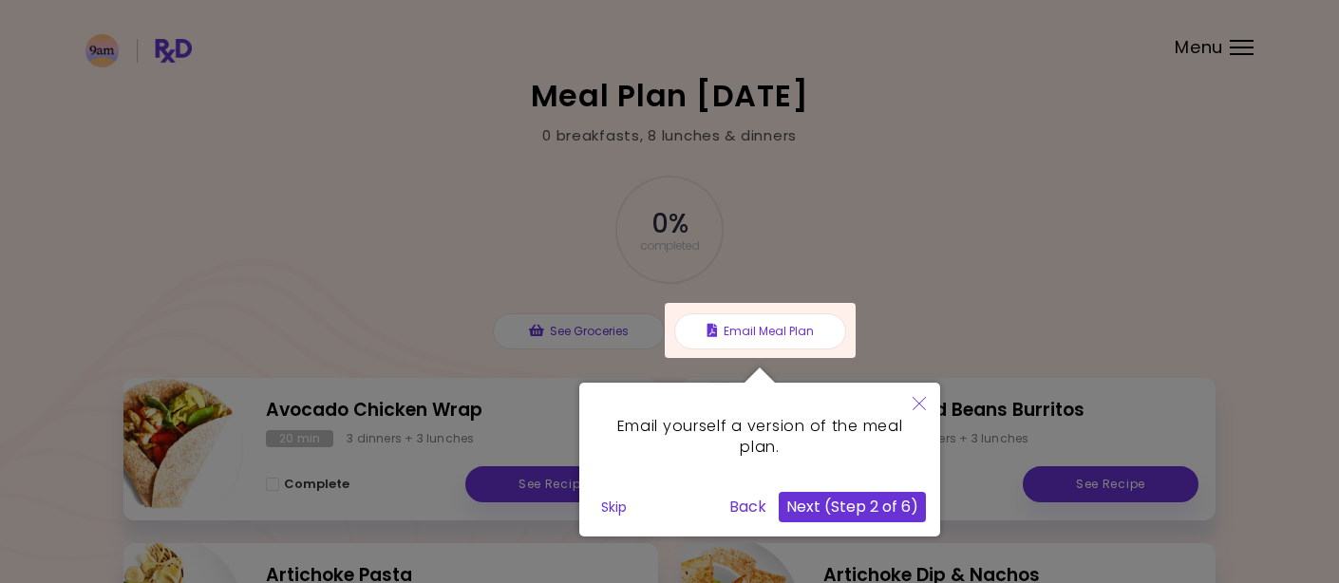
click at [823, 509] on button "Next (Step 2 of 6)" at bounding box center [852, 507] width 147 height 30
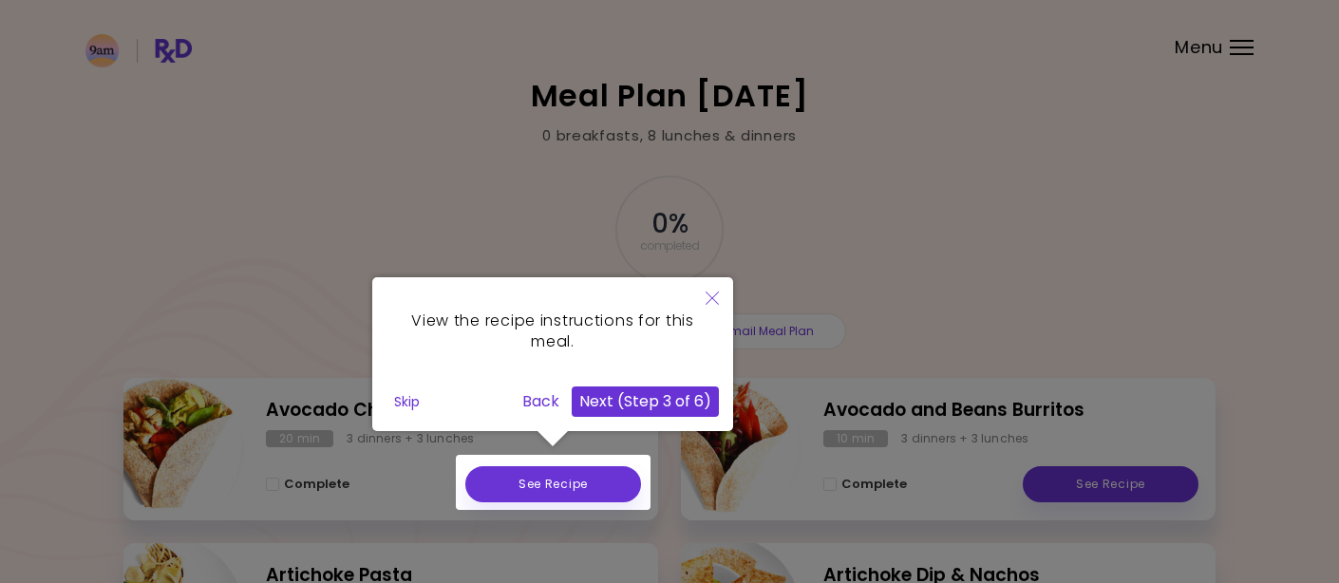
click at [644, 388] on button "Next (Step 3 of 6)" at bounding box center [645, 402] width 147 height 30
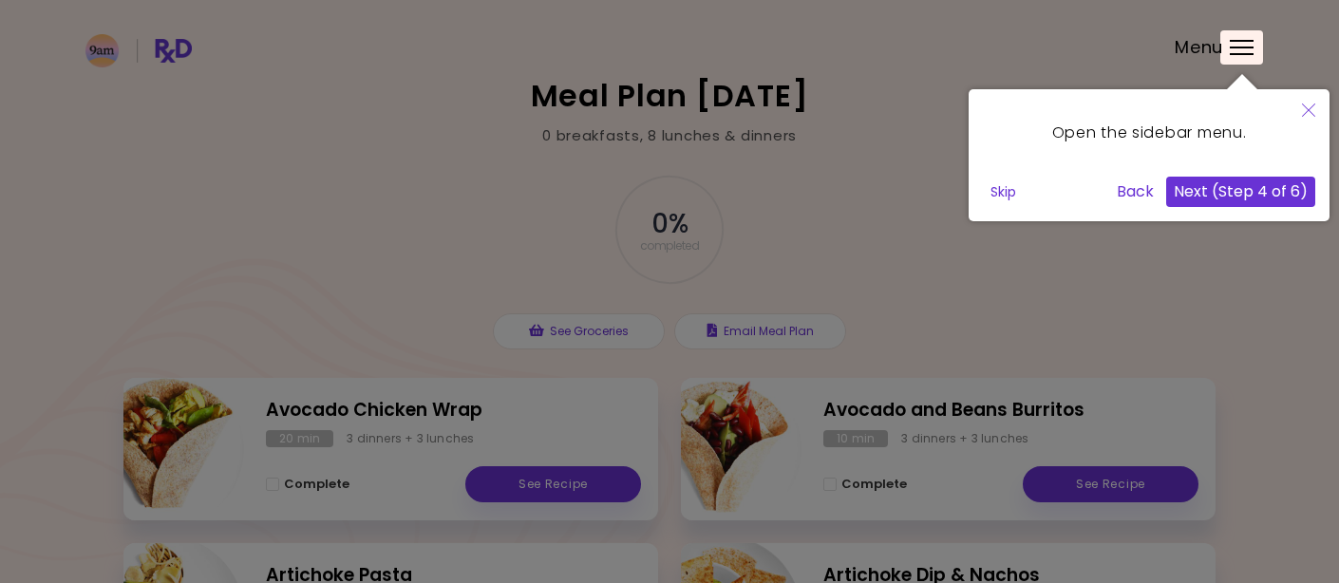
click at [1212, 201] on button "Next (Step 4 of 6)" at bounding box center [1240, 192] width 149 height 30
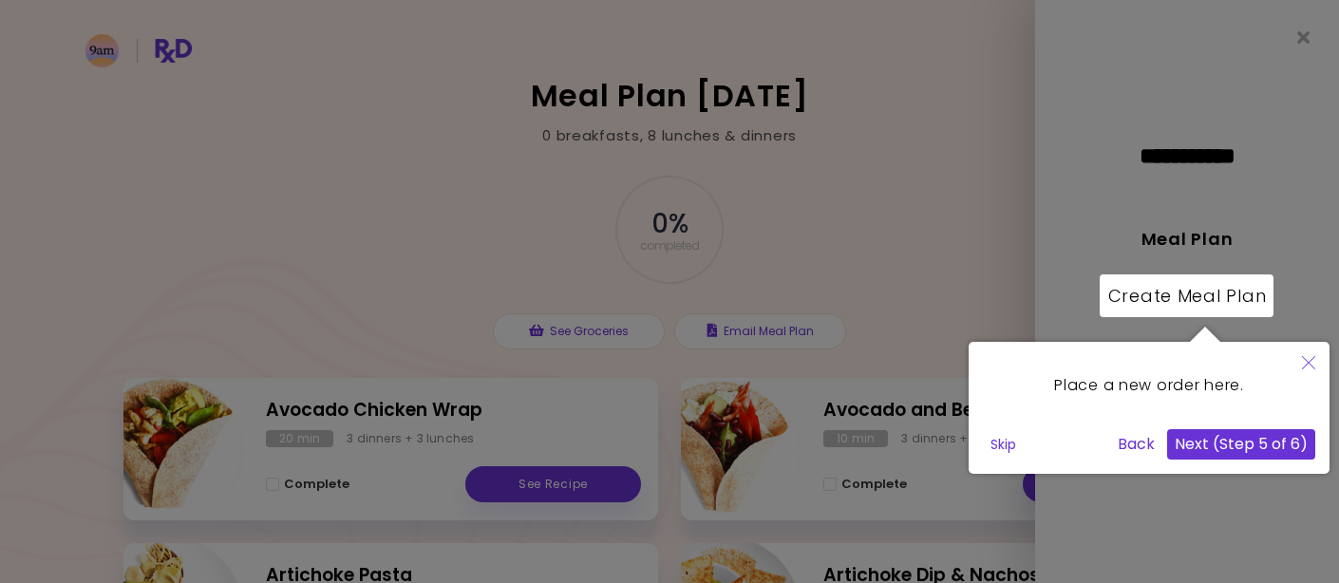
click at [1219, 446] on button "Next (Step 5 of 6)" at bounding box center [1241, 444] width 148 height 30
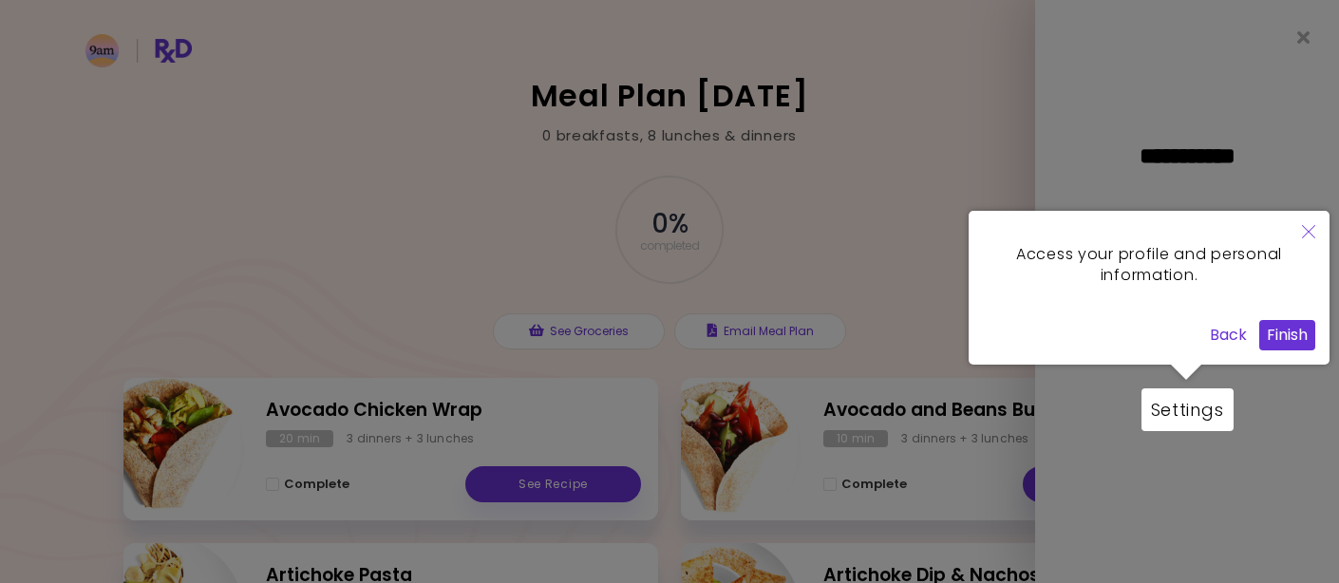
click at [1285, 336] on button "Finish" at bounding box center [1287, 335] width 56 height 30
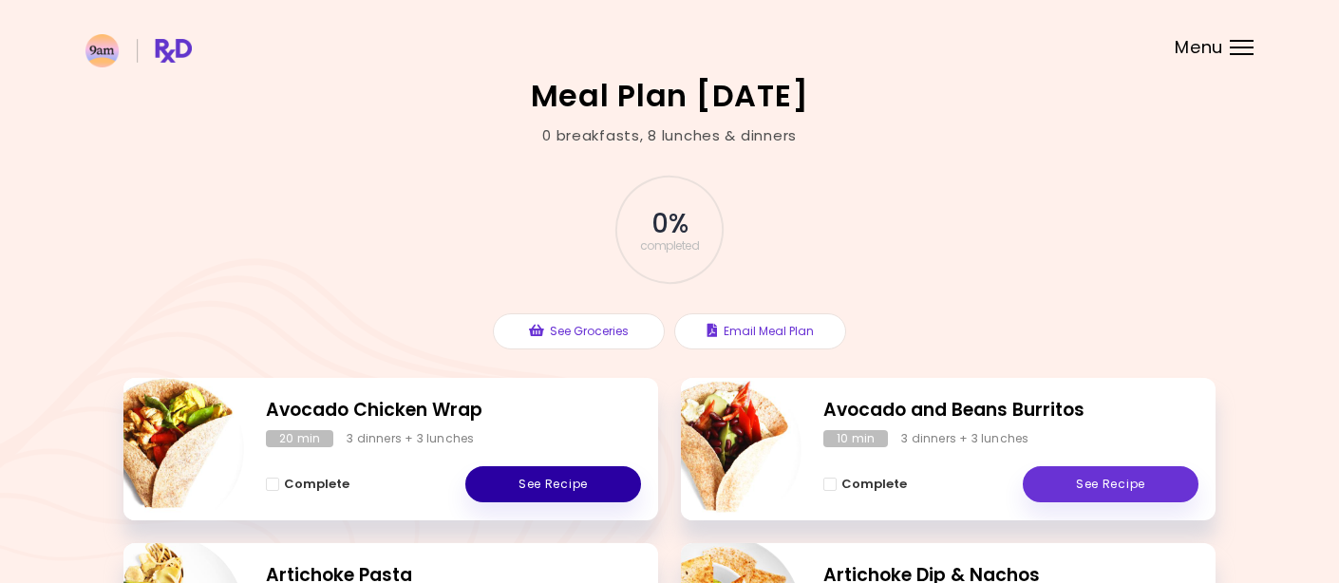
click at [564, 490] on link "See Recipe" at bounding box center [553, 484] width 176 height 36
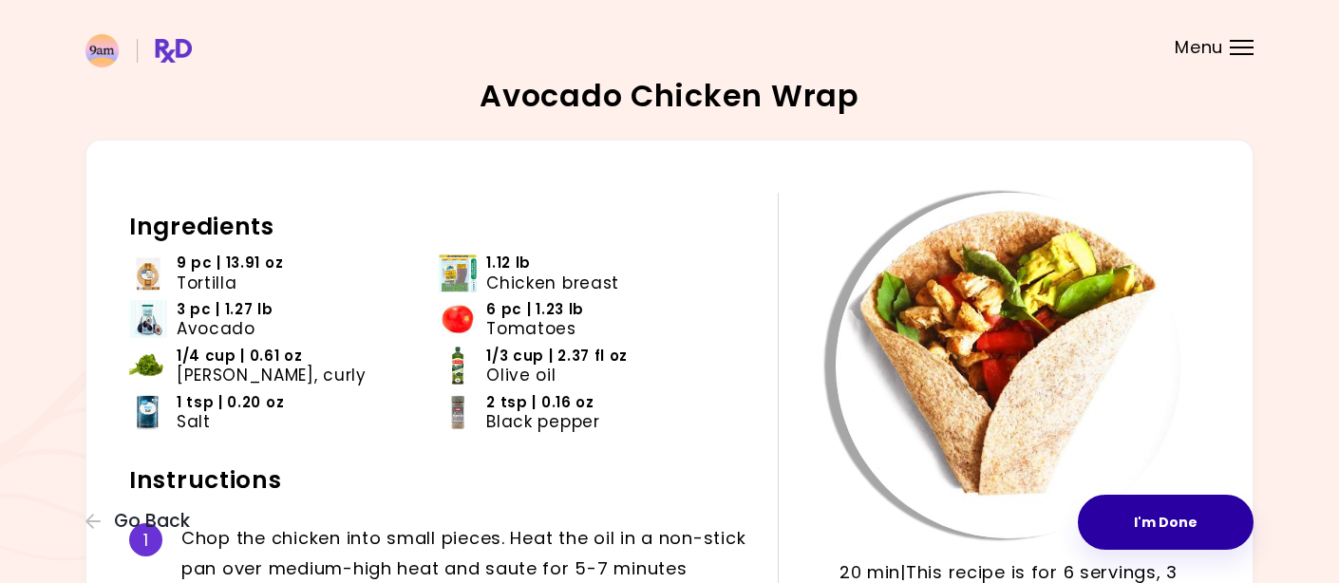
click at [1183, 516] on button "I'm Done" at bounding box center [1166, 522] width 176 height 55
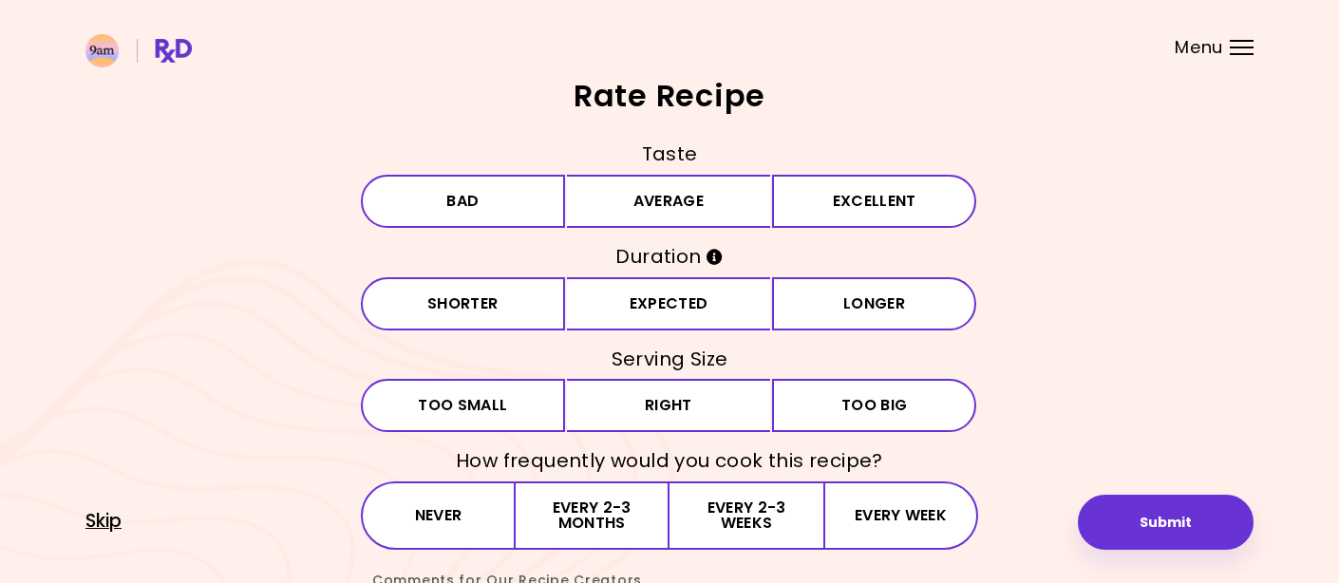
click at [104, 526] on span "Skip" at bounding box center [103, 521] width 36 height 21
